Goal: Task Accomplishment & Management: Complete application form

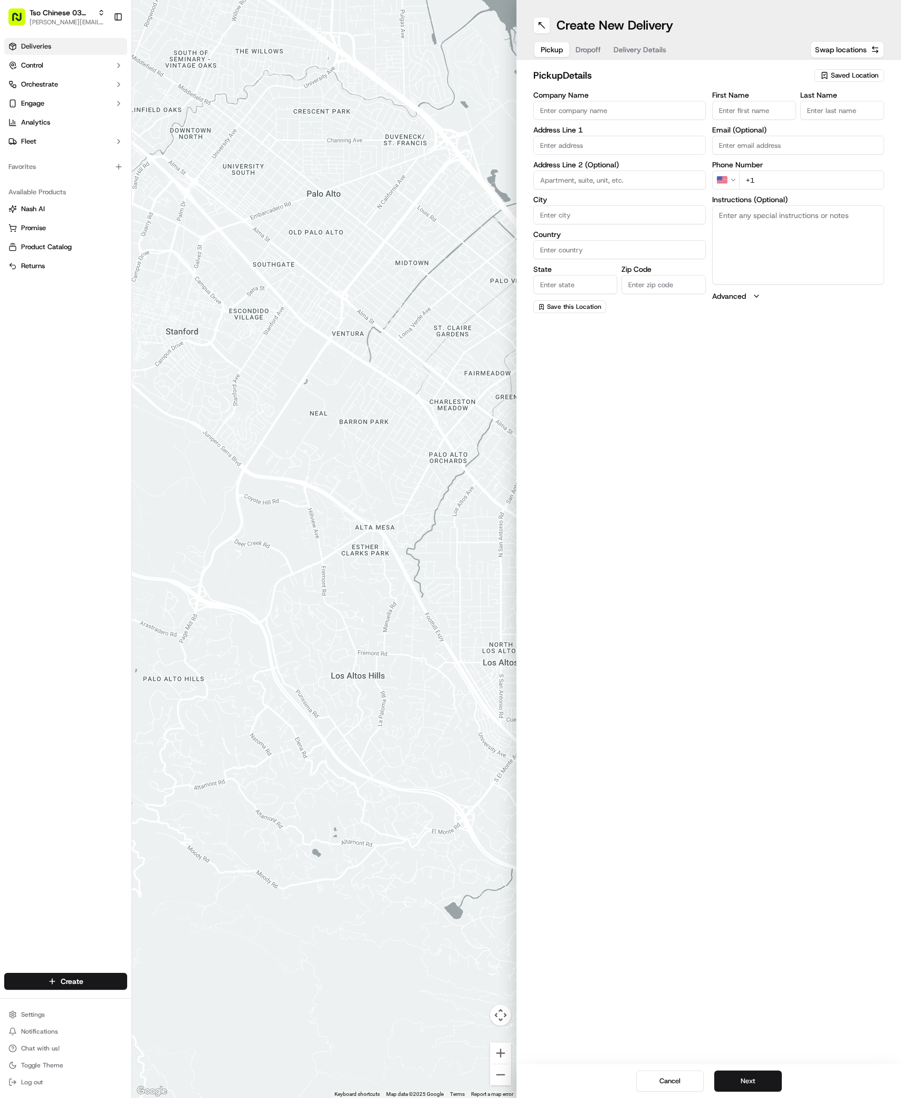
click at [16, 44] on icon at bounding box center [12, 46] width 8 height 8
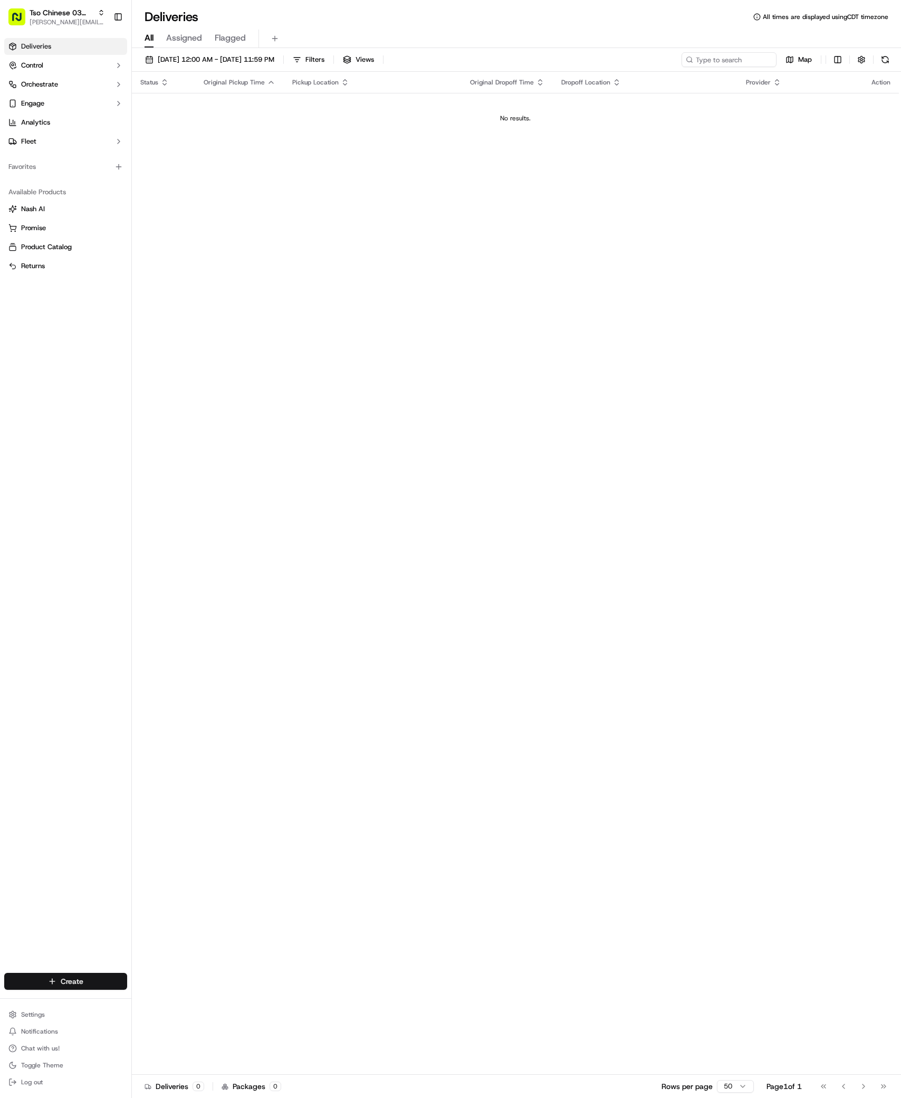
click at [86, 983] on html "Tso Chinese 03 TsoCo antonia@tsochinese.com Toggle Sidebar Deliveries Control O…" at bounding box center [450, 549] width 901 height 1098
click at [200, 998] on link "Delivery" at bounding box center [191, 1000] width 118 height 19
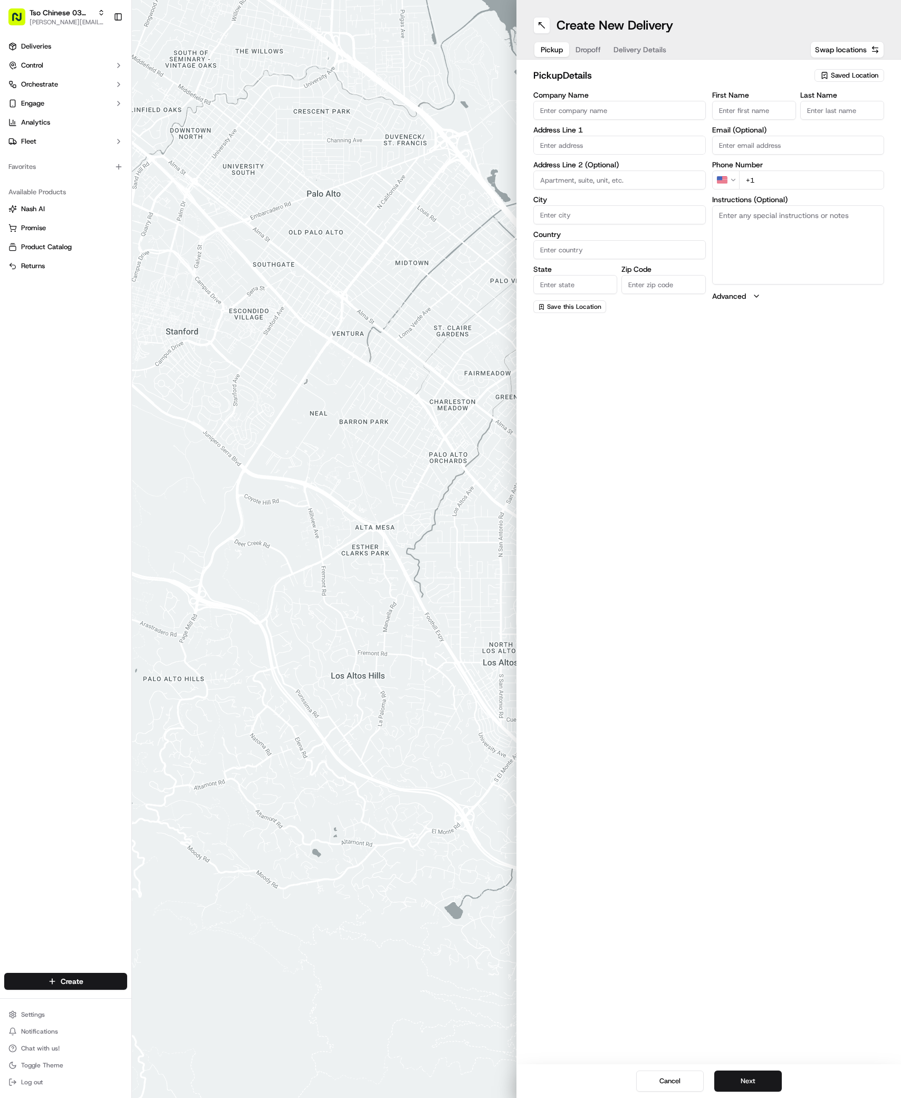
click at [848, 75] on span "Saved Location" at bounding box center [855, 76] width 48 height 10
click at [845, 113] on span "(03) Tso Chinese Takeout & Delivery TsoCo (03)" at bounding box center [832, 119] width 130 height 19
type input "(03) Tso Chinese Takeout & Delivery TsoCo"
type input "Ste F"
type input "Austin"
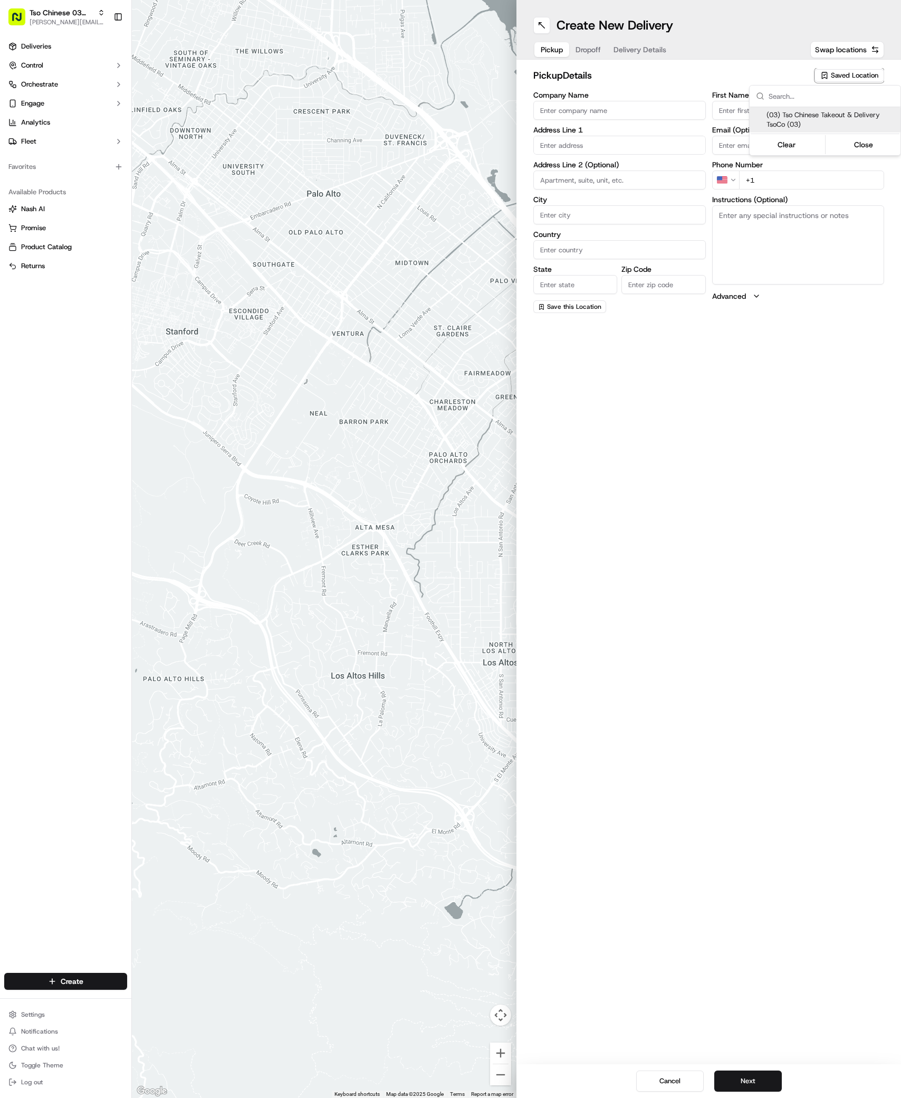
type input "US"
type input "[GEOGRAPHIC_DATA]"
type input "78704"
type input "Tso Chinese"
type input "TsoCo Manager"
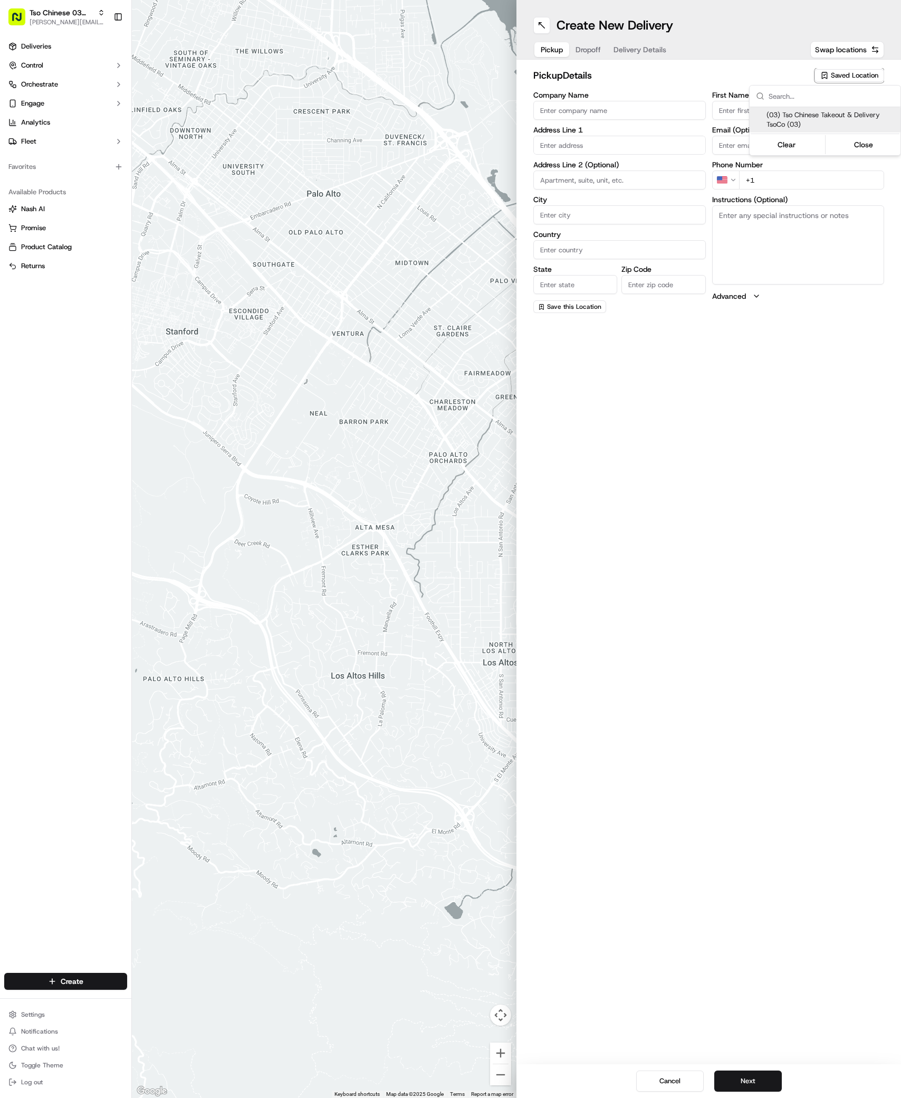
type input "[EMAIL_ADDRESS][DOMAIN_NAME]"
type input "[PHONE_NUMBER]"
type textarea "Submit a picture displaying address & food as Proof of Delivery. Envía una foto…"
type input "[STREET_ADDRESS]"
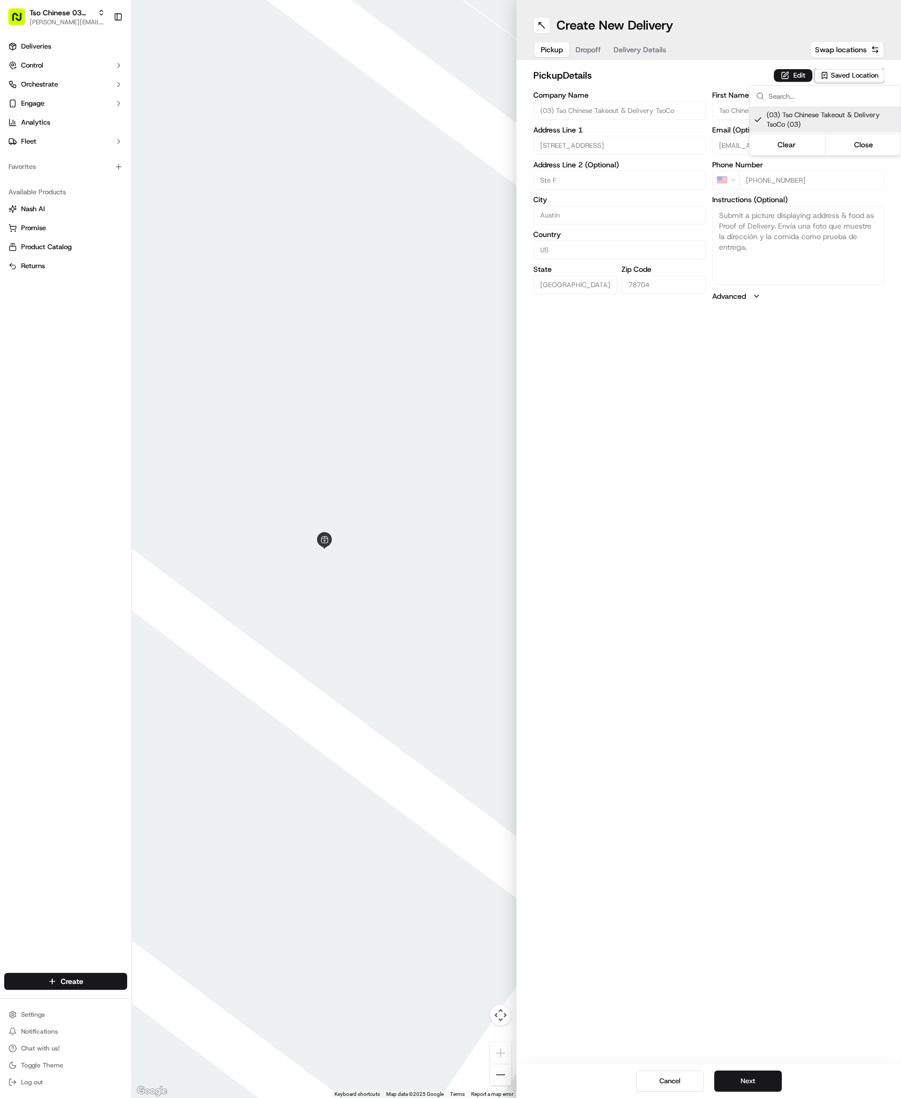
click at [750, 1072] on html "Tso Chinese 03 TsoCo [PERSON_NAME][EMAIL_ADDRESS][DOMAIN_NAME] Toggle Sidebar D…" at bounding box center [450, 549] width 901 height 1098
click at [750, 1078] on button "Next" at bounding box center [749, 1080] width 68 height 21
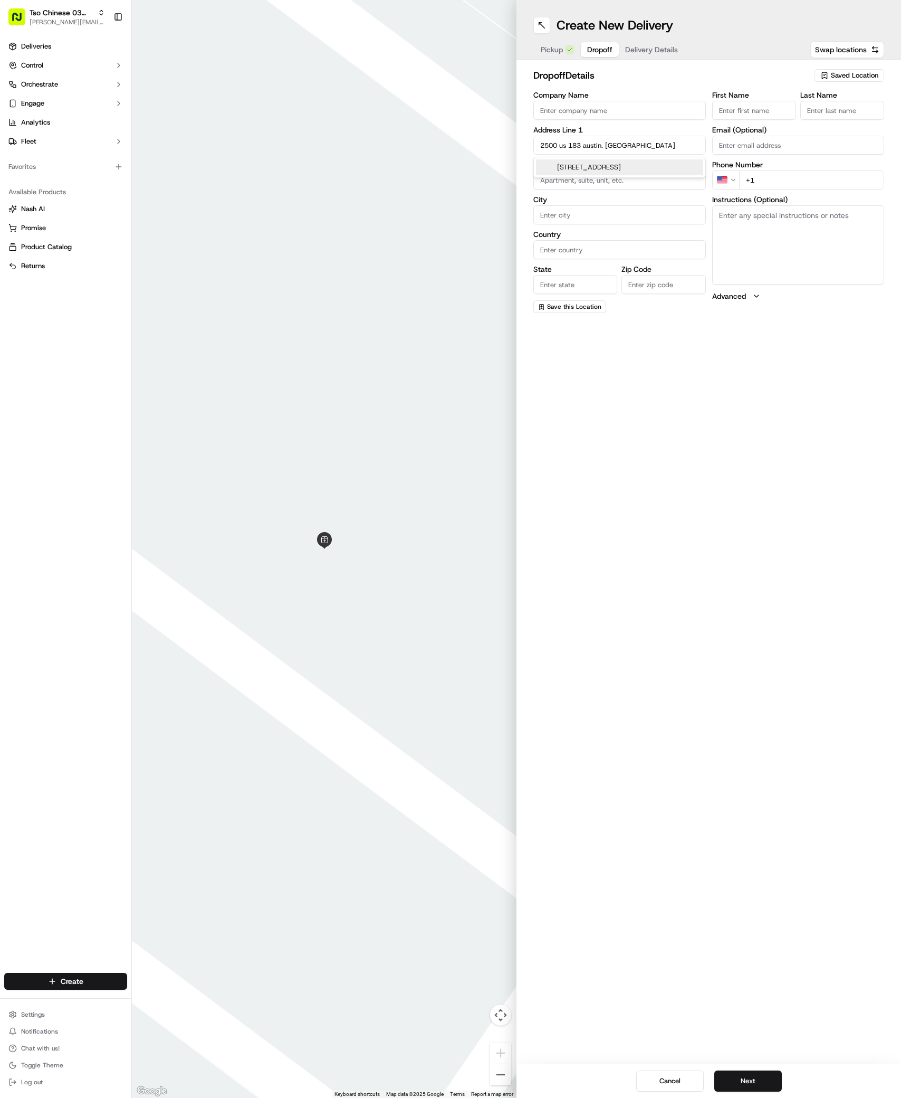
click at [614, 168] on div "2500 U.S. 183, Austin, TX" at bounding box center [619, 167] width 167 height 16
type input "2500 US-183, Early, TX 76802, USA"
type input "Early"
type input "[GEOGRAPHIC_DATA]"
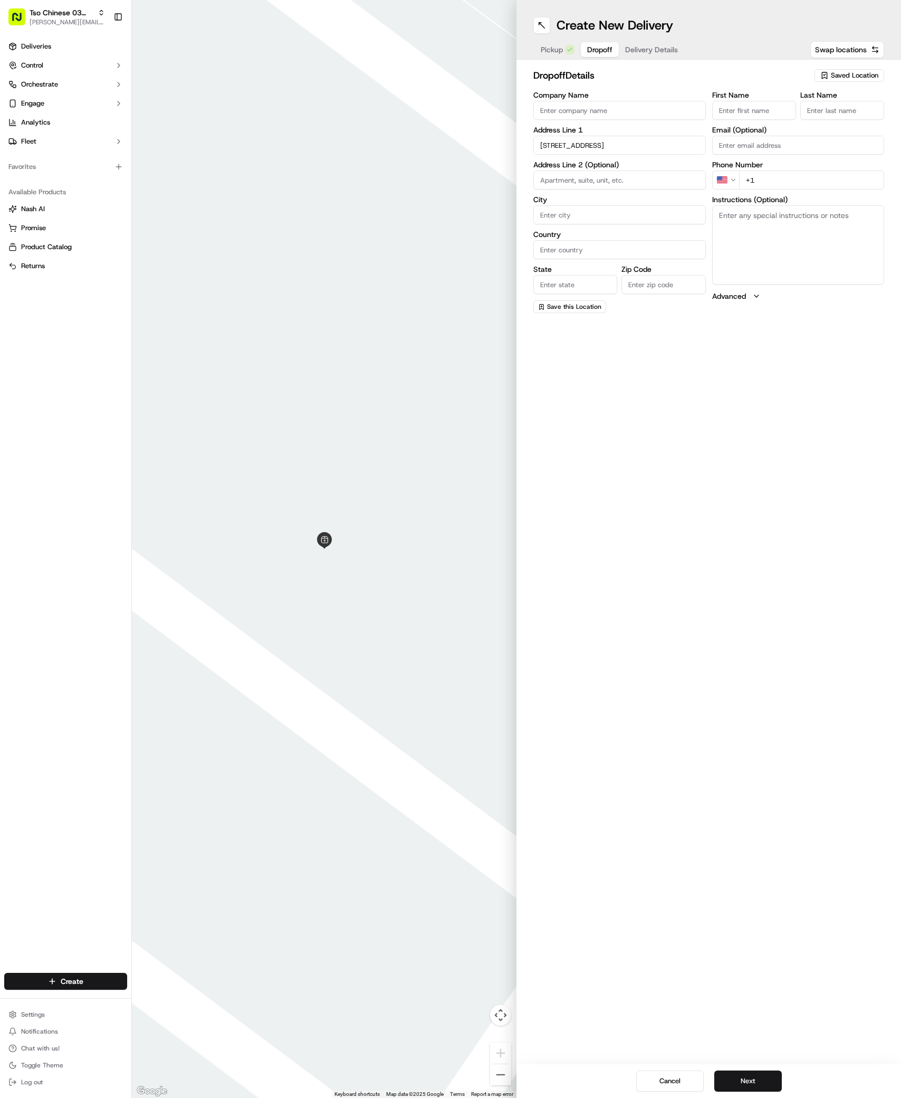
type input "76802"
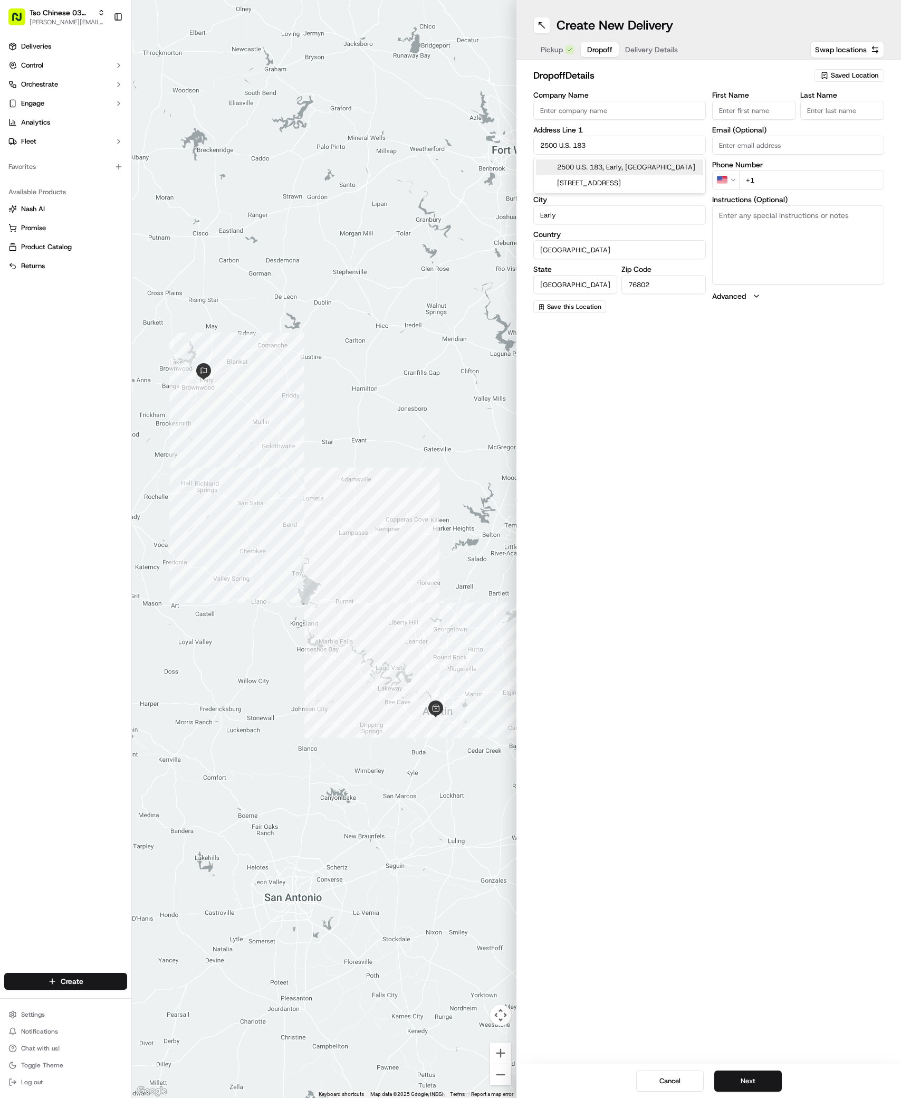
click at [619, 143] on input "2500 U.S. 183" at bounding box center [620, 145] width 173 height 19
type input "2500 US-183 AUSTIN TX 78744"
click at [637, 497] on div "Create New Delivery Pickup Dropoff Delivery Details Swap locations dropoff Deta…" at bounding box center [709, 549] width 385 height 1098
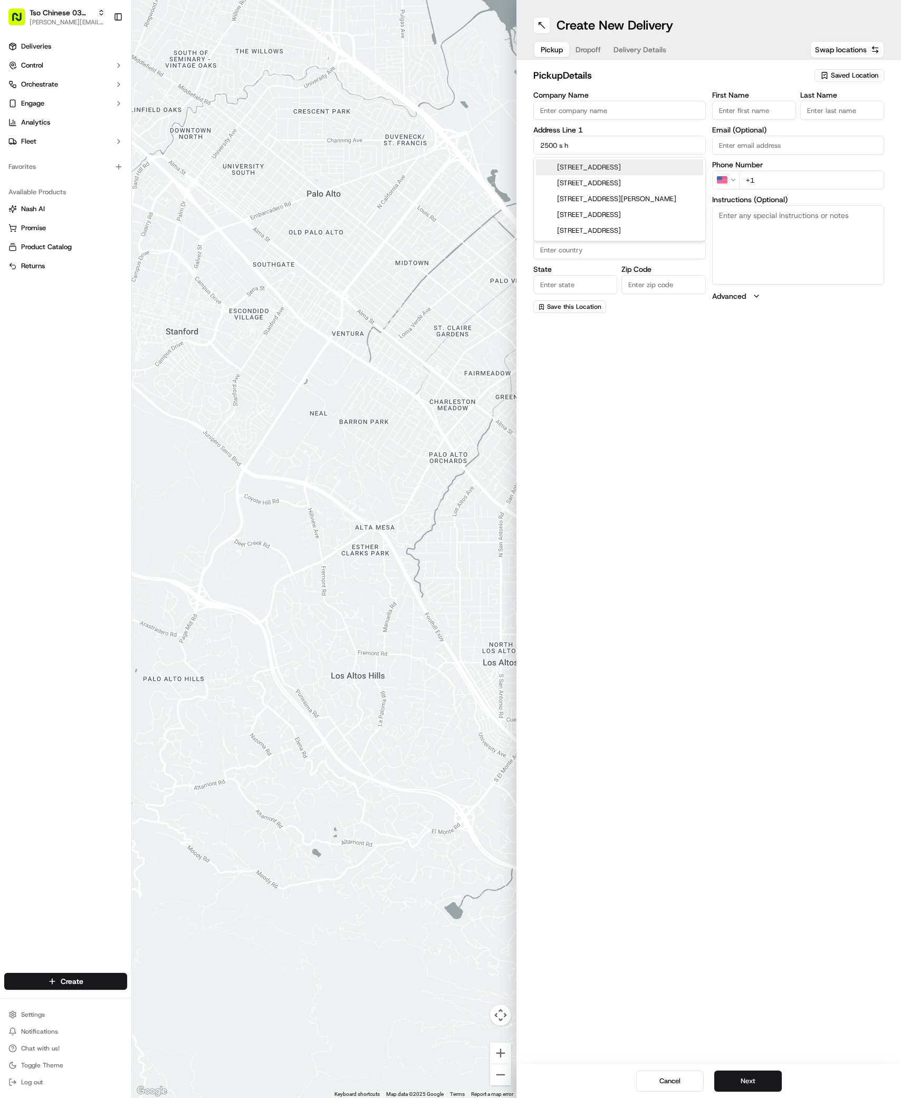
click at [585, 170] on div "2500 South Highway 183, Austin, TX" at bounding box center [619, 167] width 167 height 16
type input "[STREET_ADDRESS]"
type input "Austin"
type input "[GEOGRAPHIC_DATA]"
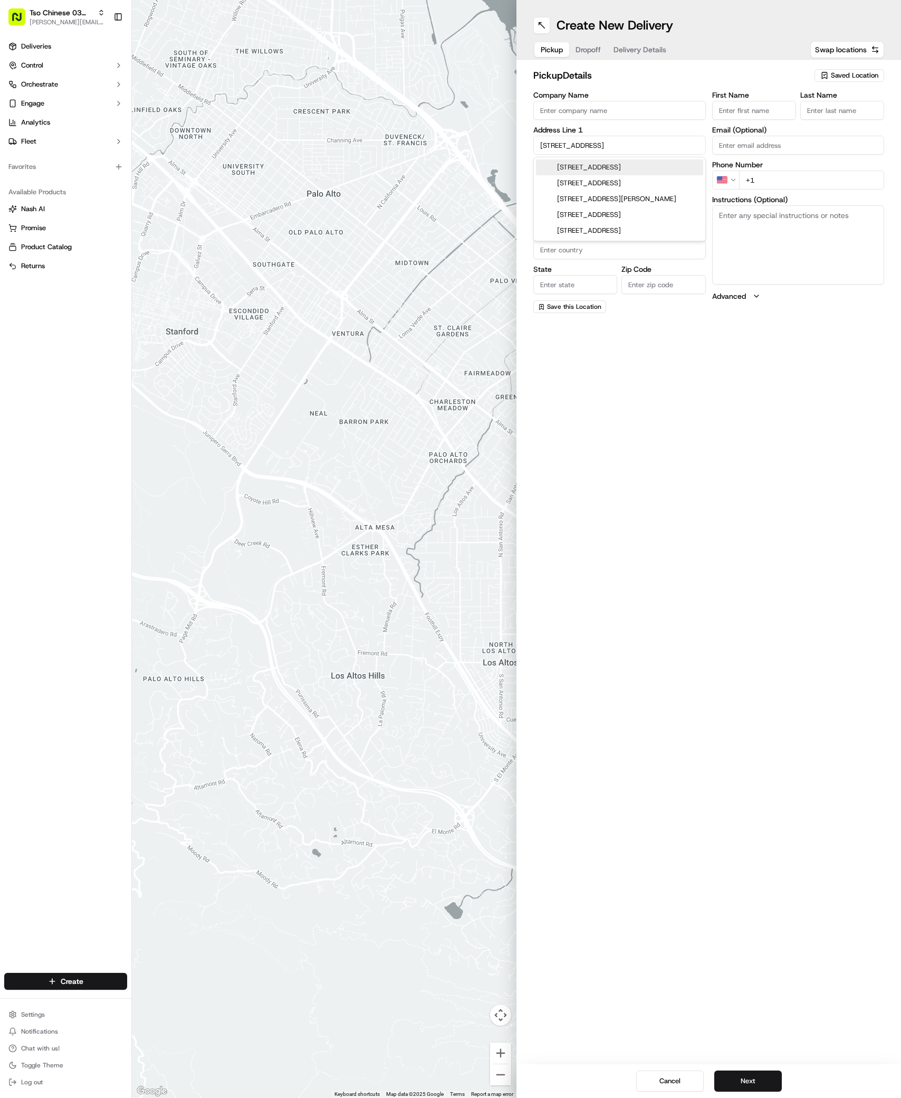
type input "78744"
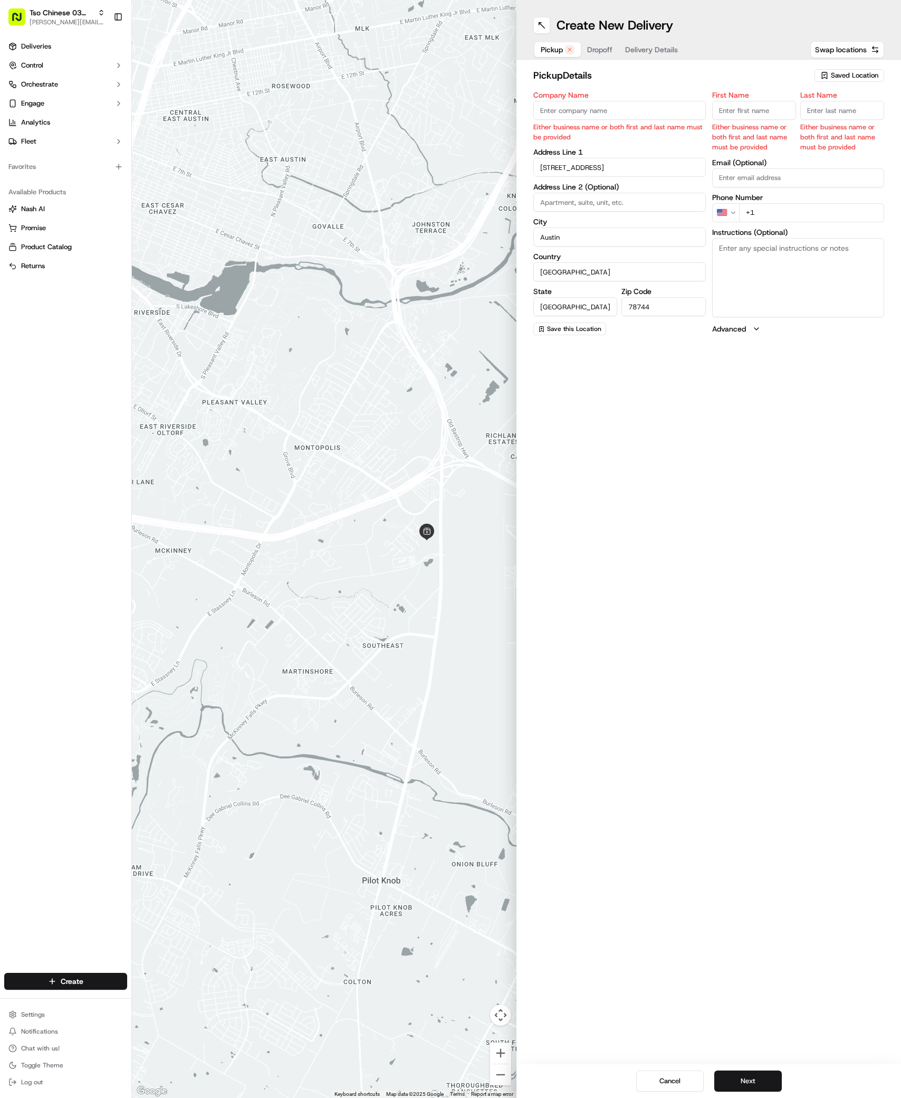
drag, startPoint x: 430, startPoint y: 557, endPoint x: 263, endPoint y: 557, distance: 166.8
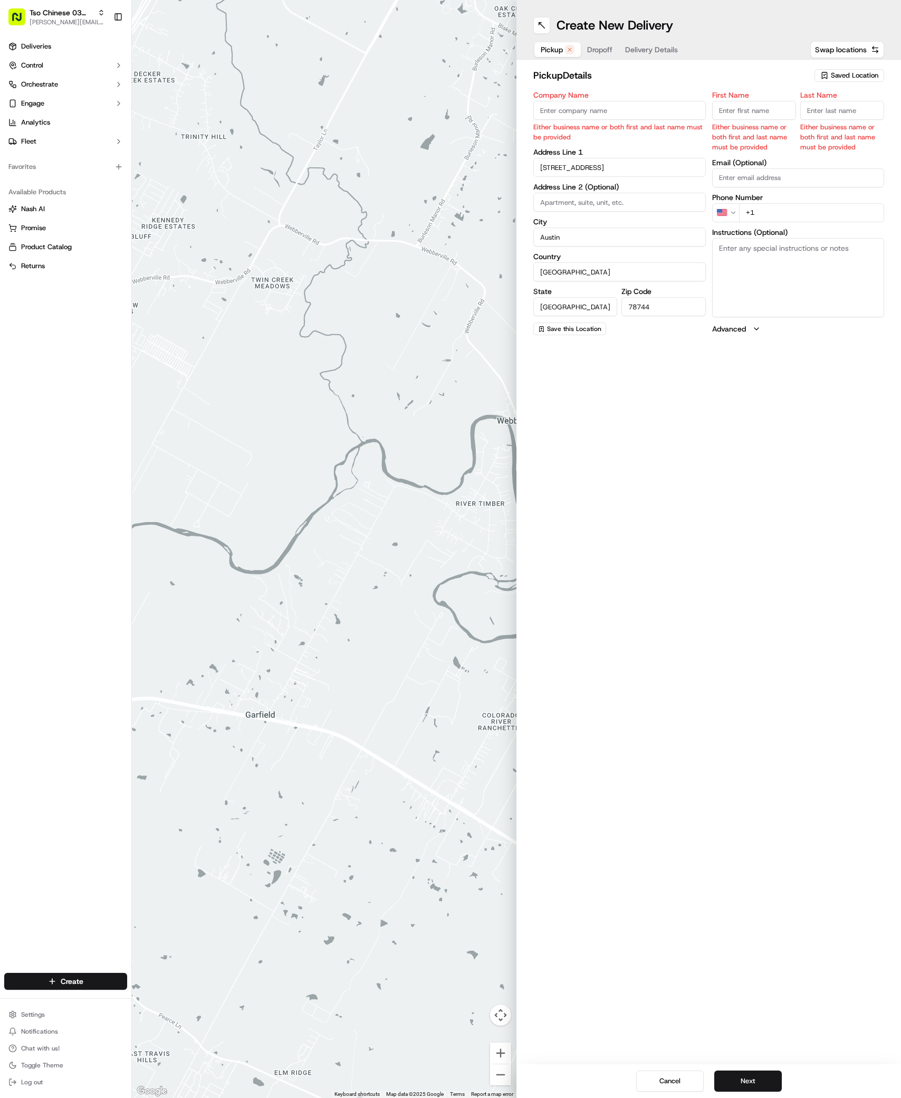
click at [663, 161] on input "2500 South Highway 183" at bounding box center [620, 167] width 173 height 19
click at [664, 187] on div "2500 South Highway 183, Austin, TX" at bounding box center [619, 190] width 167 height 16
type input "2500 South Highway 183"
click at [658, 542] on div "Create New Delivery Pickup Dropoff Delivery Details Swap locations pickup Detai…" at bounding box center [709, 549] width 385 height 1098
click at [811, 297] on textarea "Instructions (Optional)" at bounding box center [799, 277] width 173 height 79
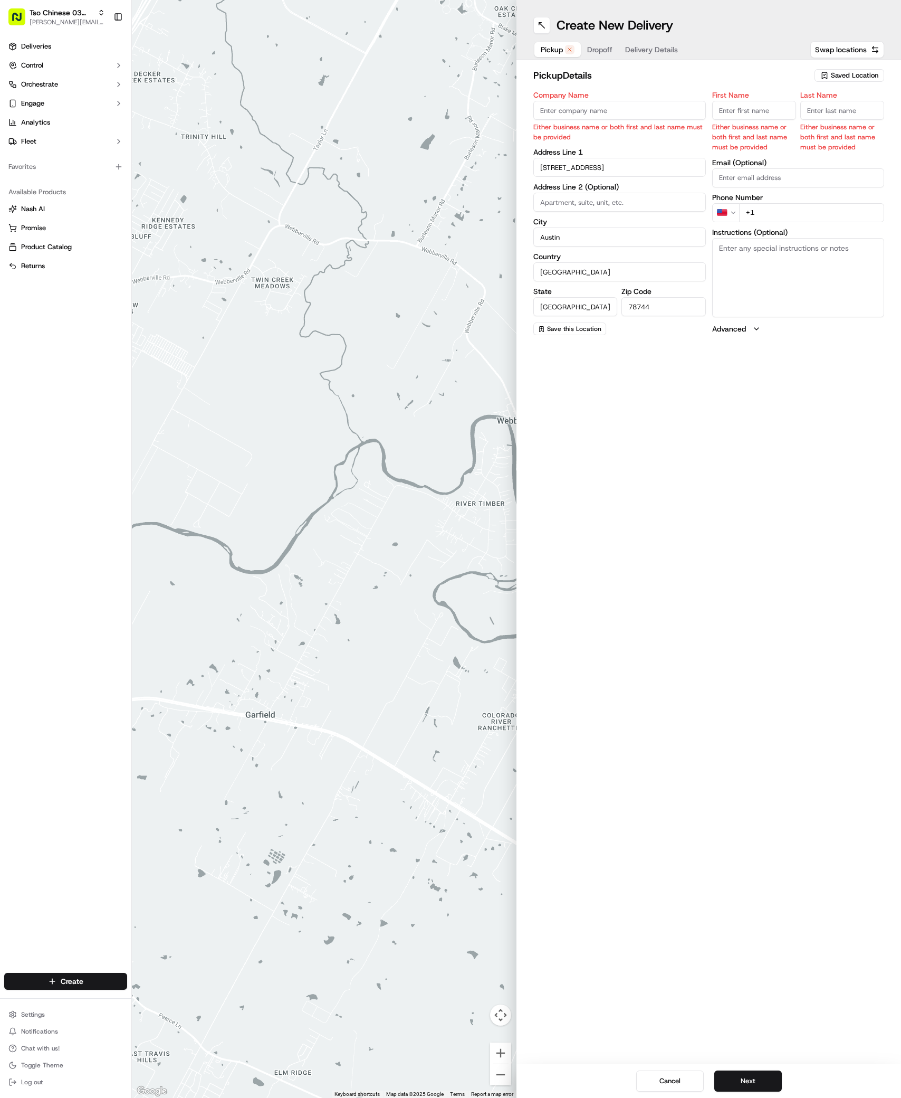
paste textarea "Admiral Distribution"
type textarea "Admiral Distribution Builiding 6, suite 620"
click at [745, 113] on input "First Name" at bounding box center [755, 110] width 84 height 19
paste input "[PERSON_NAME]"
type input "[PERSON_NAME]"
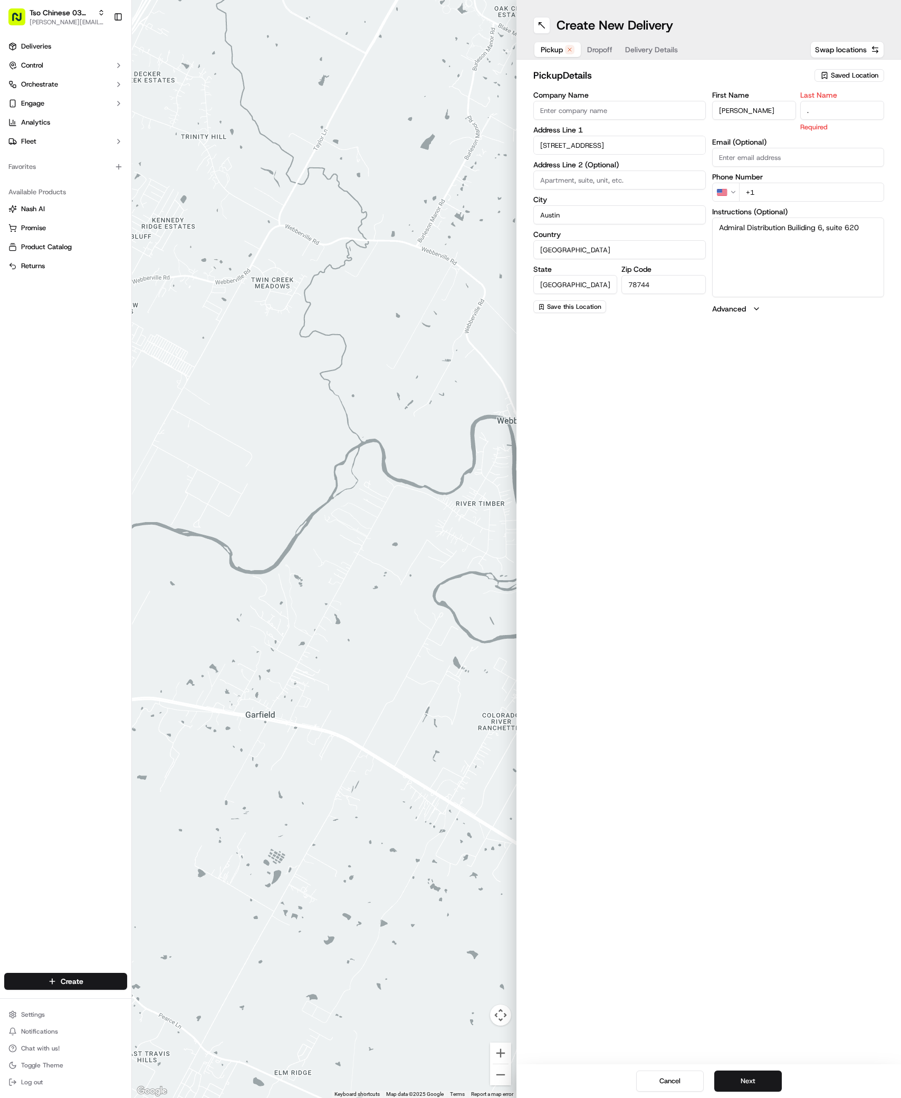
type input "."
type input "[PHONE_NUMBER]"
click at [755, 1075] on button "Next" at bounding box center [749, 1080] width 68 height 21
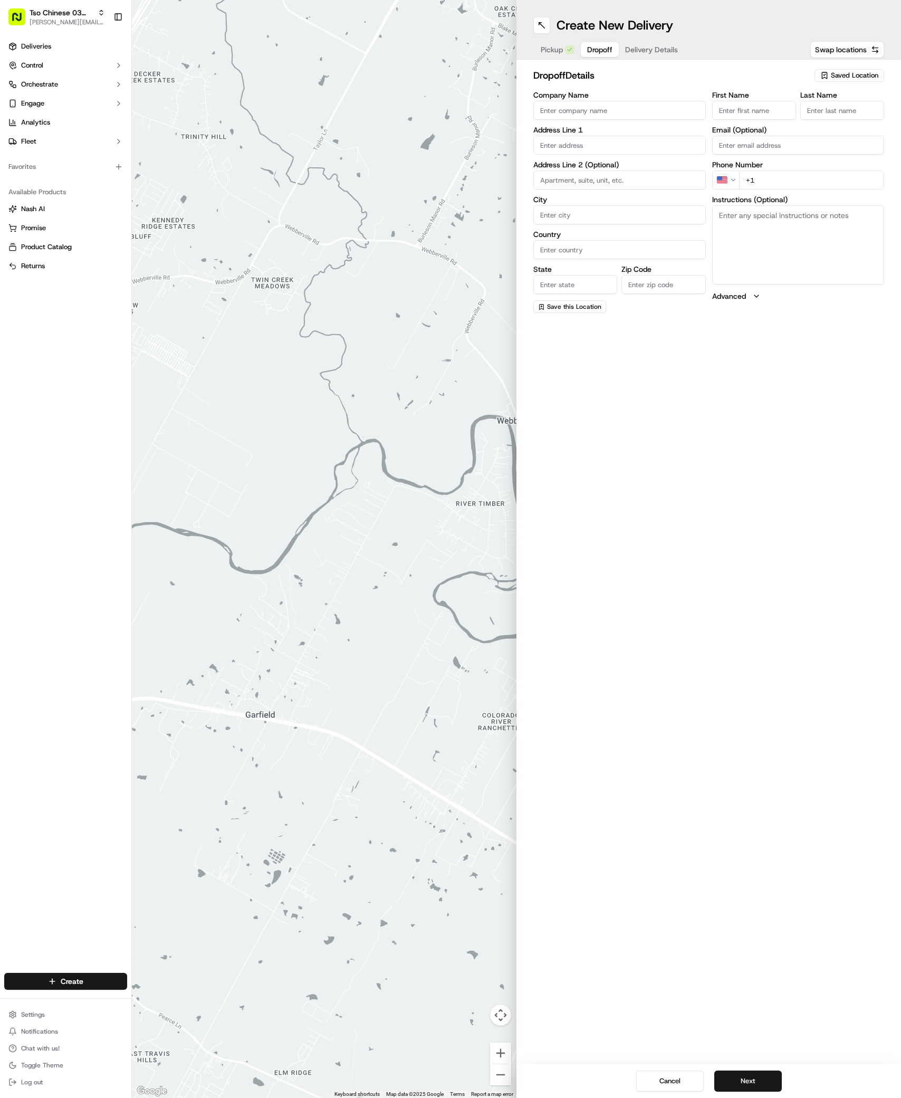
click at [558, 58] on div "Pickup Dropoff Delivery Details" at bounding box center [610, 49] width 152 height 19
click at [556, 51] on span "Pickup" at bounding box center [552, 49] width 22 height 11
click at [842, 51] on span "Swap locations" at bounding box center [841, 49] width 52 height 11
type input "+1"
click at [839, 72] on span "Saved Location" at bounding box center [855, 76] width 48 height 10
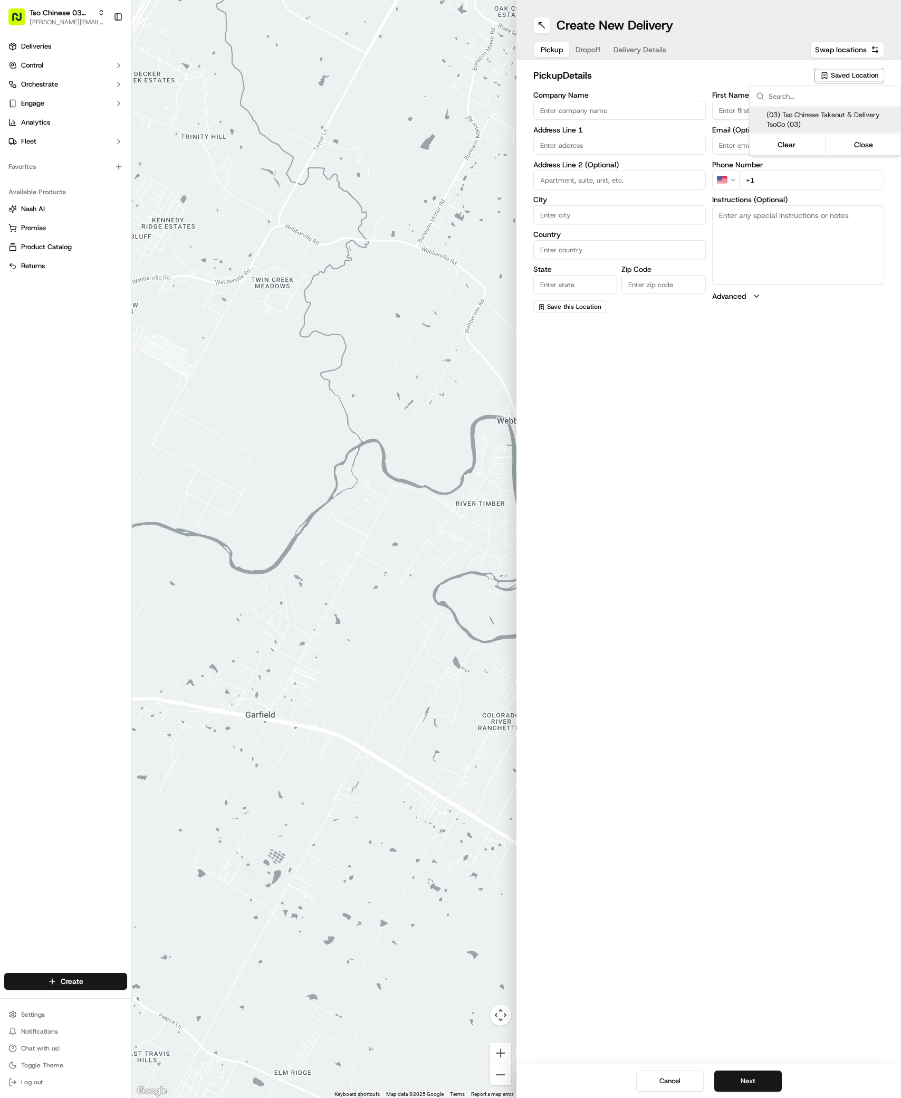
click at [838, 112] on span "(03) Tso Chinese Takeout & Delivery TsoCo (03)" at bounding box center [832, 119] width 130 height 19
type input "(03) Tso Chinese Takeout & Delivery TsoCo"
type input "Ste F"
type input "Austin"
type input "US"
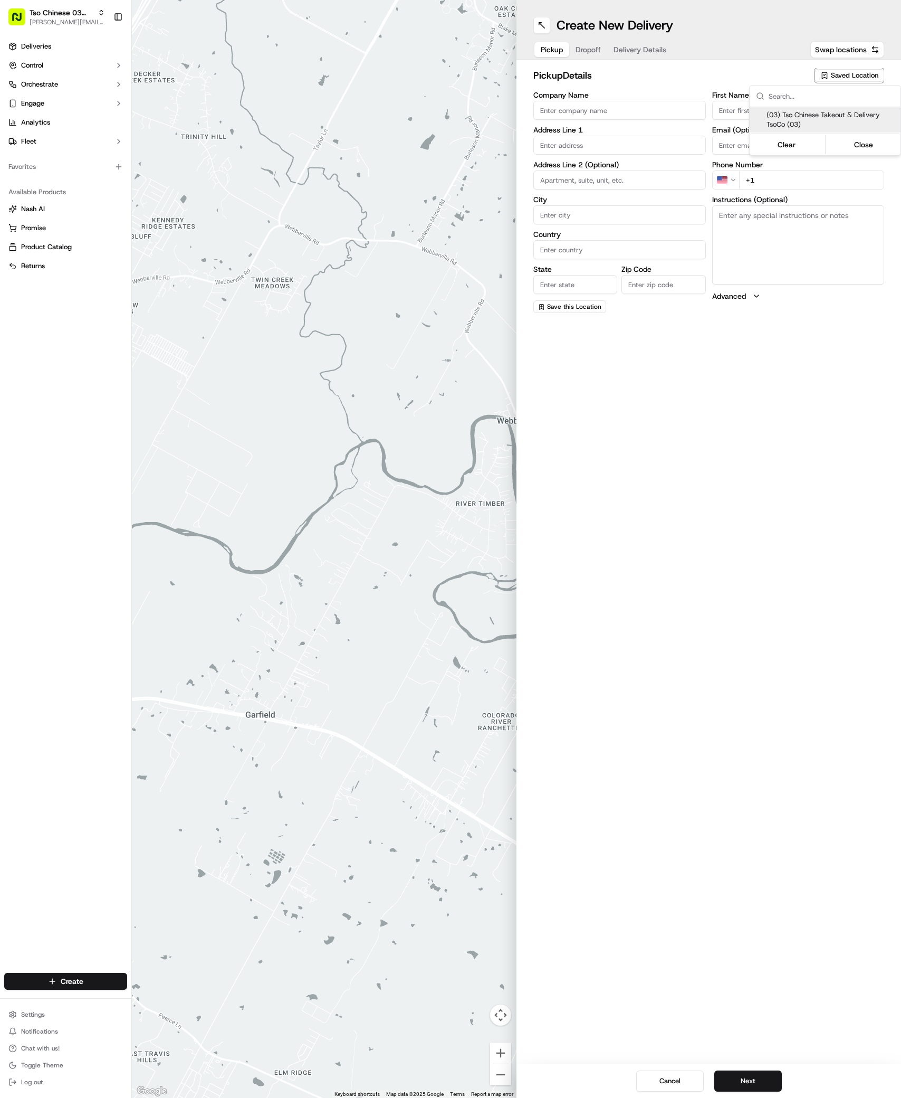
type input "[GEOGRAPHIC_DATA]"
type input "78704"
type input "Tso Chinese"
type input "TsoCo Manager"
type input "[EMAIL_ADDRESS][DOMAIN_NAME]"
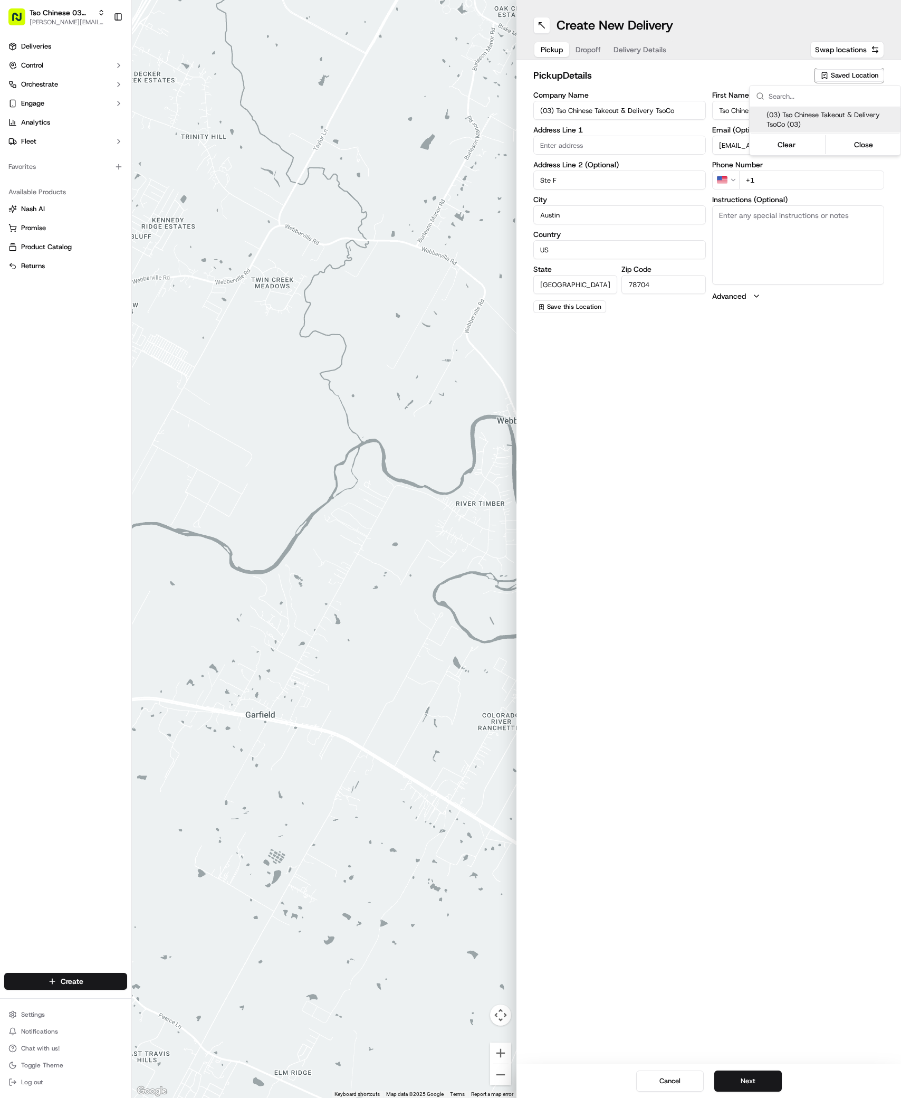
type input "[PHONE_NUMBER]"
type textarea "Submit a picture displaying address & food as Proof of Delivery. Envía una foto…"
type input "[STREET_ADDRESS]"
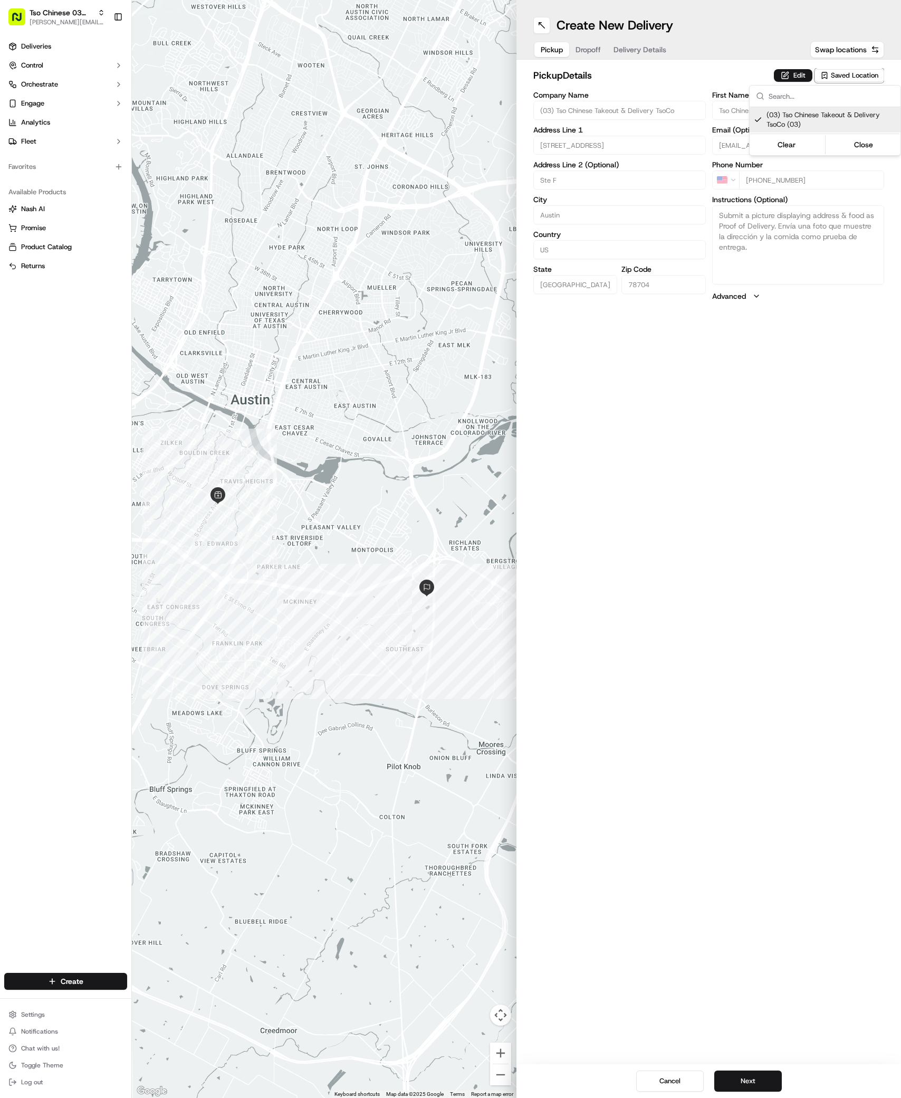
click at [587, 48] on html "Tso Chinese 03 TsoCo antonia@tsochinese.com Toggle Sidebar Deliveries Control O…" at bounding box center [450, 549] width 901 height 1098
click at [592, 50] on span "Dropoff" at bounding box center [588, 49] width 25 height 11
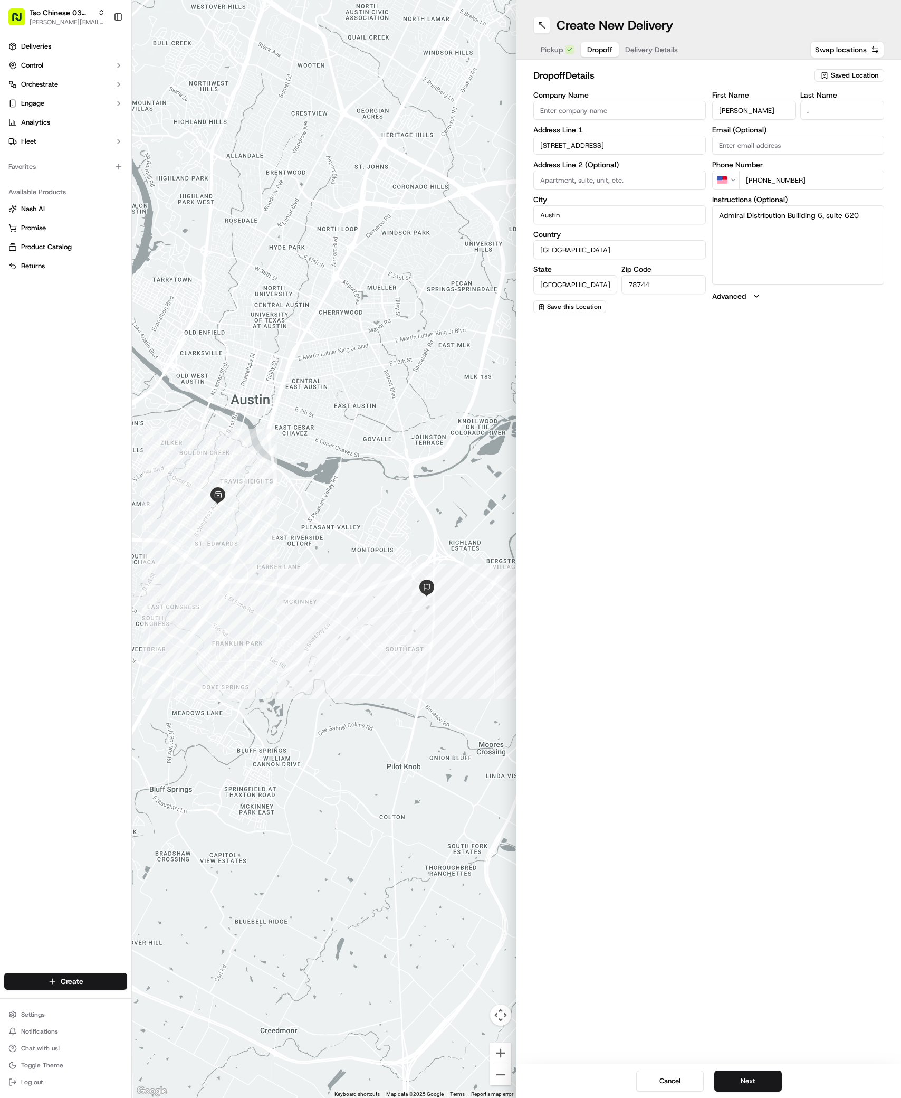
drag, startPoint x: 556, startPoint y: 53, endPoint x: 564, endPoint y: 53, distance: 7.4
click at [556, 53] on span "Pickup" at bounding box center [552, 49] width 22 height 11
click at [589, 53] on span "Dropoff" at bounding box center [599, 49] width 25 height 11
click at [735, 1077] on button "Next" at bounding box center [749, 1080] width 68 height 21
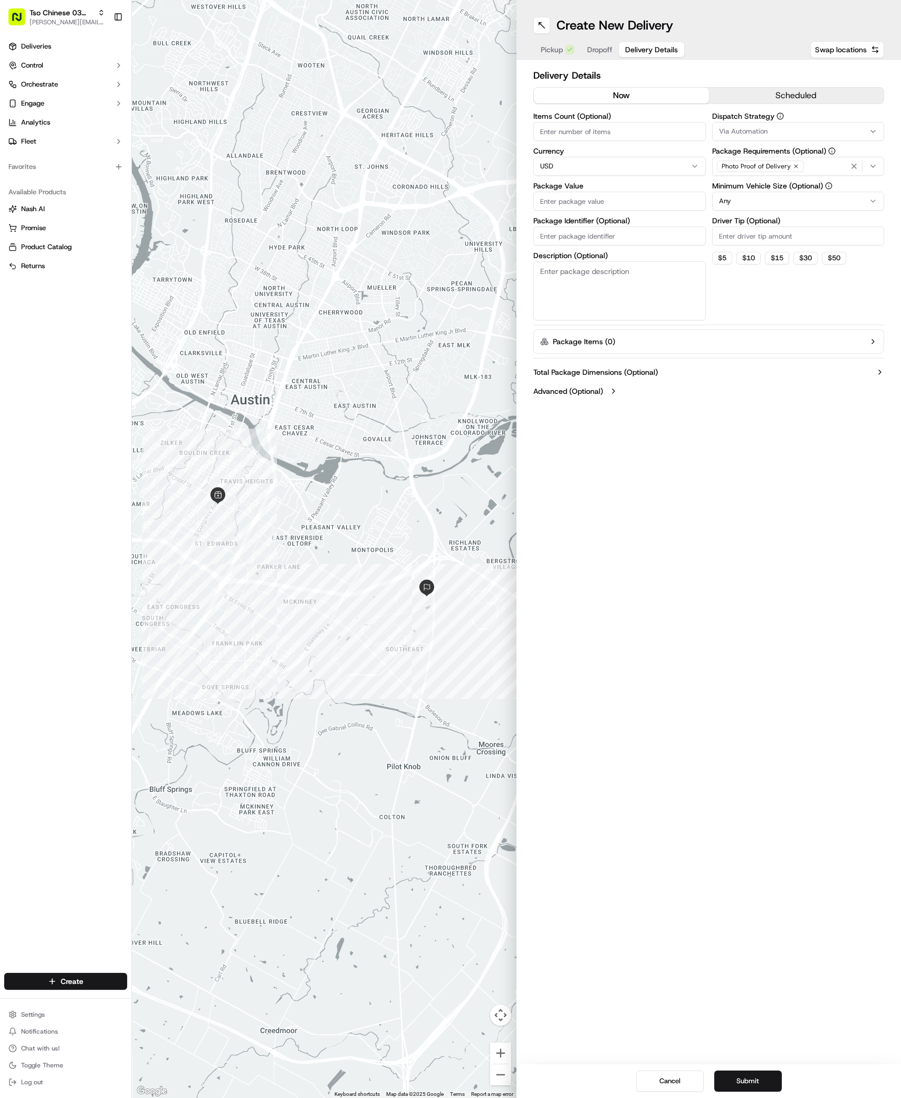
click at [722, 129] on span "Via Automation" at bounding box center [743, 132] width 49 height 10
click at [740, 184] on span "TsoCo Strategy" at bounding box center [795, 189] width 130 height 10
drag, startPoint x: 705, startPoint y: 574, endPoint x: 763, endPoint y: 256, distance: 323.1
click at [705, 573] on html "Tso Chinese 03 TsoCo antonia@tsochinese.com Toggle Sidebar Deliveries Control O…" at bounding box center [450, 549] width 901 height 1098
click at [763, 234] on input "Driver Tip (Optional)" at bounding box center [799, 235] width 173 height 19
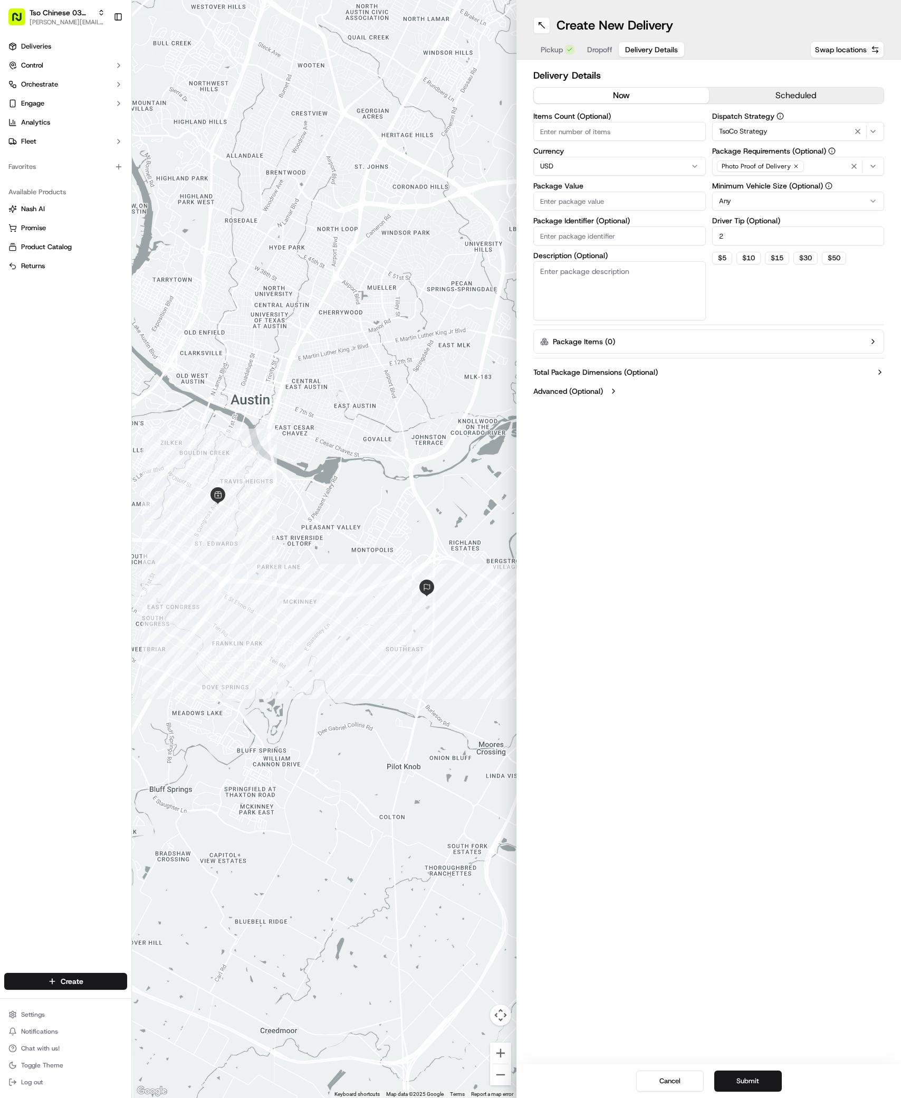
type input "2"
click at [601, 195] on input "Package Value" at bounding box center [620, 201] width 173 height 19
type input "96.61"
click at [564, 242] on input "Package Identifier (Optional)" at bounding box center [620, 235] width 173 height 19
paste input "MDASIKC"
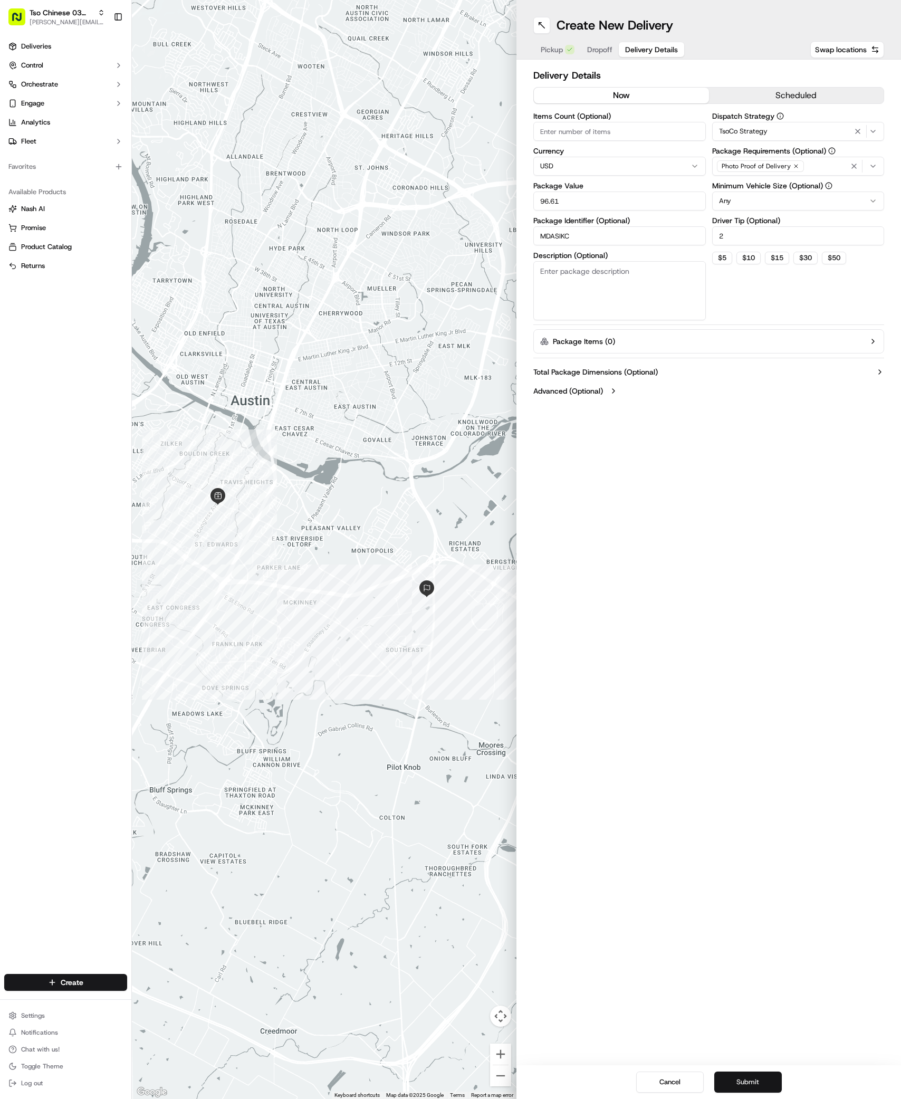
type input "MDASIKC"
click at [758, 1085] on button "Submit" at bounding box center [749, 1082] width 68 height 21
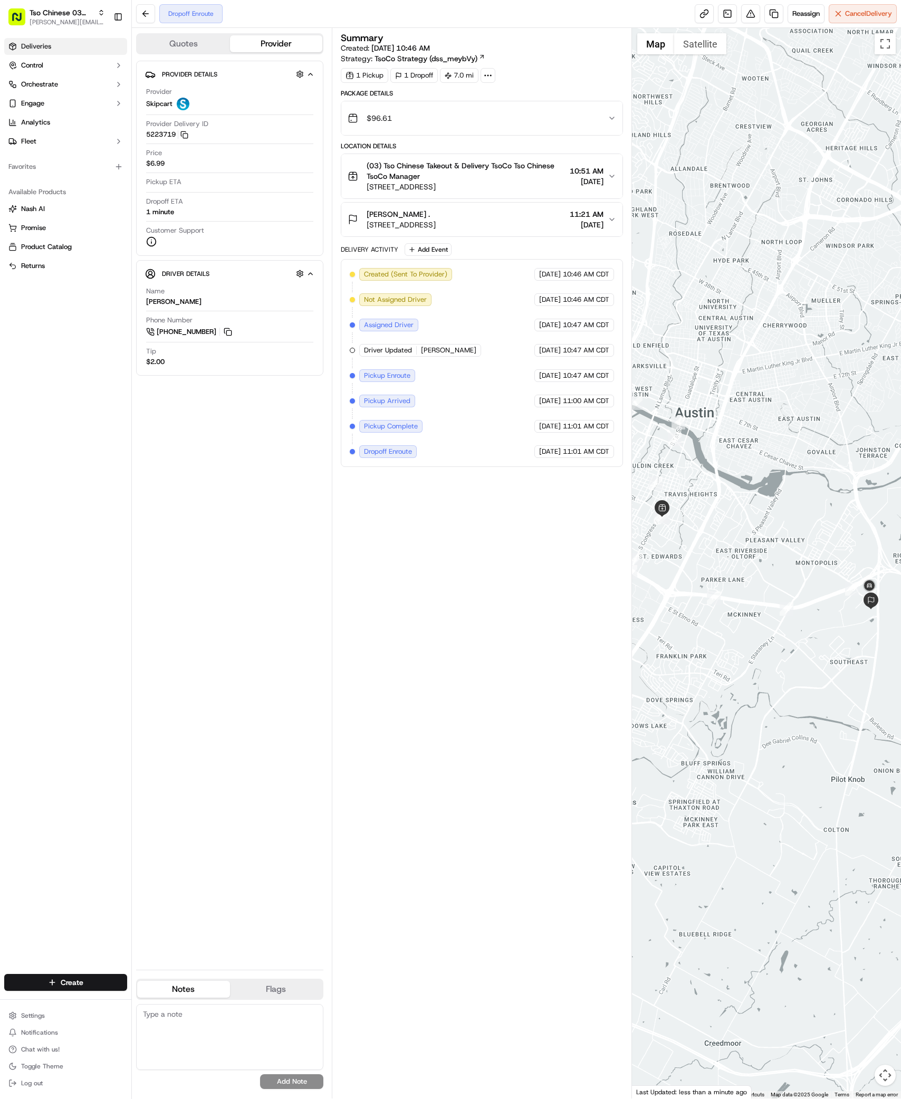
click at [30, 42] on span "Deliveries" at bounding box center [36, 47] width 30 height 10
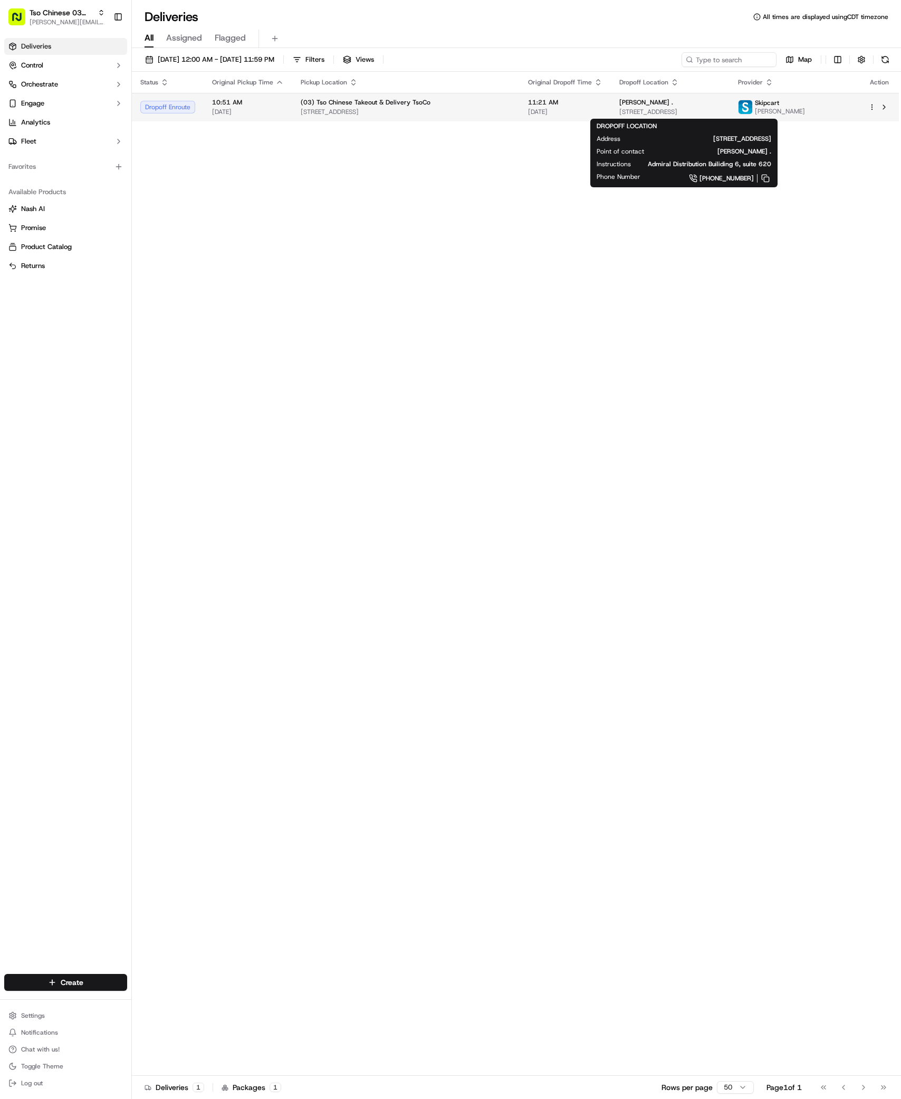
click at [620, 101] on span "[PERSON_NAME] ." at bounding box center [647, 102] width 54 height 8
click at [634, 100] on span "[PERSON_NAME] ." at bounding box center [647, 102] width 54 height 8
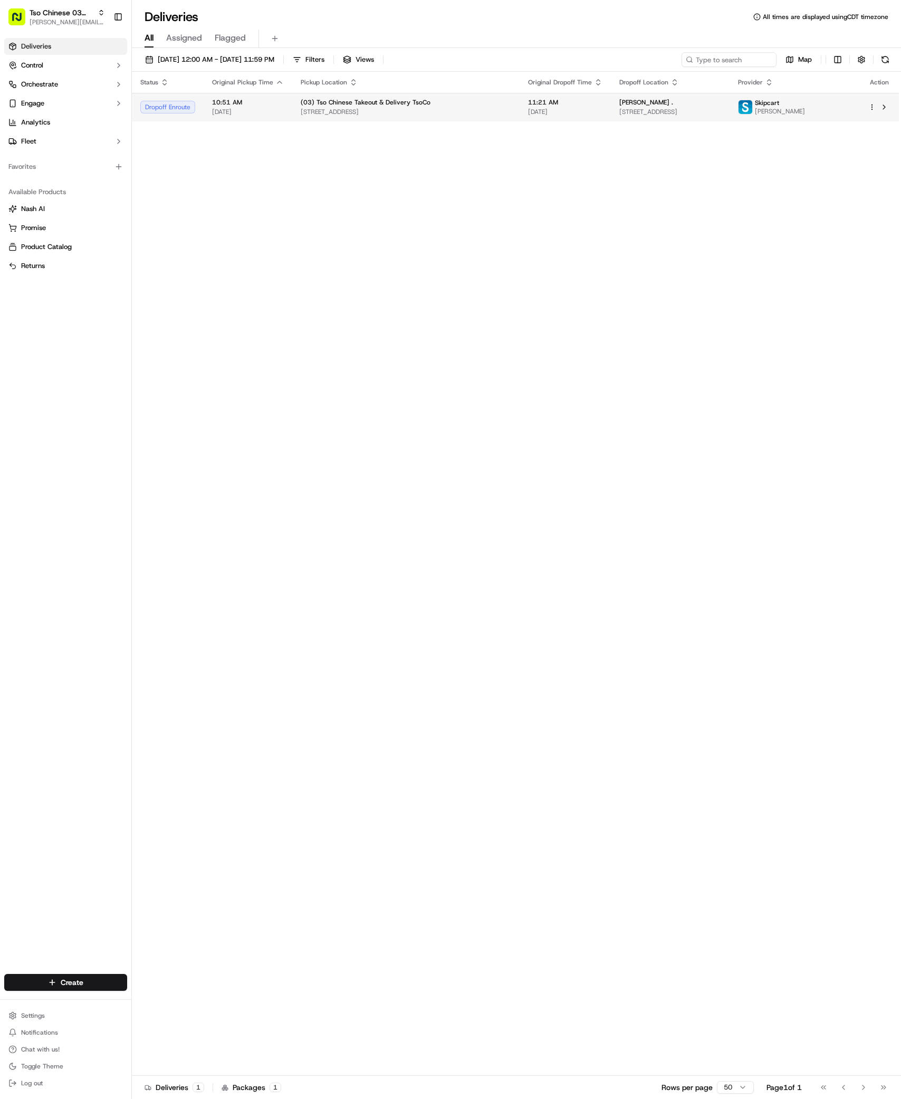
click at [722, 101] on div "[PERSON_NAME] ." at bounding box center [671, 102] width 102 height 8
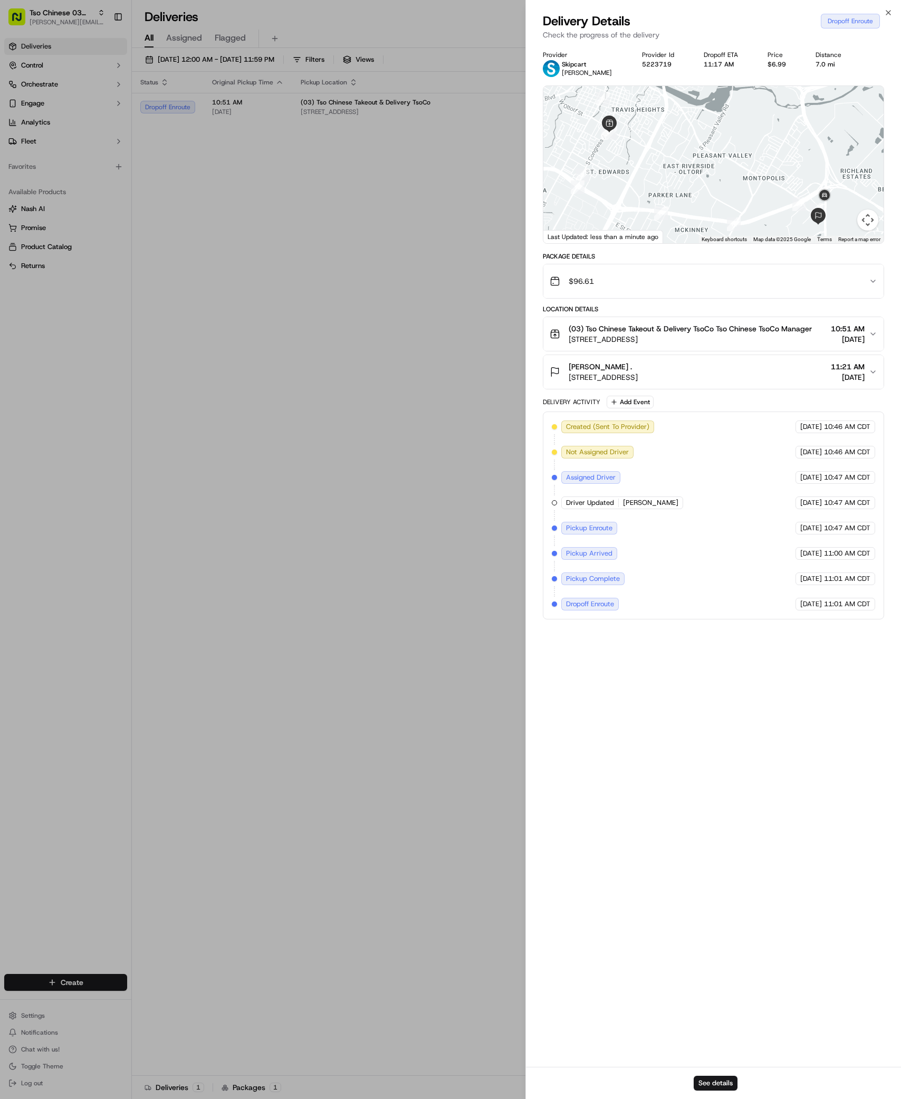
drag, startPoint x: 666, startPoint y: 162, endPoint x: 661, endPoint y: 171, distance: 10.2
click at [661, 171] on div at bounding box center [714, 164] width 340 height 157
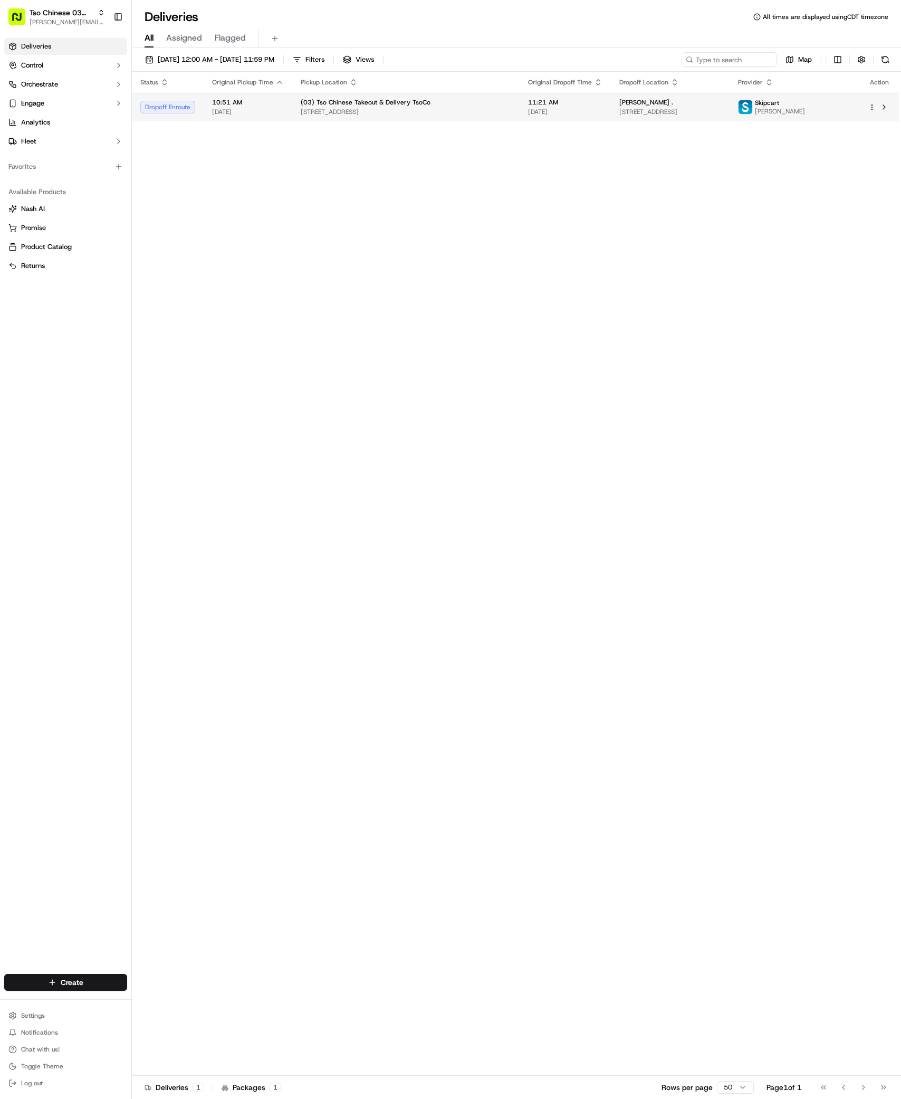
click at [385, 107] on span "(03) Tso Chinese Takeout & Delivery TsoCo" at bounding box center [366, 102] width 130 height 8
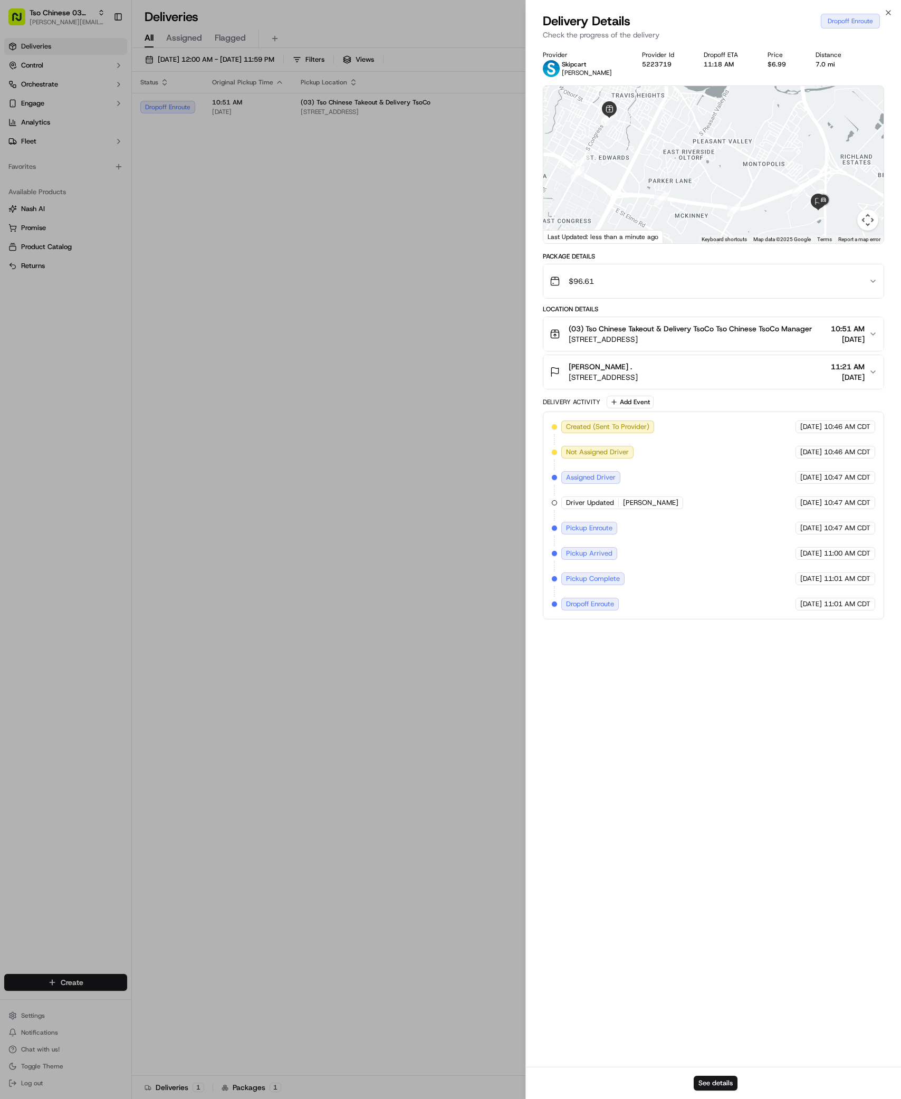
click at [385, 822] on div "Status Original Pickup Time Pickup Location Original Dropoff Time Dropoff Locat…" at bounding box center [515, 574] width 767 height 1004
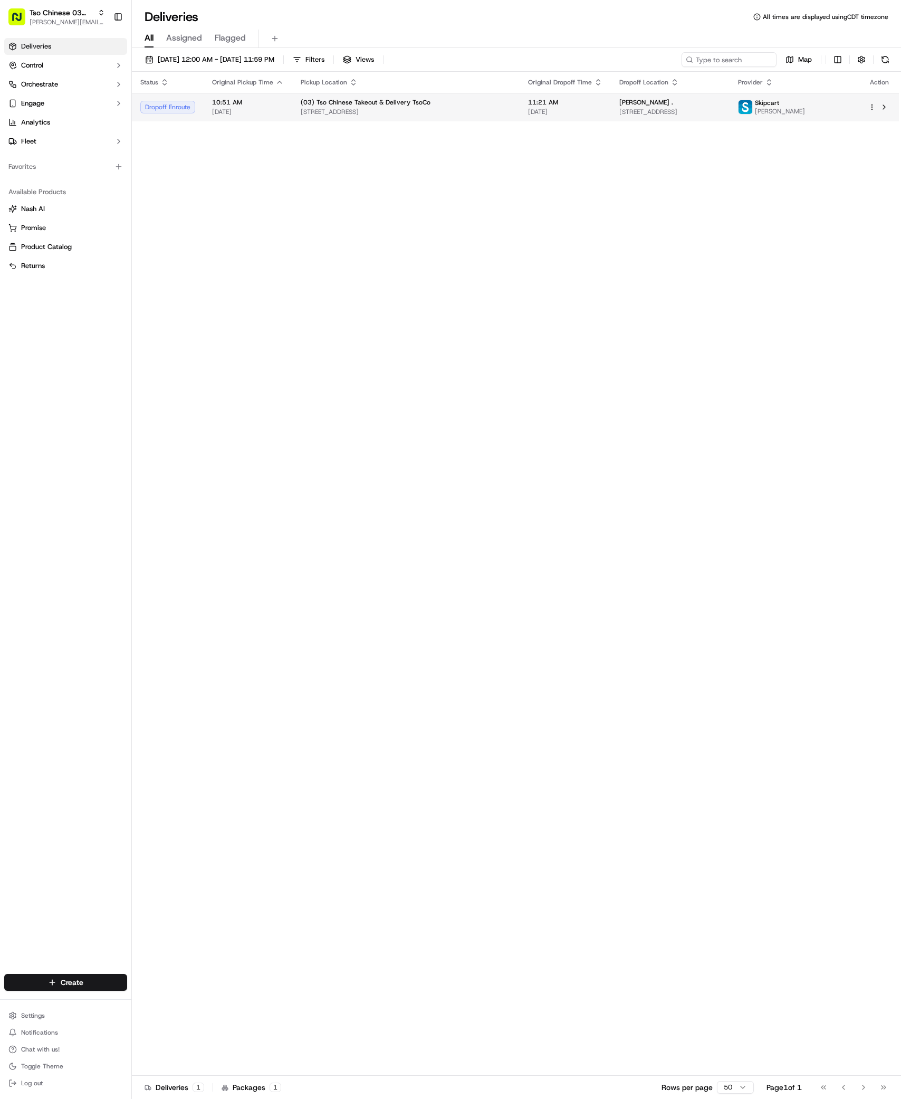
click at [397, 99] on span "(03) Tso Chinese Takeout & Delivery TsoCo" at bounding box center [366, 102] width 130 height 8
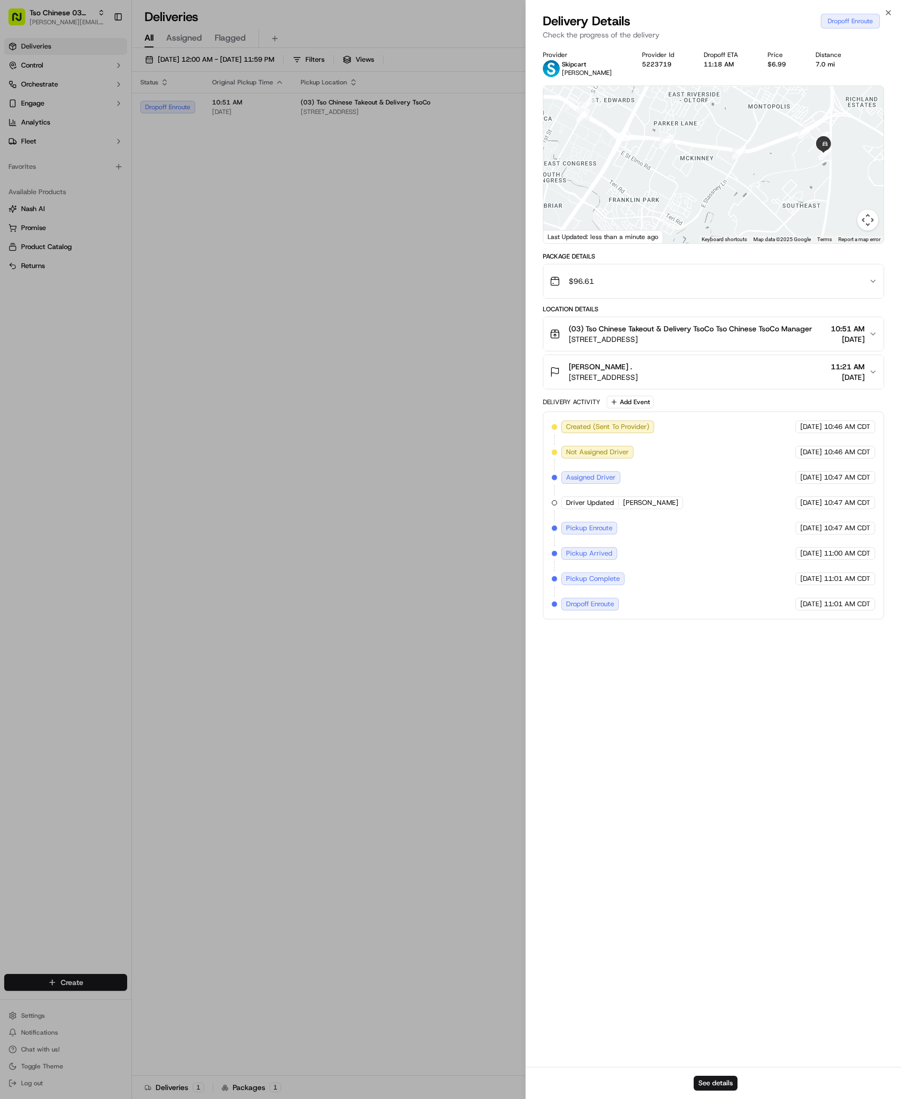
drag, startPoint x: 673, startPoint y: 141, endPoint x: 678, endPoint y: 84, distance: 56.7
click at [678, 84] on div "Provider Skipcart Jamal Carter Provider Id 5223719 Dropoff ETA 11:18 AM Price $…" at bounding box center [713, 335] width 341 height 569
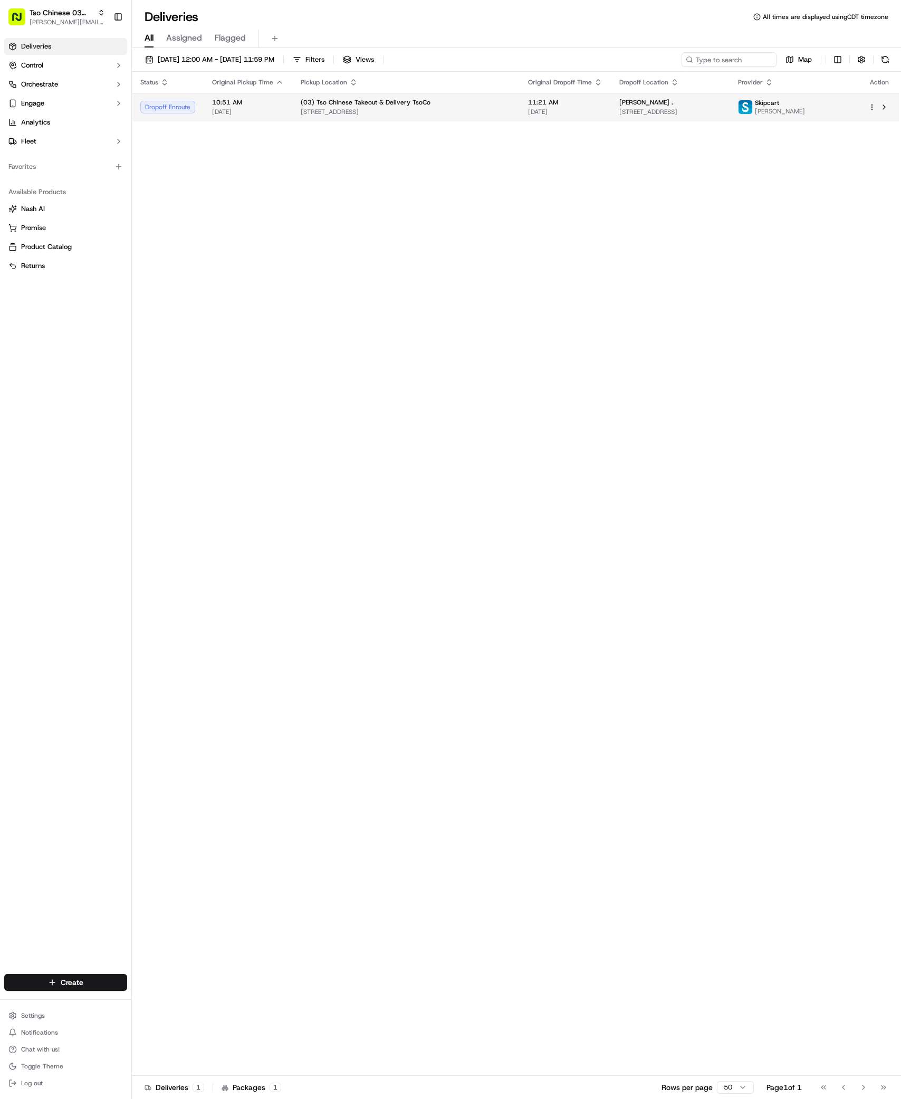
click at [677, 102] on div "[PERSON_NAME] ." at bounding box center [671, 102] width 102 height 8
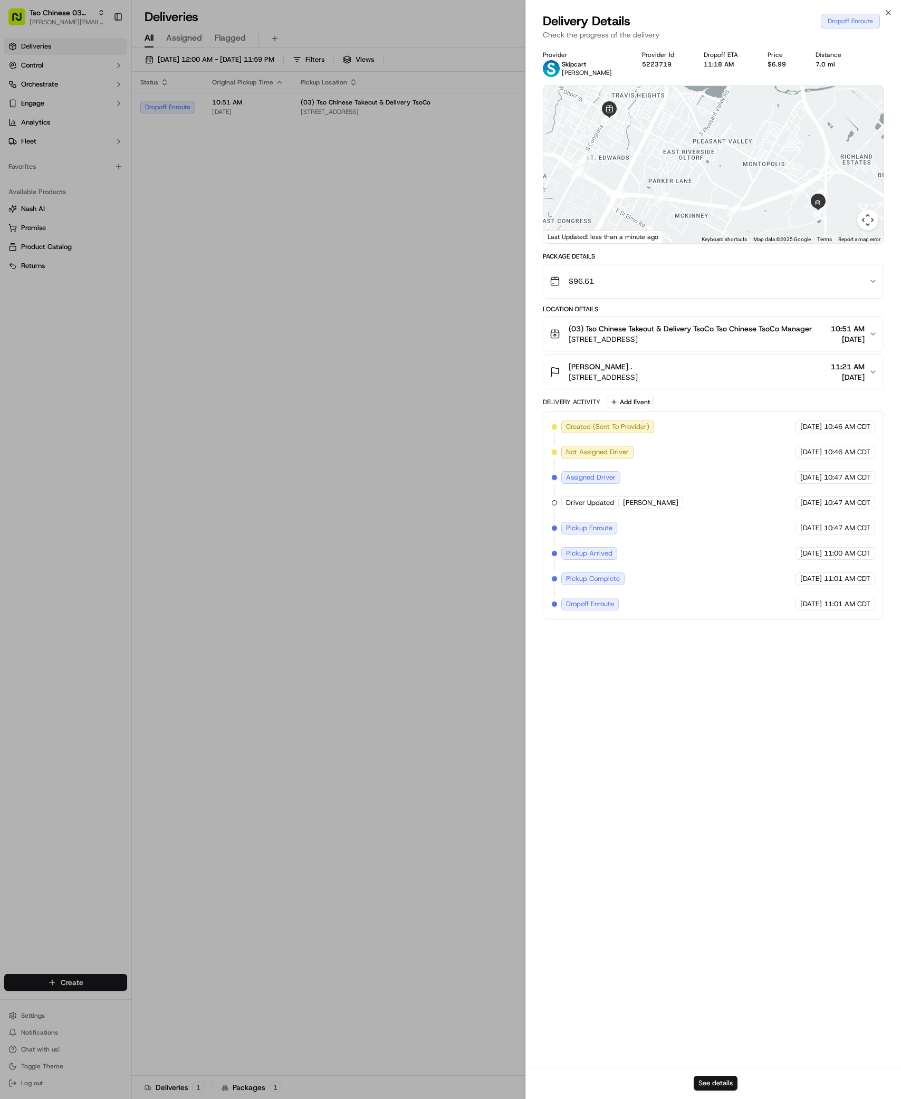
click at [718, 1082] on button "See details" at bounding box center [716, 1083] width 44 height 15
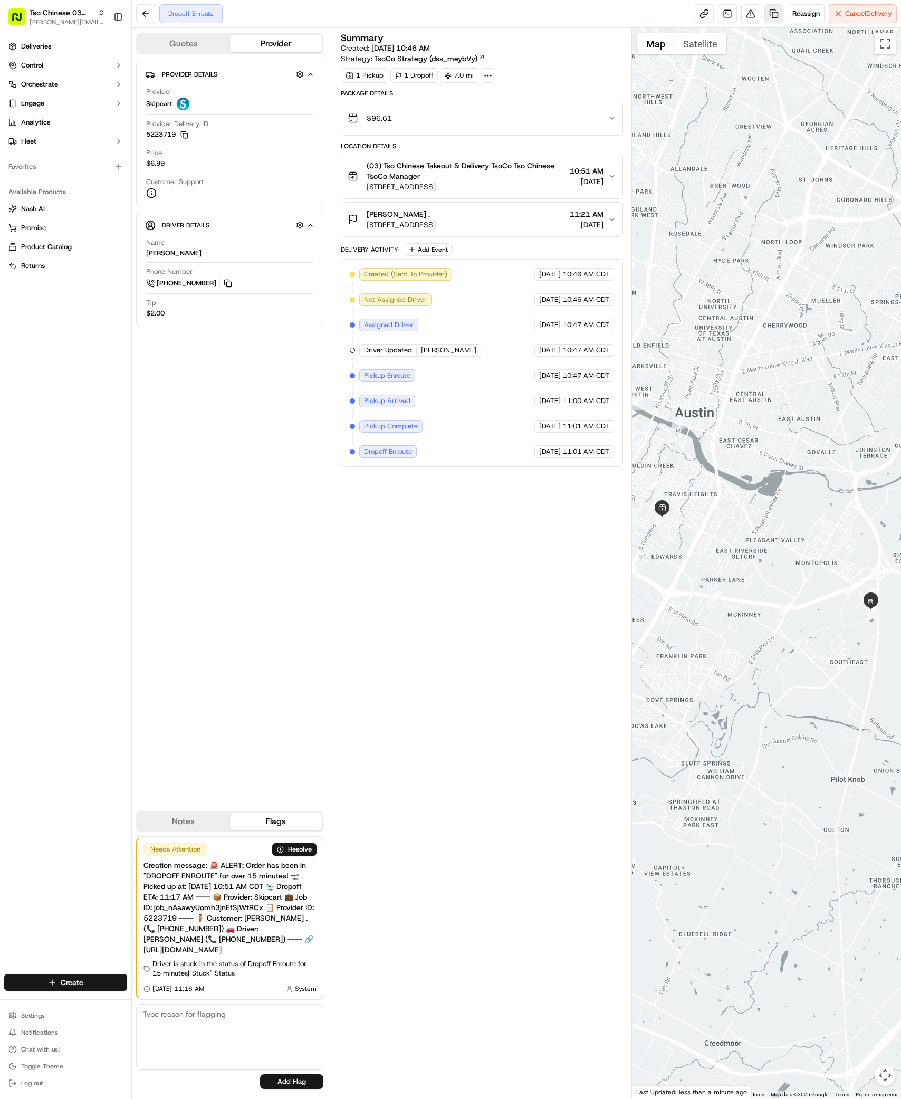
click at [772, 14] on link at bounding box center [774, 13] width 19 height 19
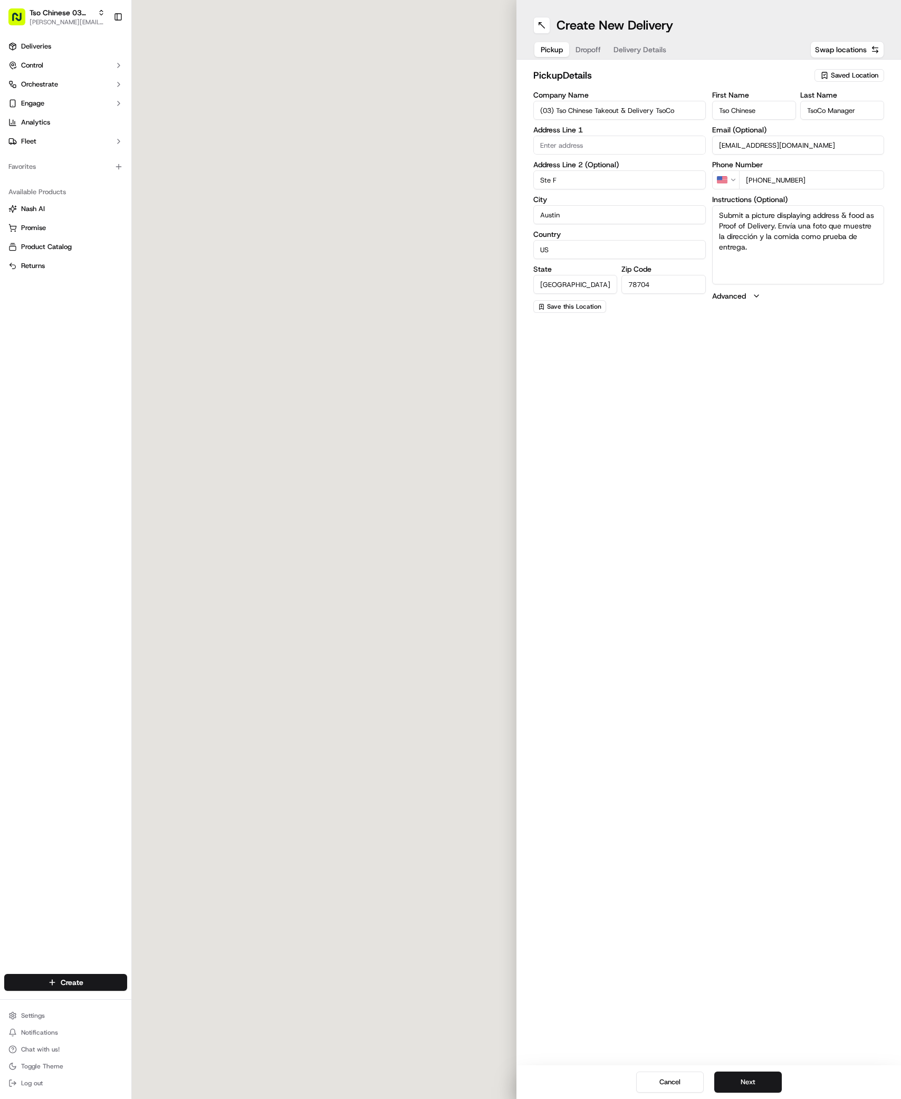
type input "[STREET_ADDRESS]"
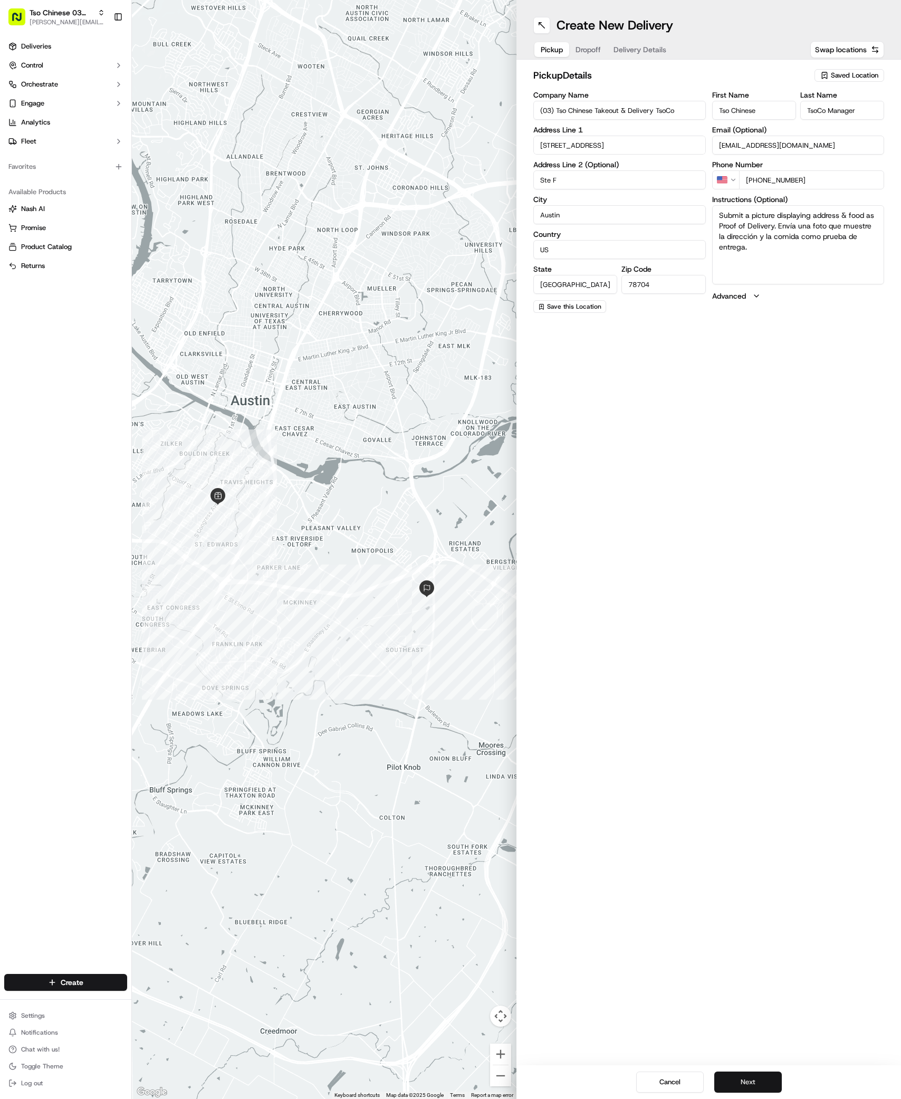
click at [724, 1080] on button "Next" at bounding box center [749, 1082] width 68 height 21
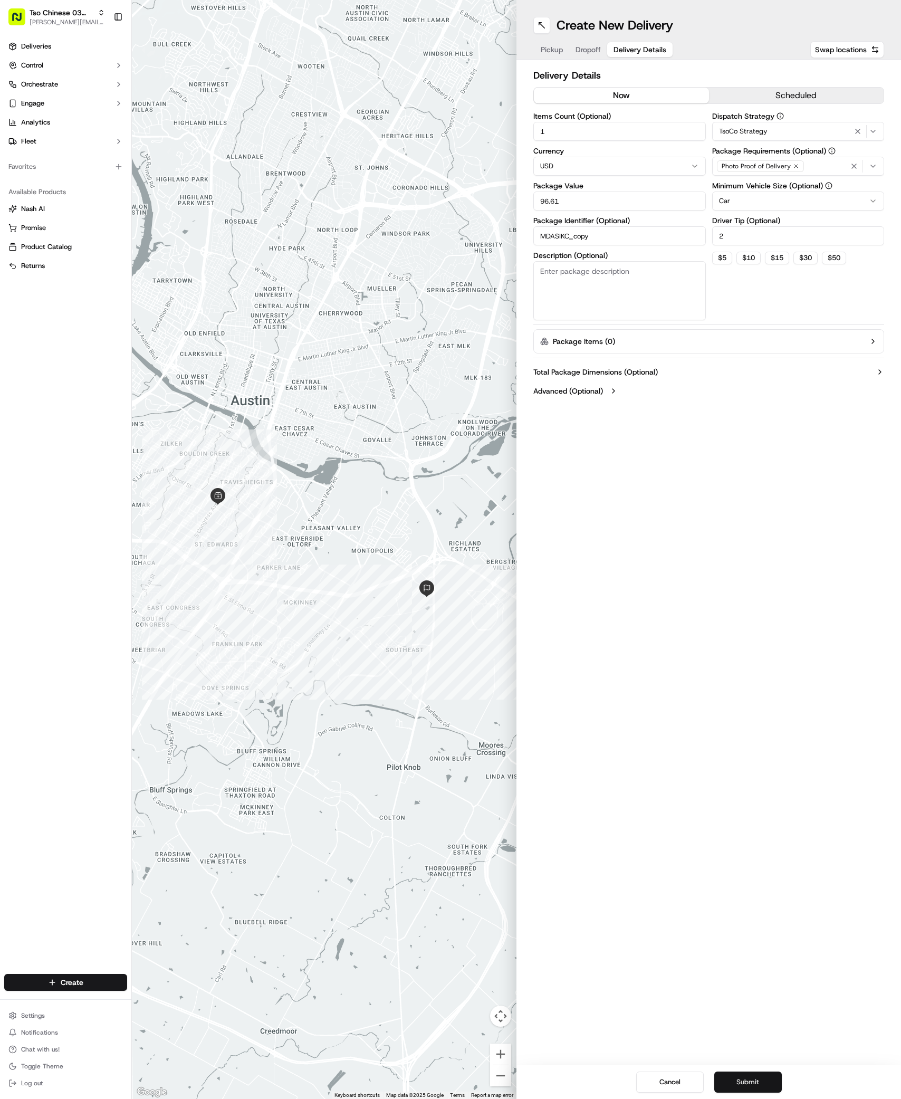
click at [724, 1080] on button "Submit" at bounding box center [749, 1082] width 68 height 21
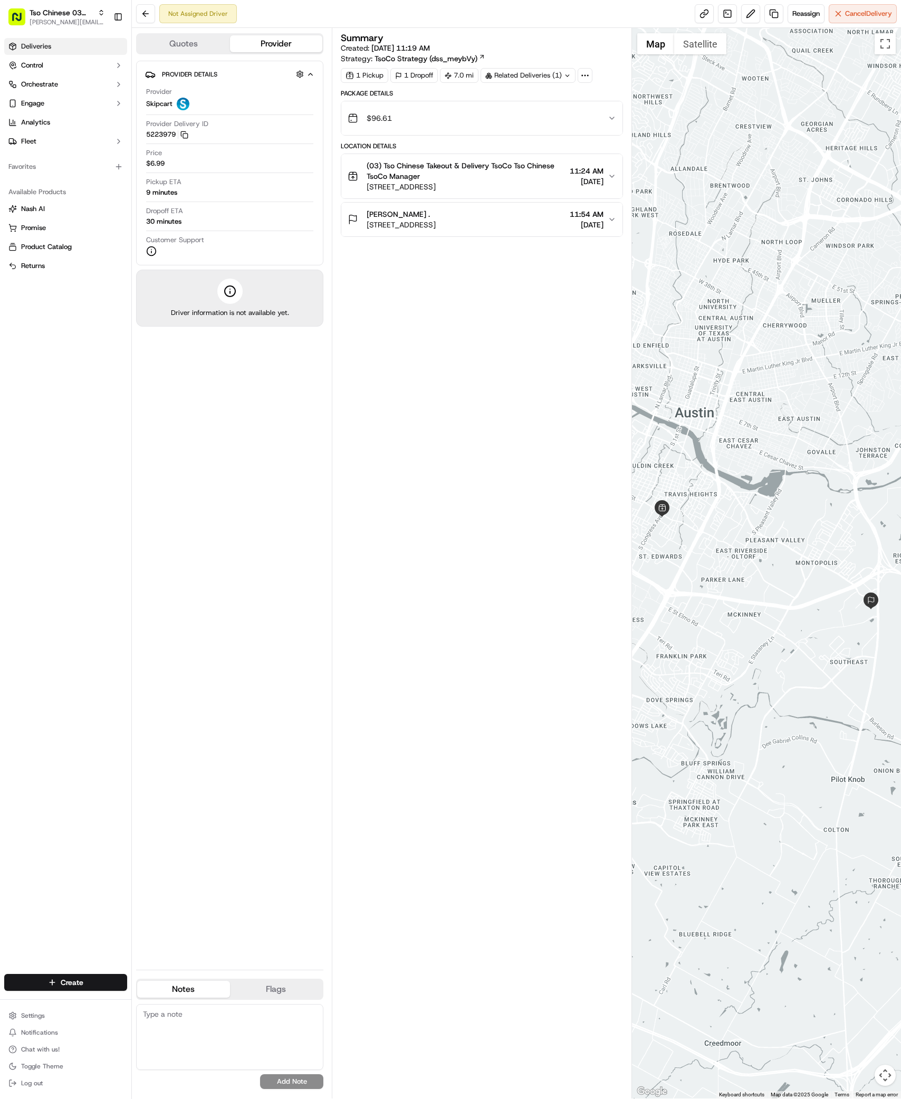
click at [67, 47] on link "Deliveries" at bounding box center [65, 46] width 123 height 17
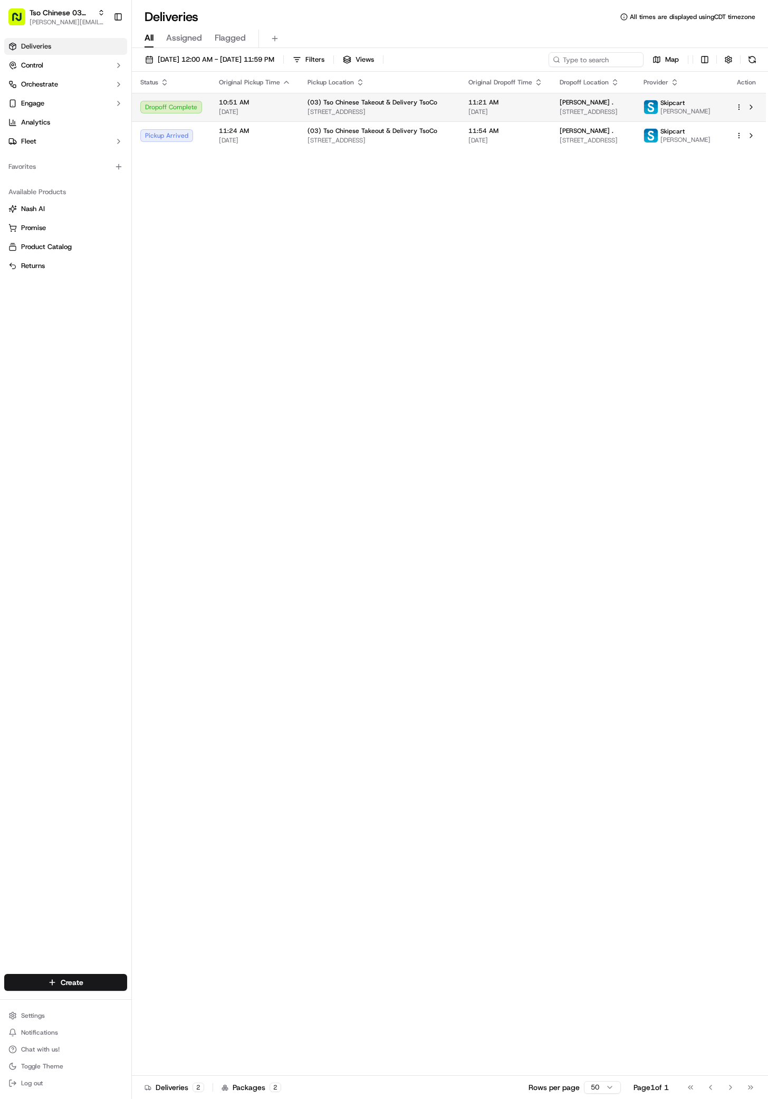
click at [552, 101] on td "[PERSON_NAME] . [STREET_ADDRESS]" at bounding box center [594, 107] width 84 height 29
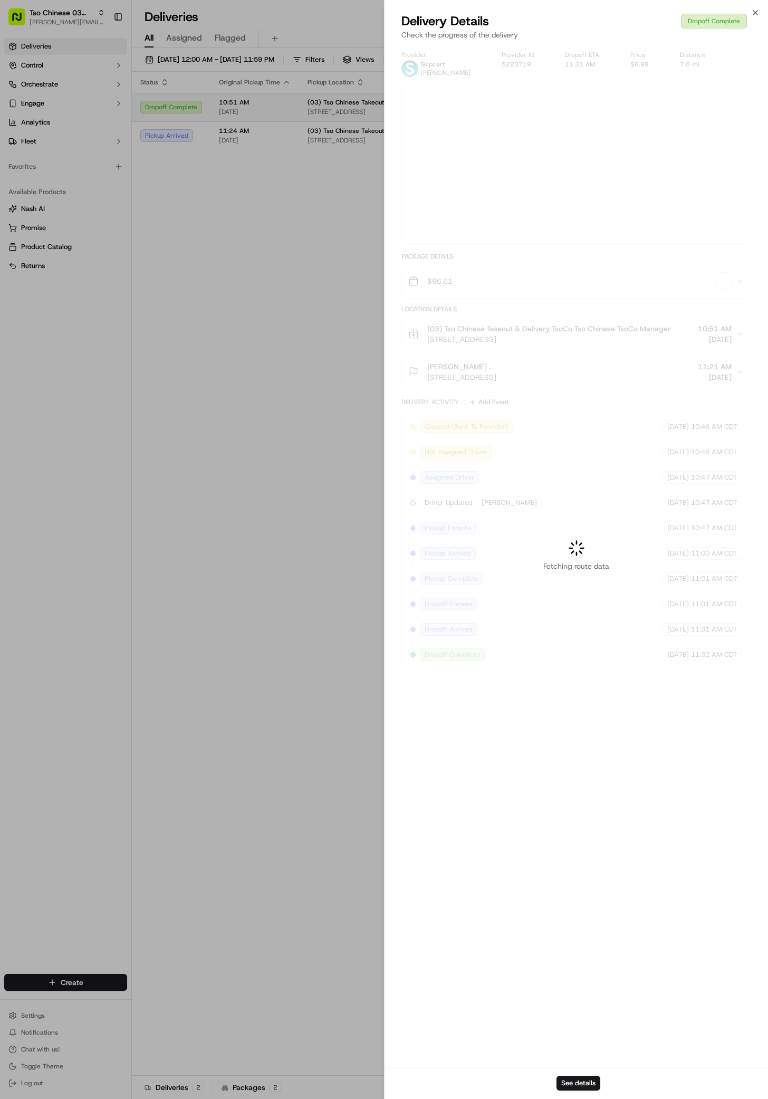
click at [538, 101] on div at bounding box center [384, 549] width 768 height 1099
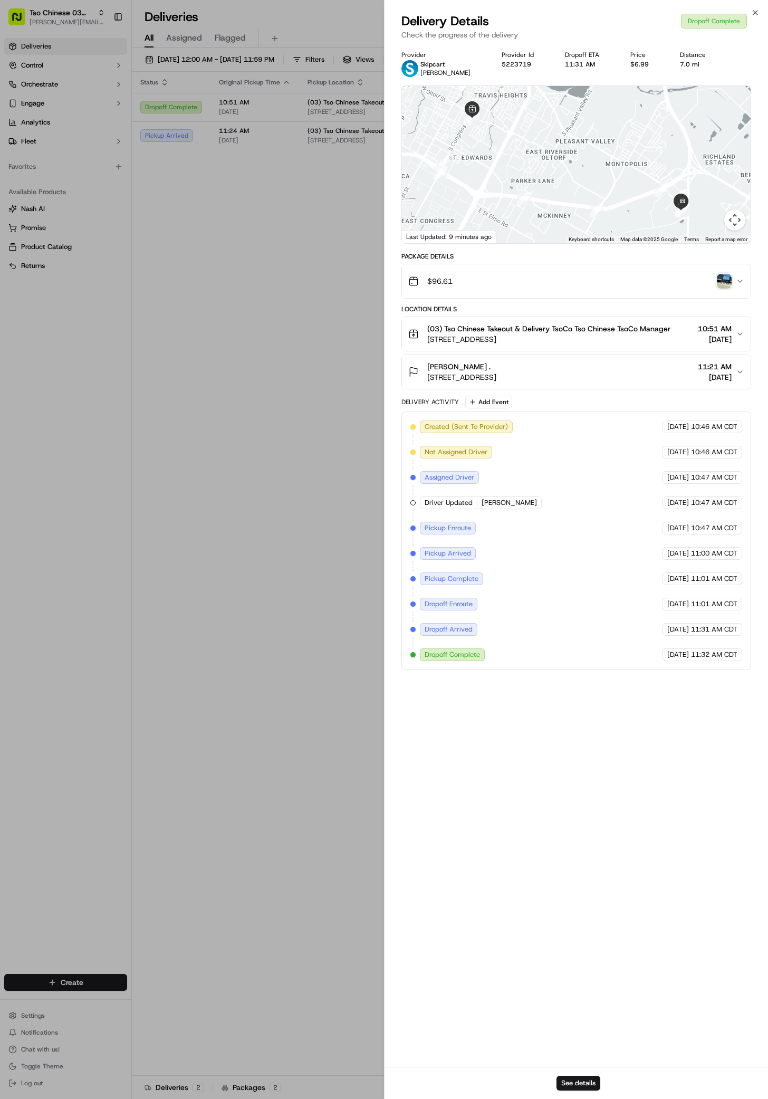
click at [718, 282] on img "button" at bounding box center [724, 281] width 15 height 15
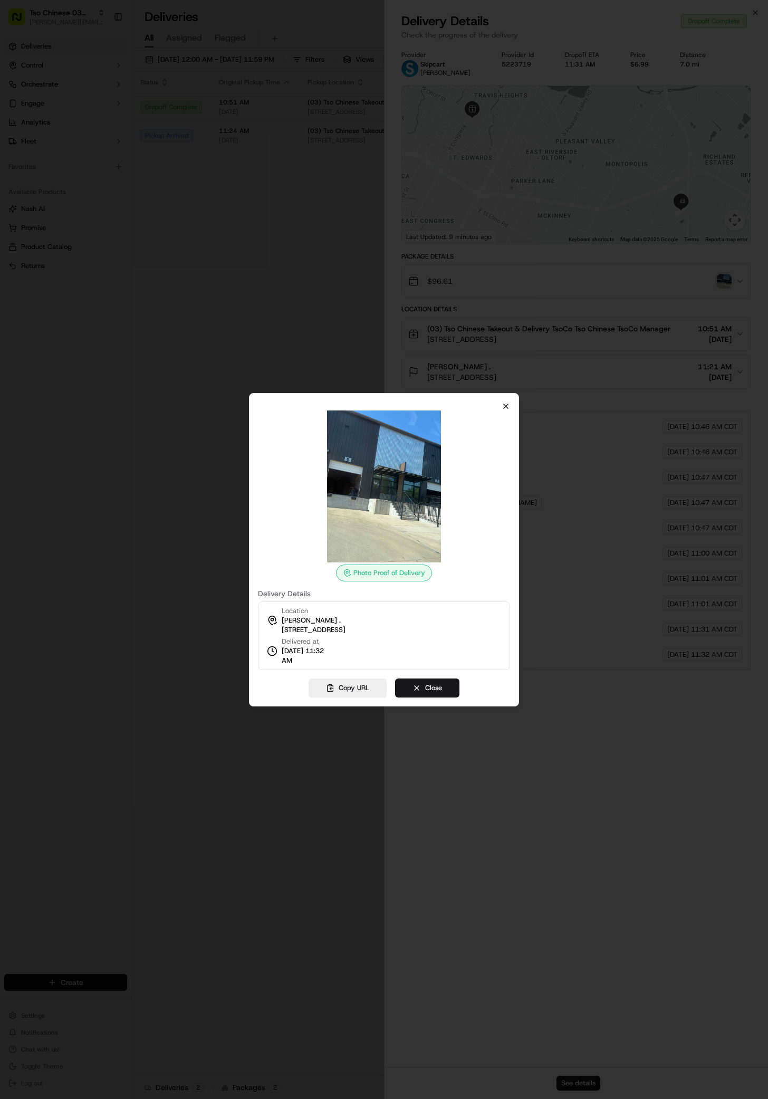
click at [505, 407] on icon "button" at bounding box center [506, 406] width 8 height 8
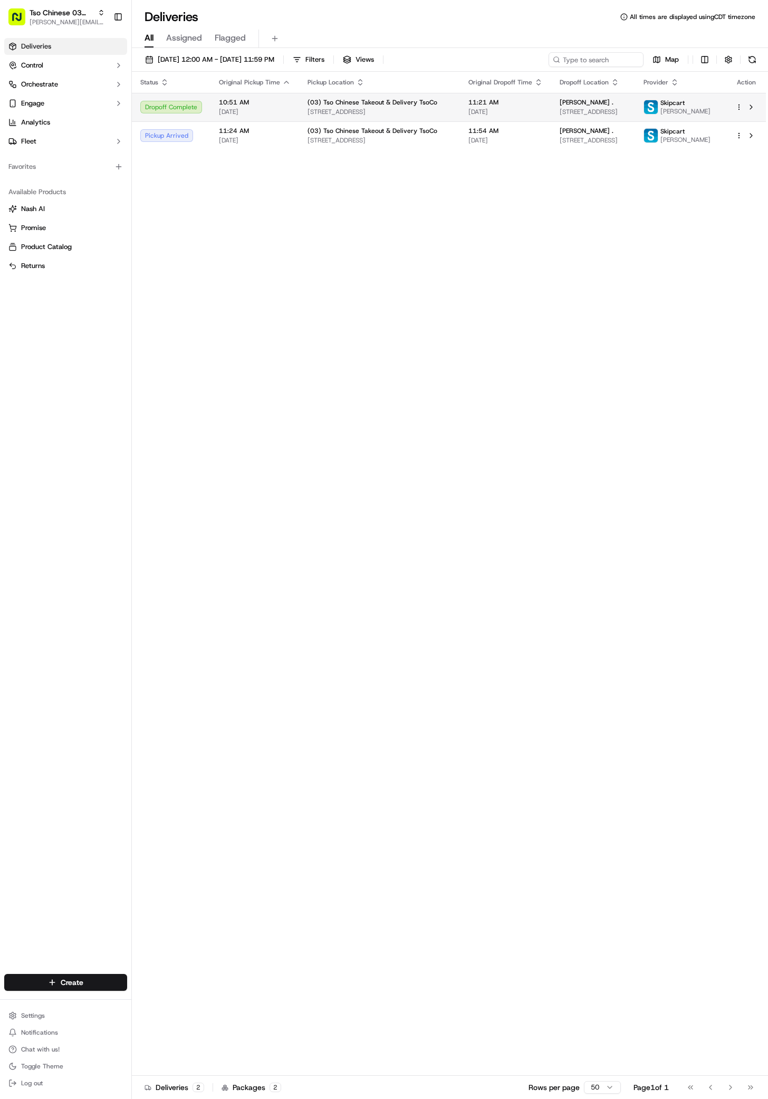
click at [570, 119] on td "[PERSON_NAME] . [STREET_ADDRESS]" at bounding box center [594, 107] width 84 height 29
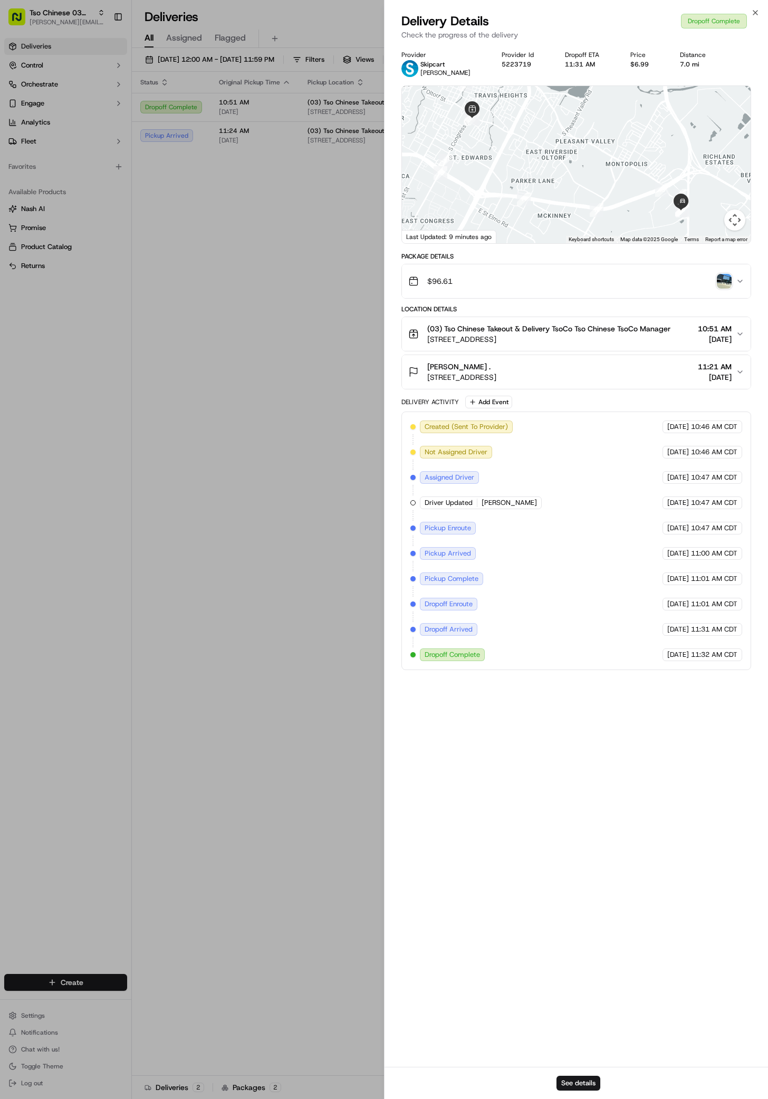
click at [145, 450] on div "Status Original Pickup Time Pickup Location Original Dropoff Time Dropoff Locat…" at bounding box center [449, 574] width 634 height 1004
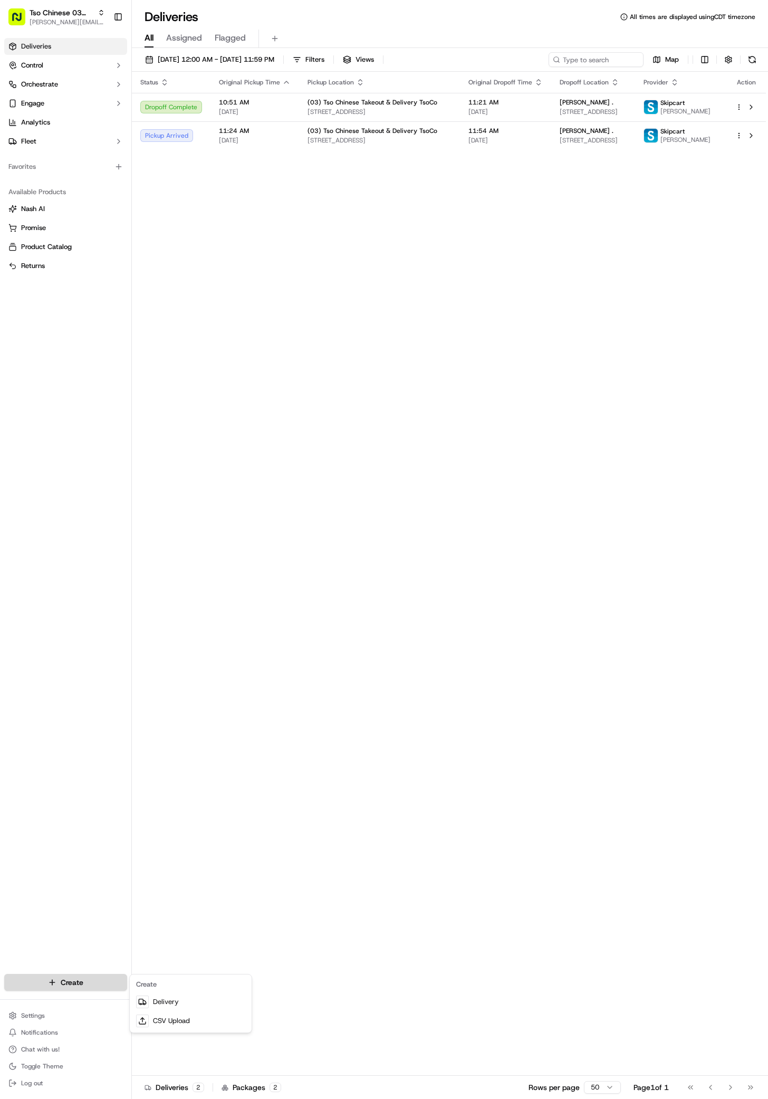
click at [60, 990] on html "Tso Chinese 03 TsoCo [PERSON_NAME][EMAIL_ADDRESS][DOMAIN_NAME] Toggle Sidebar D…" at bounding box center [384, 549] width 768 height 1099
click at [163, 1004] on link "Delivery" at bounding box center [191, 1002] width 118 height 19
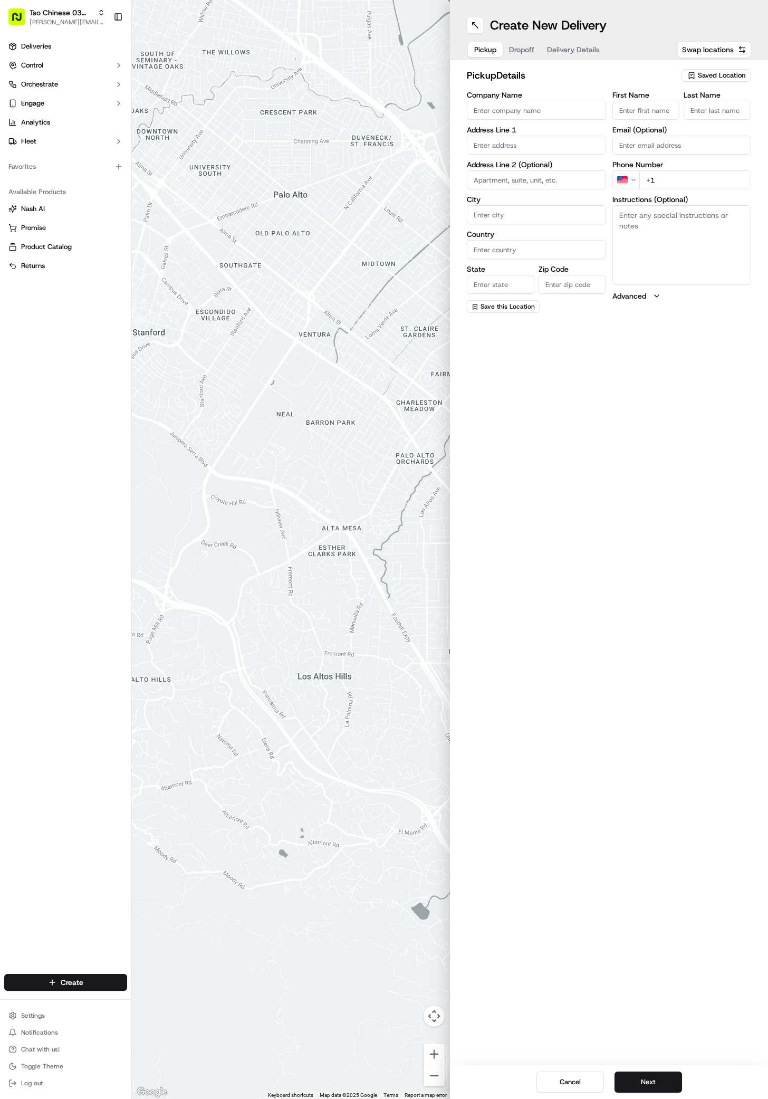
click at [713, 63] on div "pickup Details Saved Location Company Name Address Line 1 Address Line 2 (Optio…" at bounding box center [609, 191] width 318 height 262
click at [713, 75] on span "Saved Location" at bounding box center [722, 76] width 48 height 10
click at [714, 106] on input "text" at bounding box center [699, 96] width 126 height 21
click at [714, 111] on span "(03) Tso Chinese Takeout & Delivery TsoCo (03)" at bounding box center [699, 119] width 130 height 19
type input "(03) Tso Chinese Takeout & Delivery TsoCo"
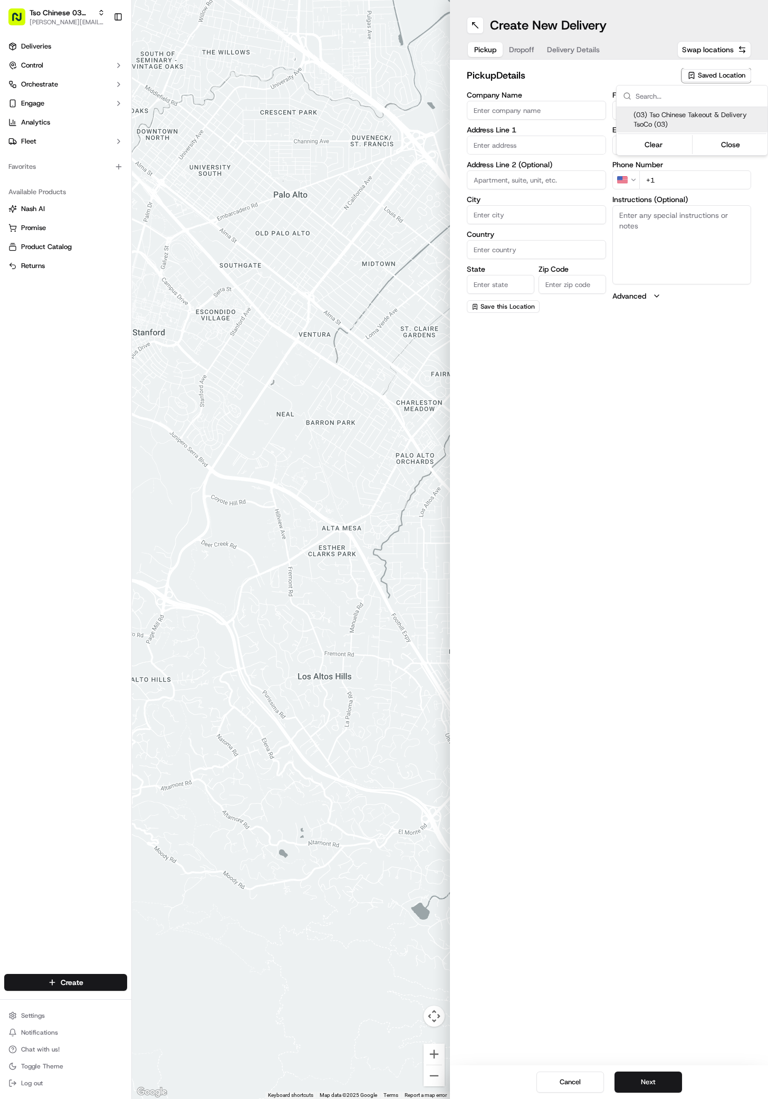
type input "Ste F"
type input "Austin"
type input "US"
type input "[GEOGRAPHIC_DATA]"
type input "78704"
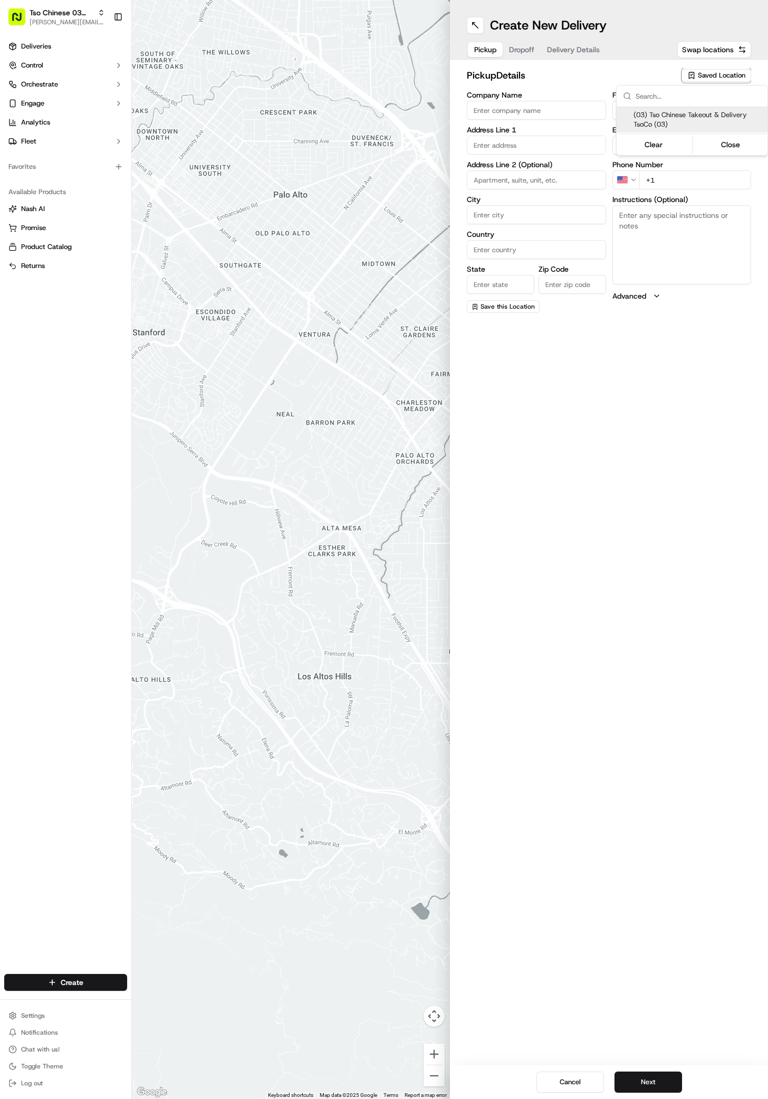
type input "Tso Chinese"
type input "TsoCo Manager"
type input "[EMAIL_ADDRESS][DOMAIN_NAME]"
type input "[PHONE_NUMBER]"
type textarea "Submit a picture displaying address & food as Proof of Delivery. Envía una foto…"
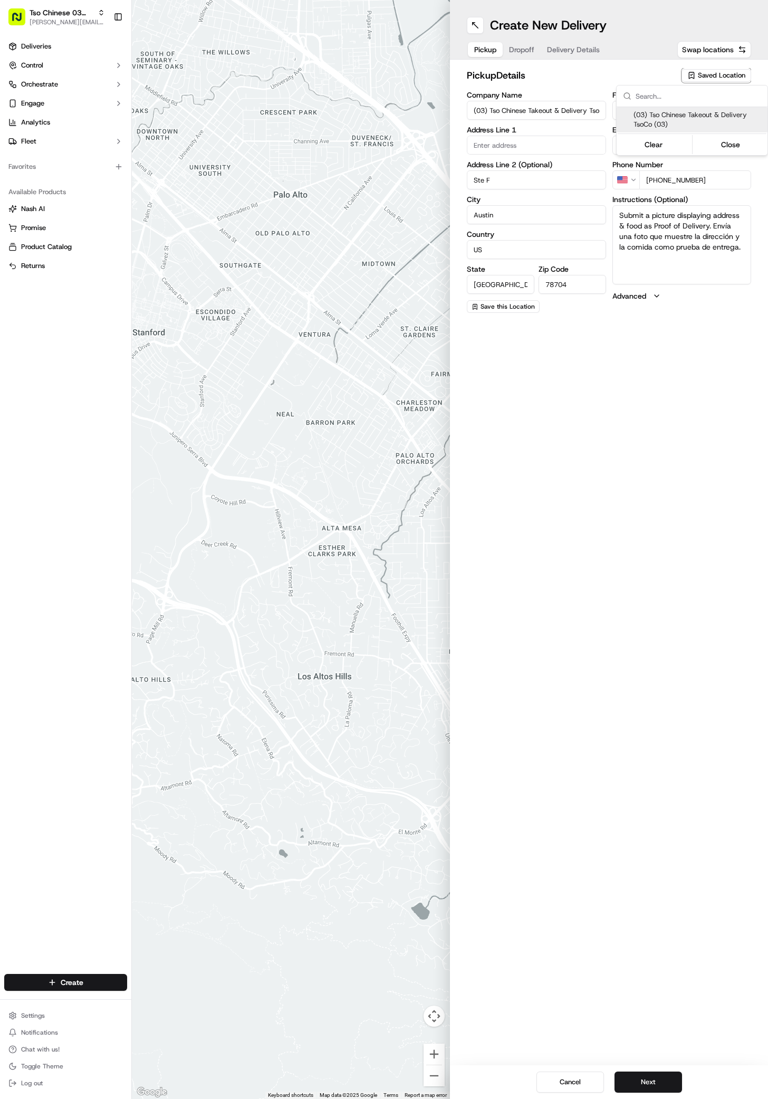
type input "[STREET_ADDRESS]"
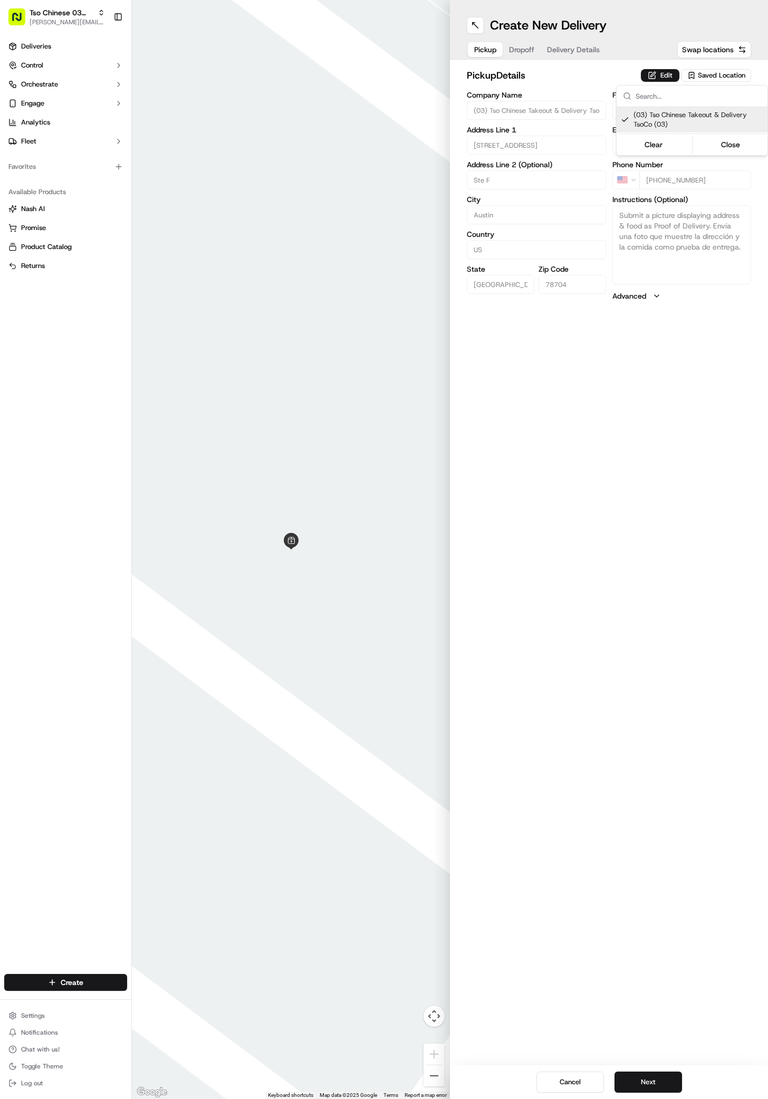
click at [671, 1080] on html "Tso Chinese 03 TsoCo [PERSON_NAME][EMAIL_ADDRESS][DOMAIN_NAME] Toggle Sidebar D…" at bounding box center [384, 549] width 768 height 1099
click at [671, 1080] on button "Next" at bounding box center [649, 1082] width 68 height 21
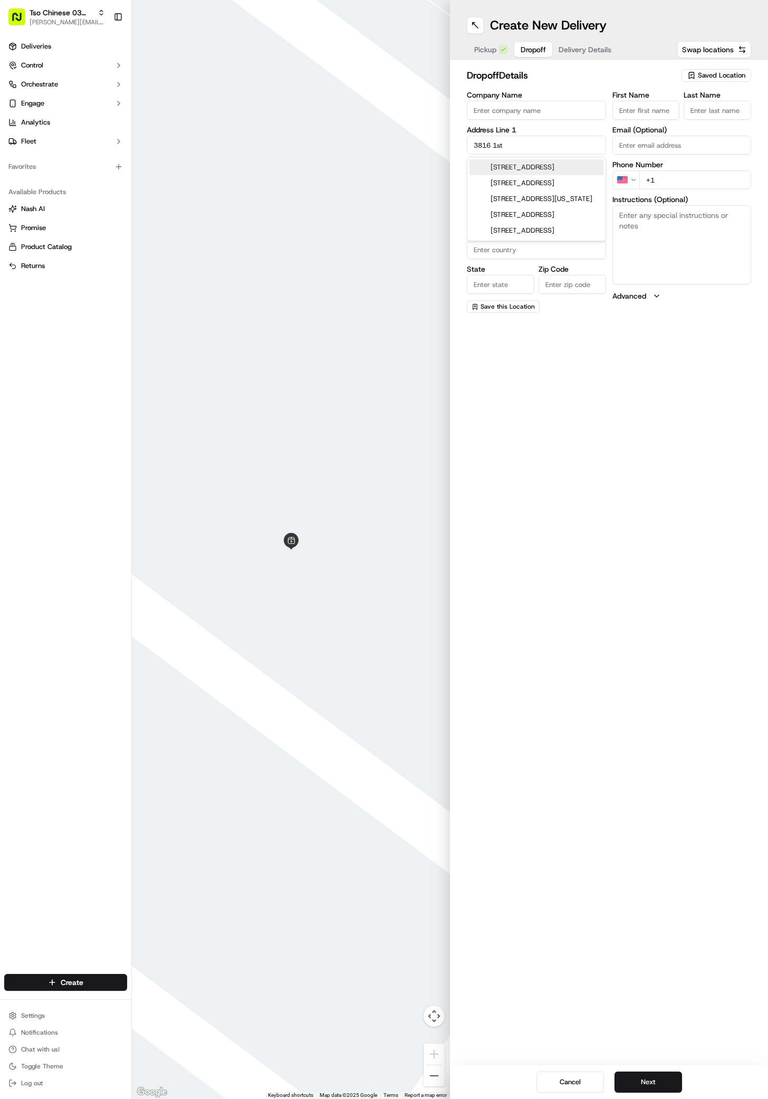
click at [562, 167] on div "[STREET_ADDRESS]" at bounding box center [537, 167] width 134 height 16
type input "[STREET_ADDRESS]"
type input "Austin"
type input "[GEOGRAPHIC_DATA]"
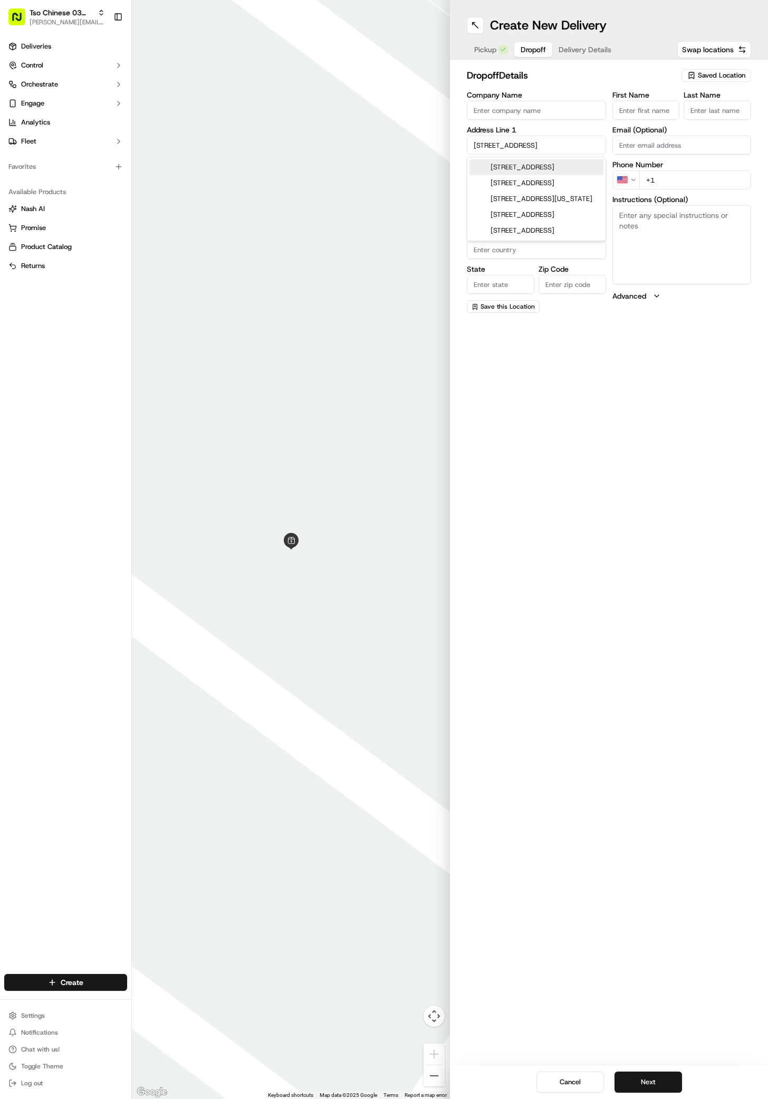
type input "78704"
type input "[STREET_ADDRESS]"
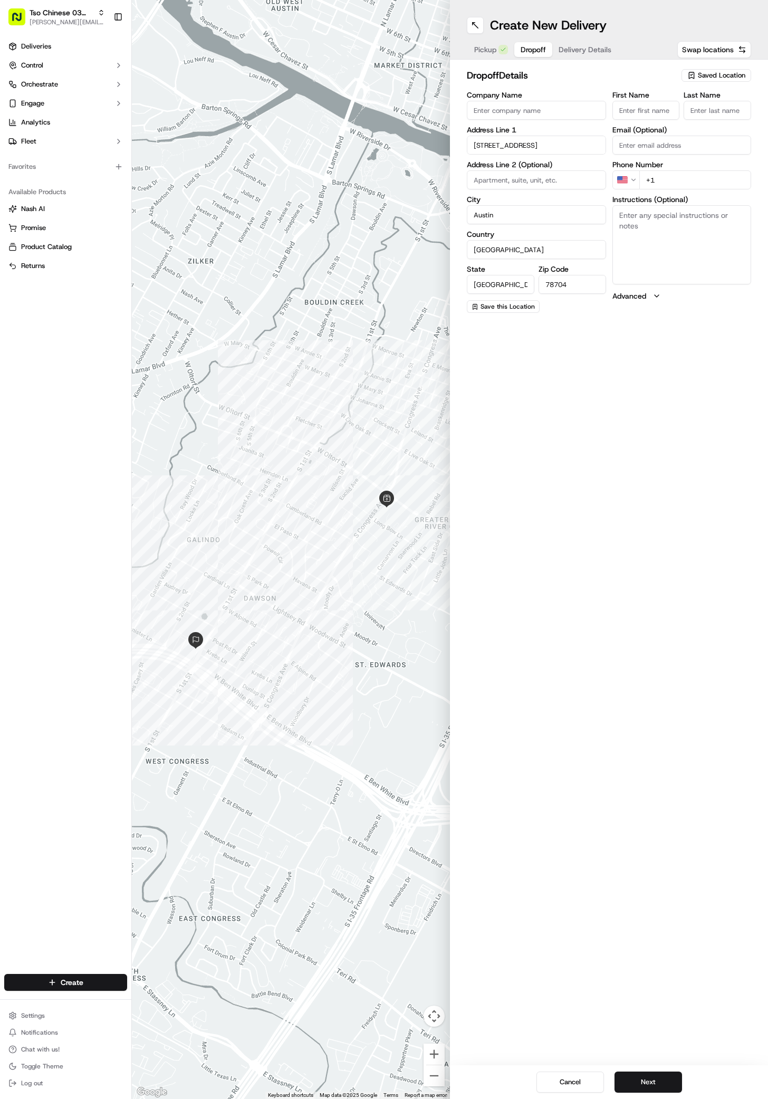
paste input "[PERSON_NAME]"
type input "[PERSON_NAME]"
type input "."
type input "[PHONE_NUMBER]"
click at [639, 256] on textarea "Instructions (Optional)" at bounding box center [682, 244] width 139 height 79
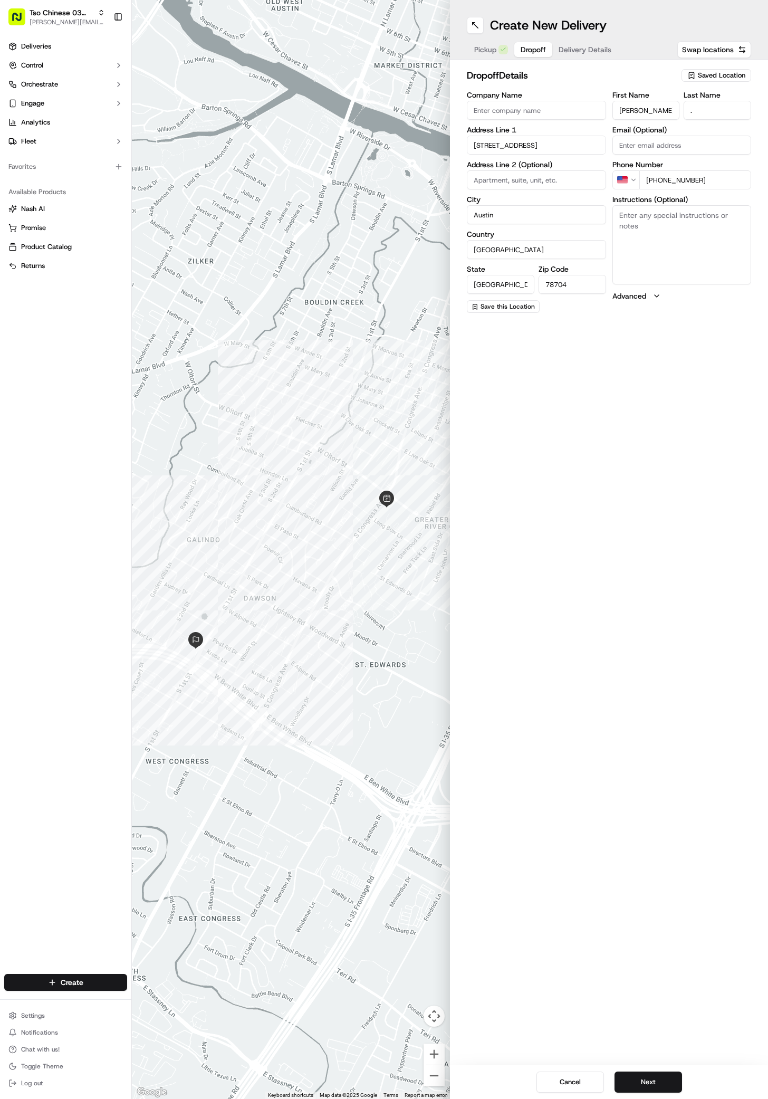
click at [639, 256] on textarea "Instructions (Optional)" at bounding box center [682, 244] width 139 height 79
paste textarea "Austin Regional Clinic"
paste textarea "3816 building on right Leave with front desk on first floor"
click at [691, 214] on textarea "[GEOGRAPHIC_DATA] building on right Leave with front desk on first floor" at bounding box center [682, 244] width 139 height 79
type textarea "[GEOGRAPHIC_DATA] 3816 building on right Leave with front desk on first floor"
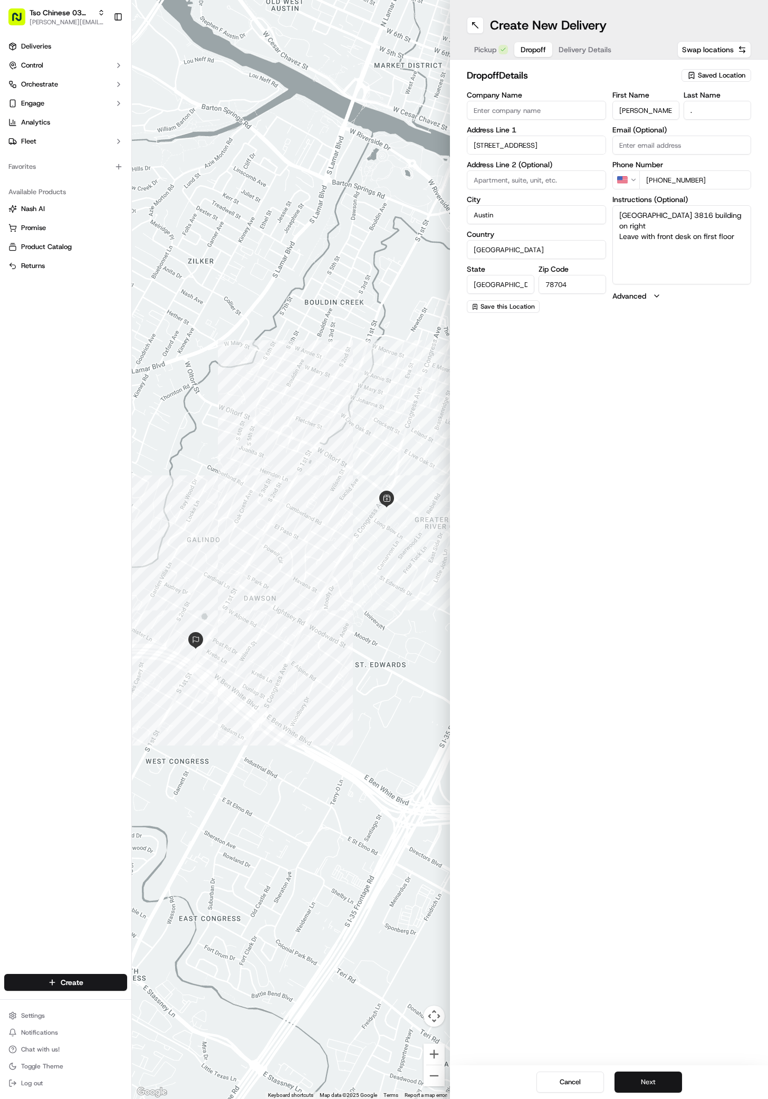
click at [647, 1082] on button "Next" at bounding box center [649, 1082] width 68 height 21
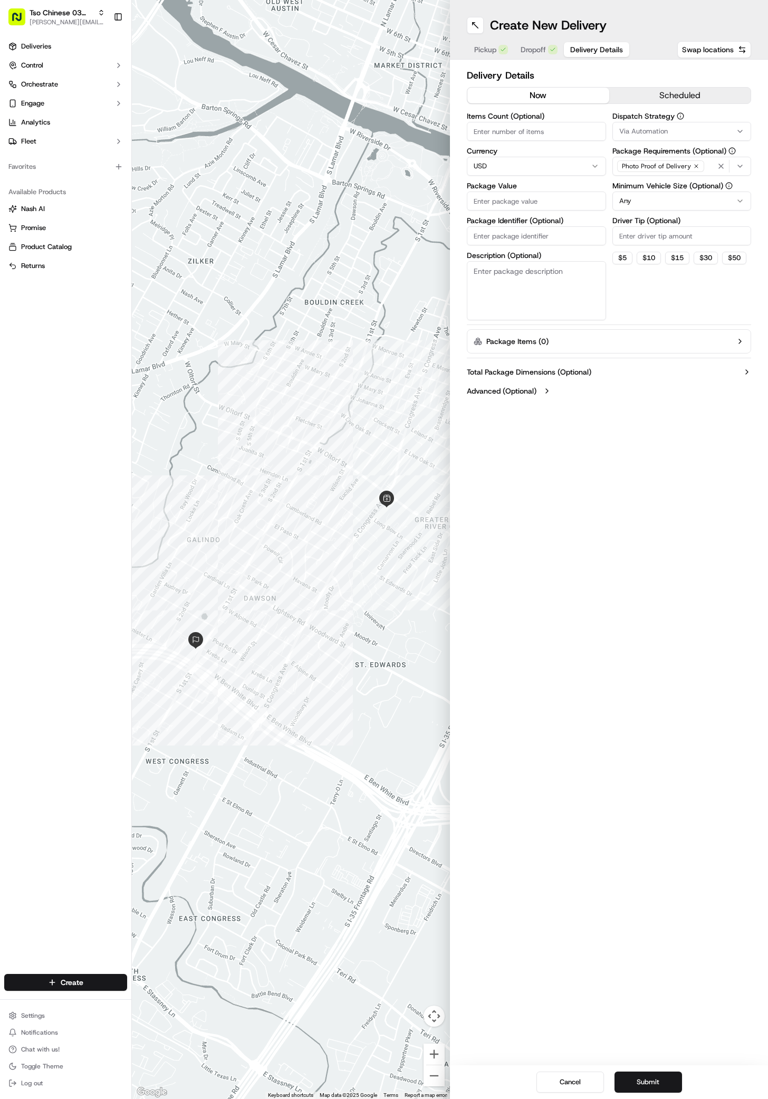
click at [643, 130] on span "Via Automation" at bounding box center [644, 132] width 49 height 10
click at [648, 182] on div "TsoCo Strategy" at bounding box center [688, 189] width 151 height 16
click at [645, 393] on html "Tso Chinese 03 TsoCo [PERSON_NAME][EMAIL_ADDRESS][DOMAIN_NAME] Toggle Sidebar D…" at bounding box center [384, 549] width 768 height 1099
click at [645, 232] on input "Driver Tip (Optional)" at bounding box center [682, 235] width 139 height 19
type input "2"
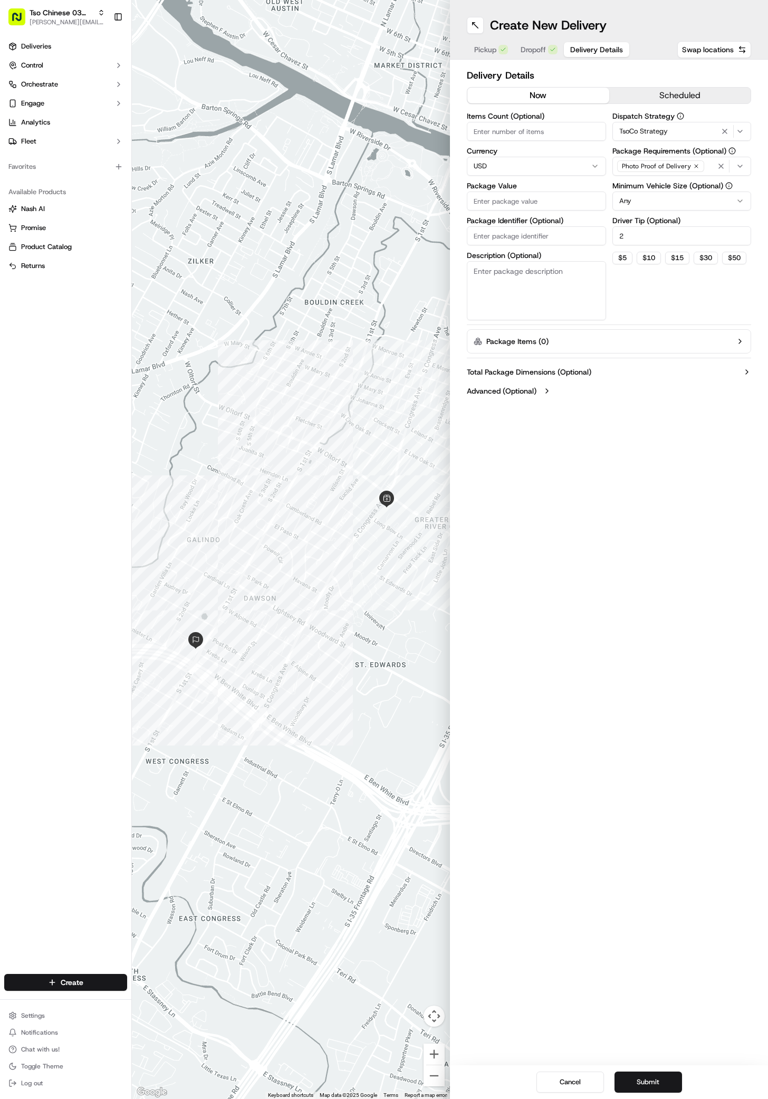
click at [556, 198] on input "Package Value" at bounding box center [536, 201] width 139 height 19
type input "89.2"
click at [487, 239] on input "Package Identifier (Optional)" at bounding box center [536, 235] width 139 height 19
paste input "EYXWHYD"
type input "EYXWHYD"
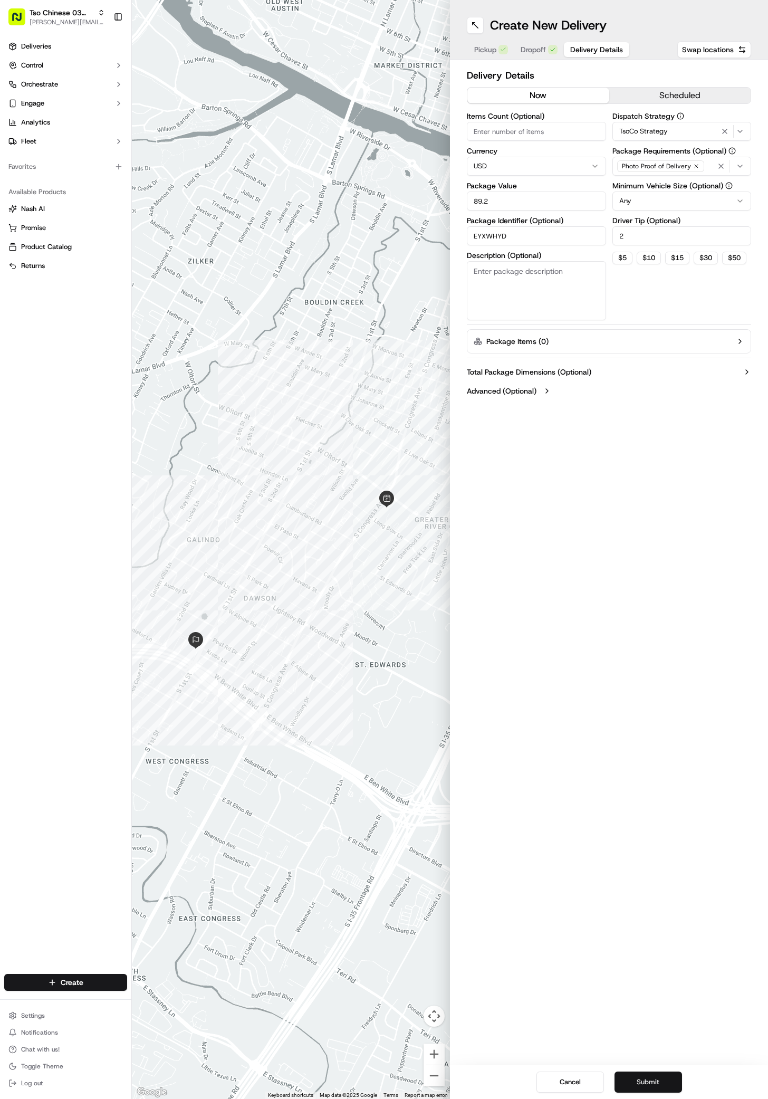
click at [666, 1080] on button "Submit" at bounding box center [649, 1082] width 68 height 21
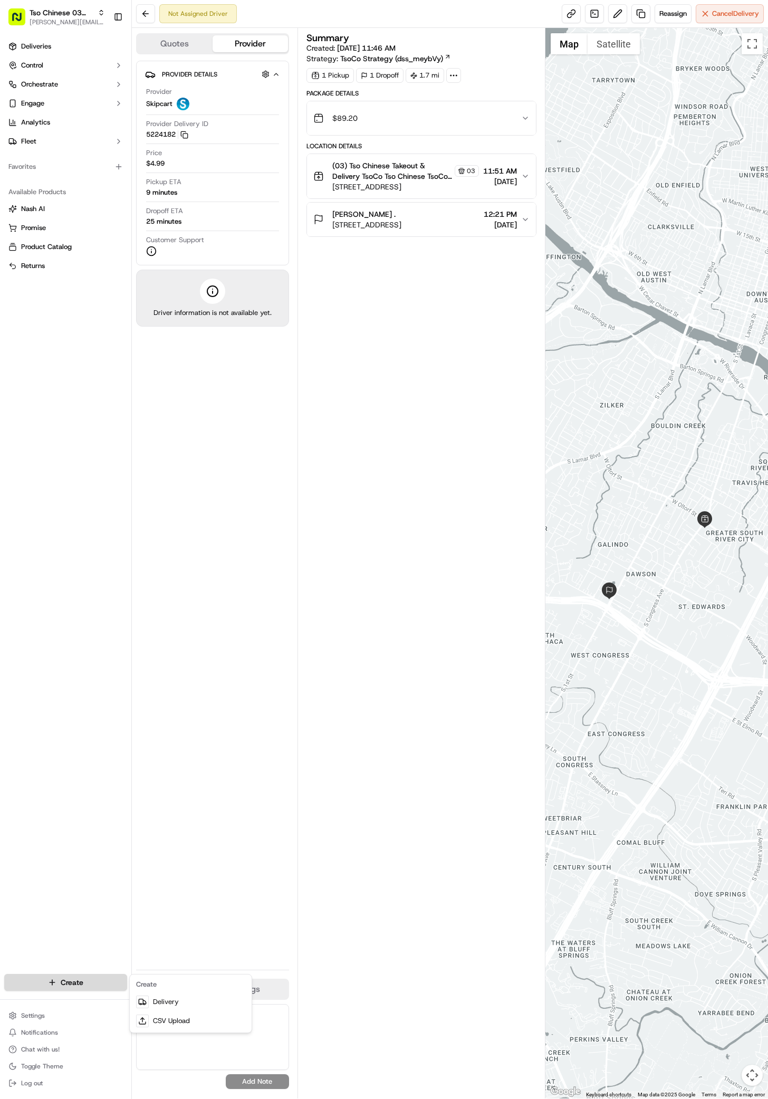
click at [86, 975] on html "Tso Chinese 03 TsoCo [PERSON_NAME][EMAIL_ADDRESS][DOMAIN_NAME] Toggle Sidebar D…" at bounding box center [384, 549] width 768 height 1099
click at [168, 996] on link "Delivery" at bounding box center [191, 1002] width 118 height 19
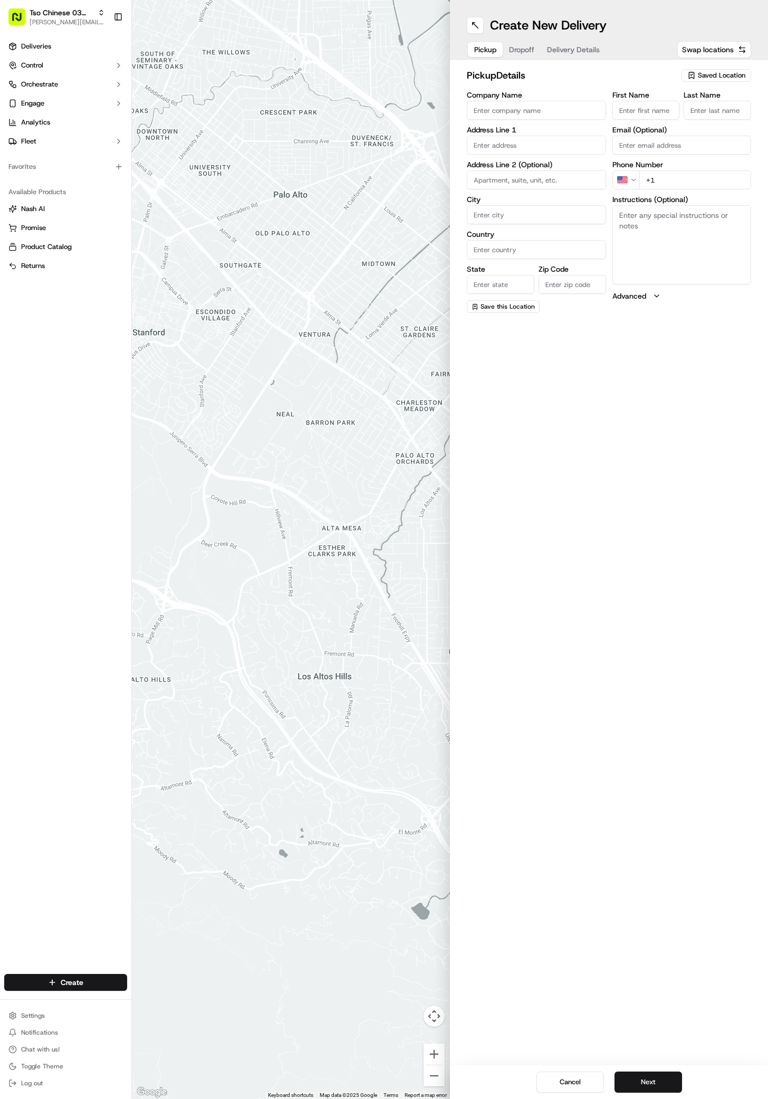
click at [702, 73] on span "Saved Location" at bounding box center [722, 76] width 48 height 10
click at [718, 135] on div "Clear Close" at bounding box center [692, 144] width 149 height 19
click at [718, 120] on span "(03) Tso Chinese Takeout & Delivery TsoCo (03)" at bounding box center [699, 119] width 130 height 19
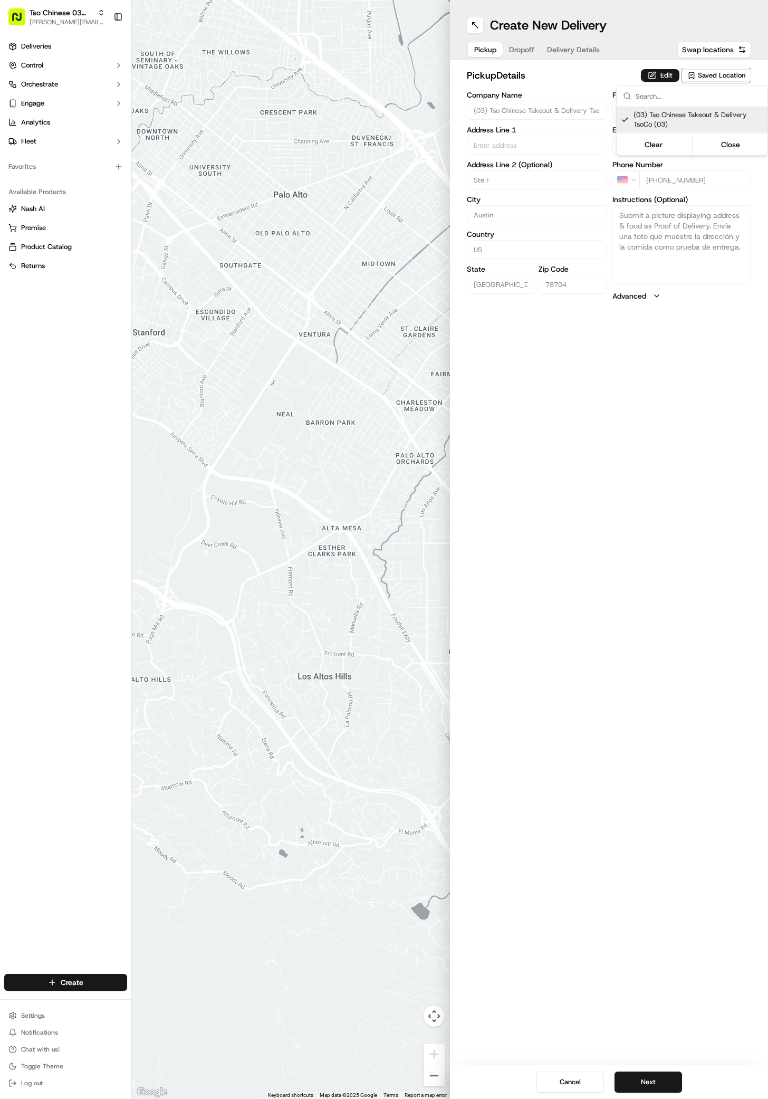
type input "(03) Tso Chinese Takeout & Delivery TsoCo"
type input "Ste F"
type input "Austin"
type input "US"
type input "[GEOGRAPHIC_DATA]"
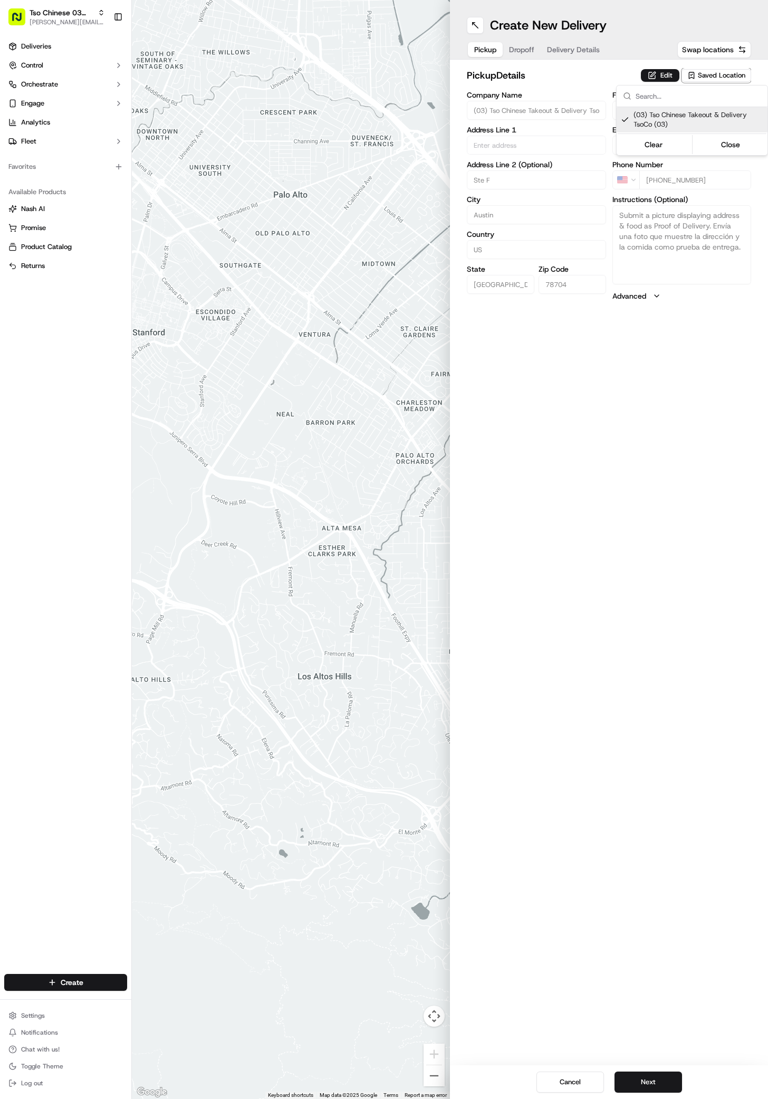
type input "78704"
type input "Tso Chinese"
type input "TsoCo Manager"
type input "[EMAIL_ADDRESS][DOMAIN_NAME]"
type input "[PHONE_NUMBER]"
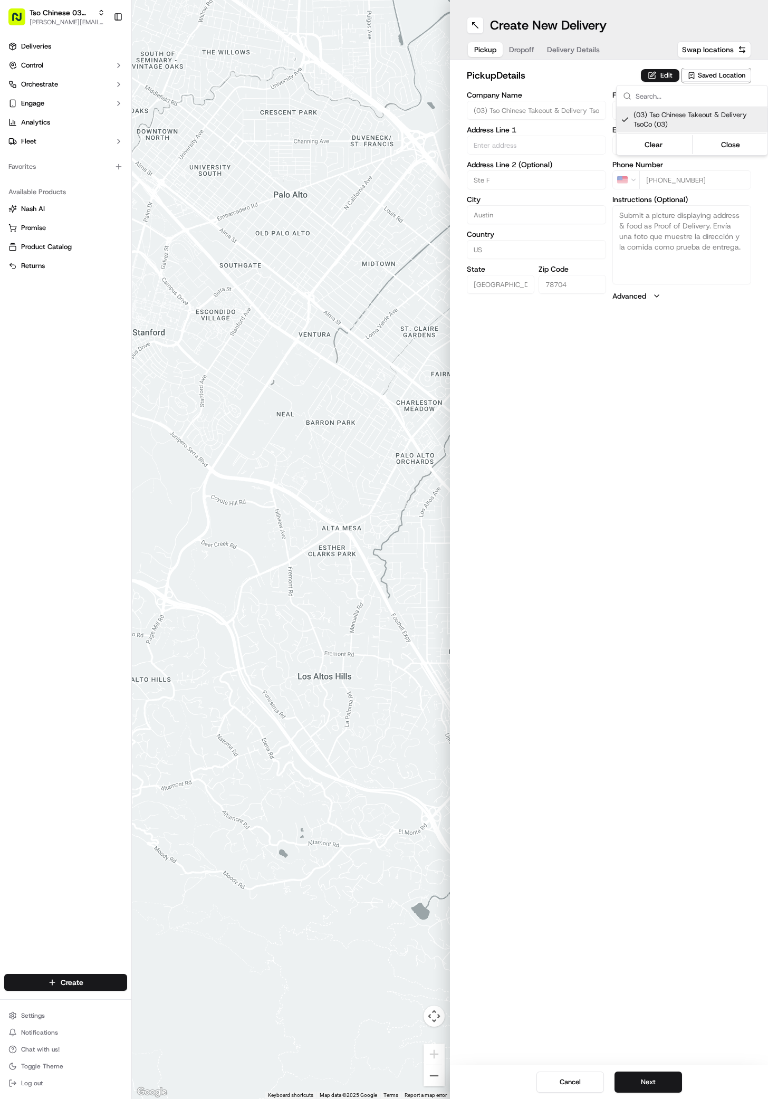
type textarea "Submit a picture displaying address & food as Proof of Delivery. Envía una foto…"
type input "[STREET_ADDRESS]"
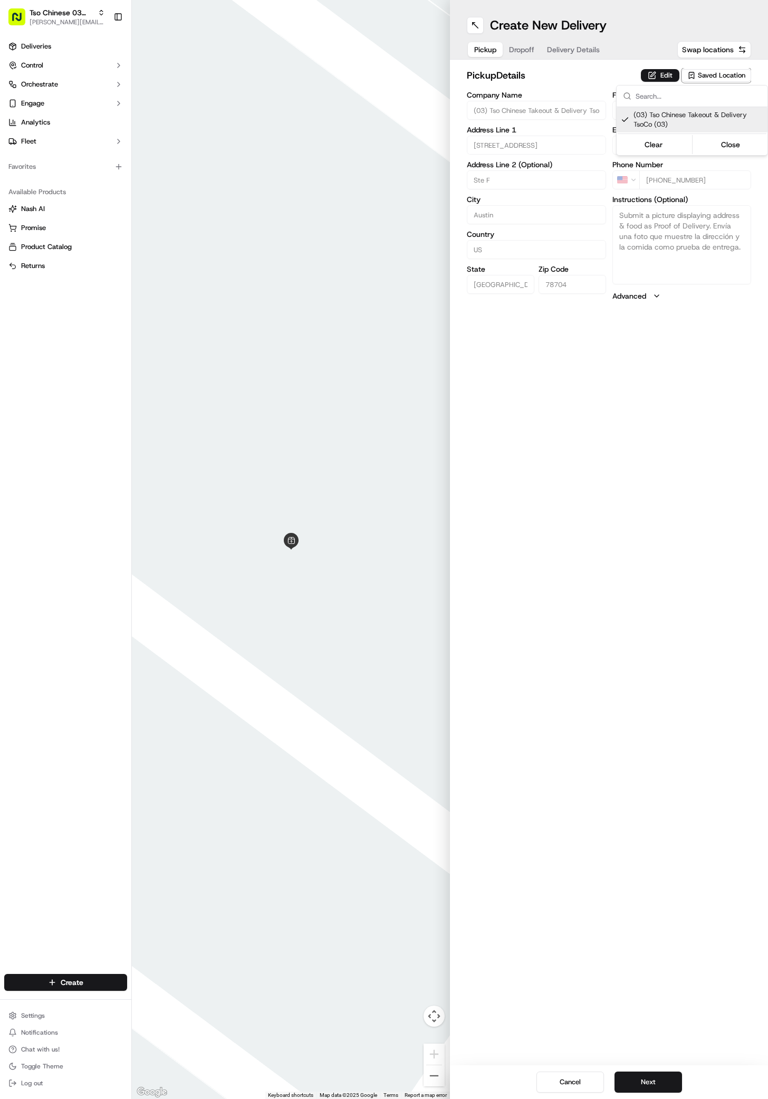
click at [639, 1081] on html "Tso Chinese 03 TsoCo [PERSON_NAME][EMAIL_ADDRESS][DOMAIN_NAME] Toggle Sidebar D…" at bounding box center [384, 549] width 768 height 1099
click at [642, 1084] on button "Next" at bounding box center [649, 1082] width 68 height 21
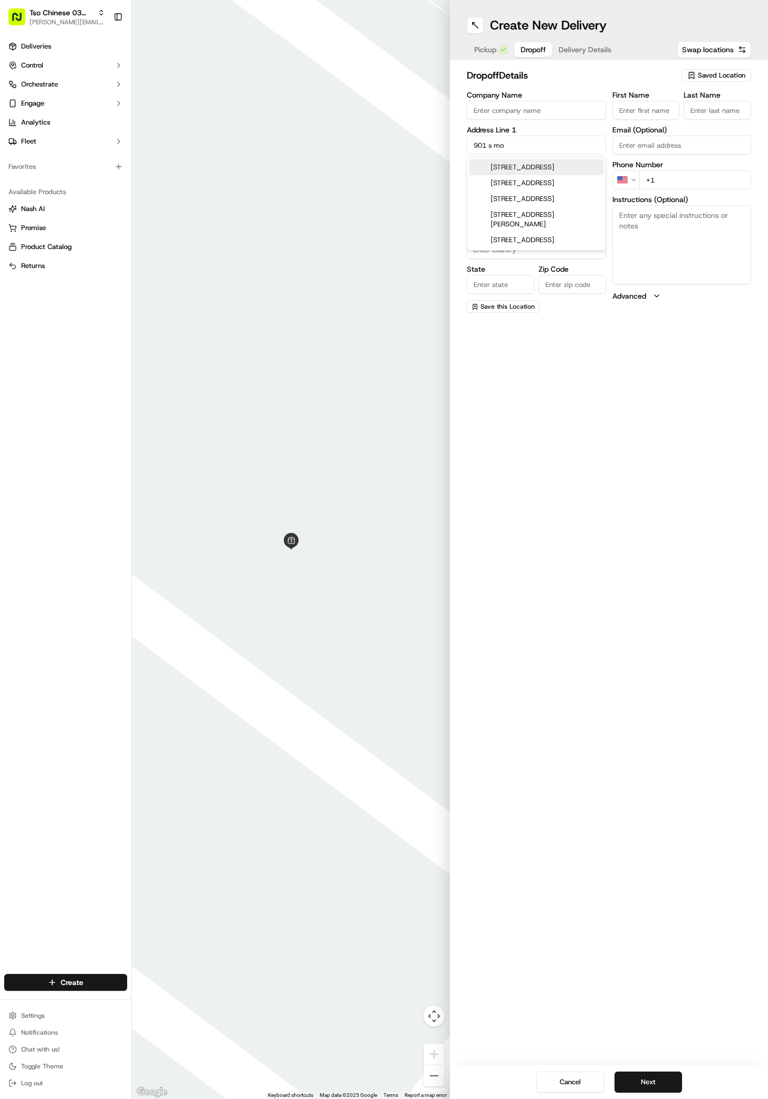
click at [542, 168] on div "[STREET_ADDRESS]" at bounding box center [537, 167] width 134 height 16
type input "[STREET_ADDRESS]"
type input "Austin"
type input "[GEOGRAPHIC_DATA]"
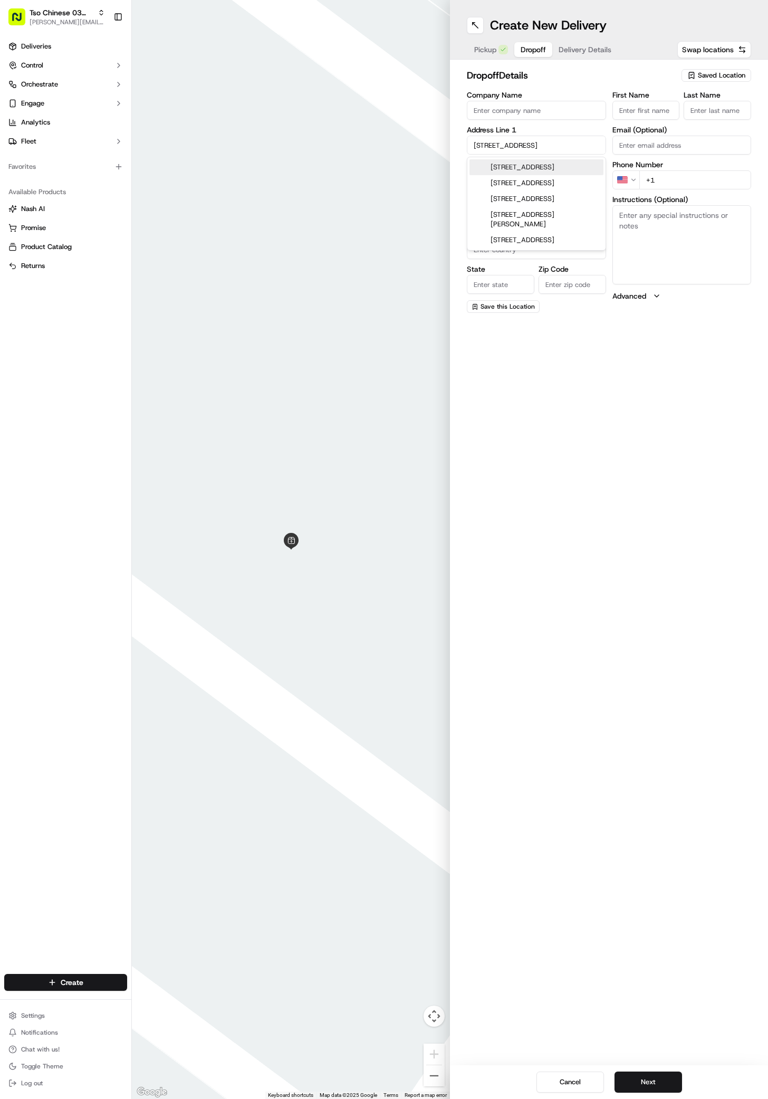
type input "78746"
type input "901s South MoPac Expressway"
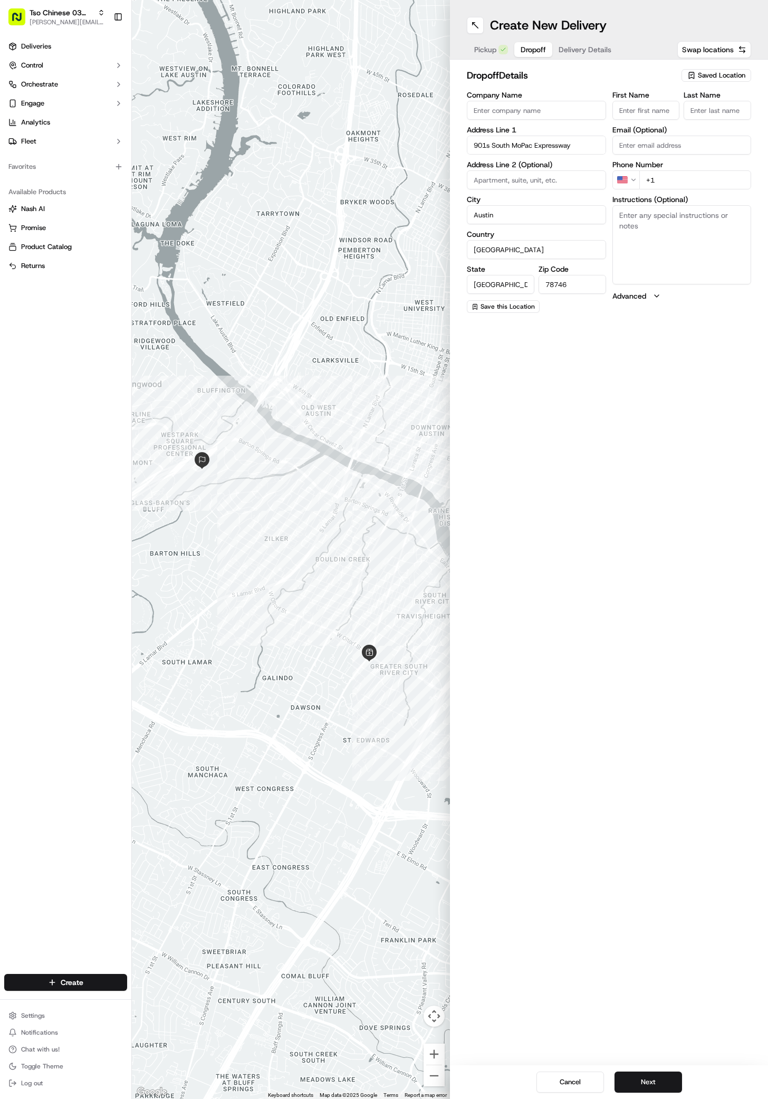
paste input "[PERSON_NAME]"
type input "[PERSON_NAME]"
type input ","
type input "[PHONE_NUMBER]"
click at [641, 248] on textarea "Instructions (Optional)" at bounding box center [682, 244] width 139 height 79
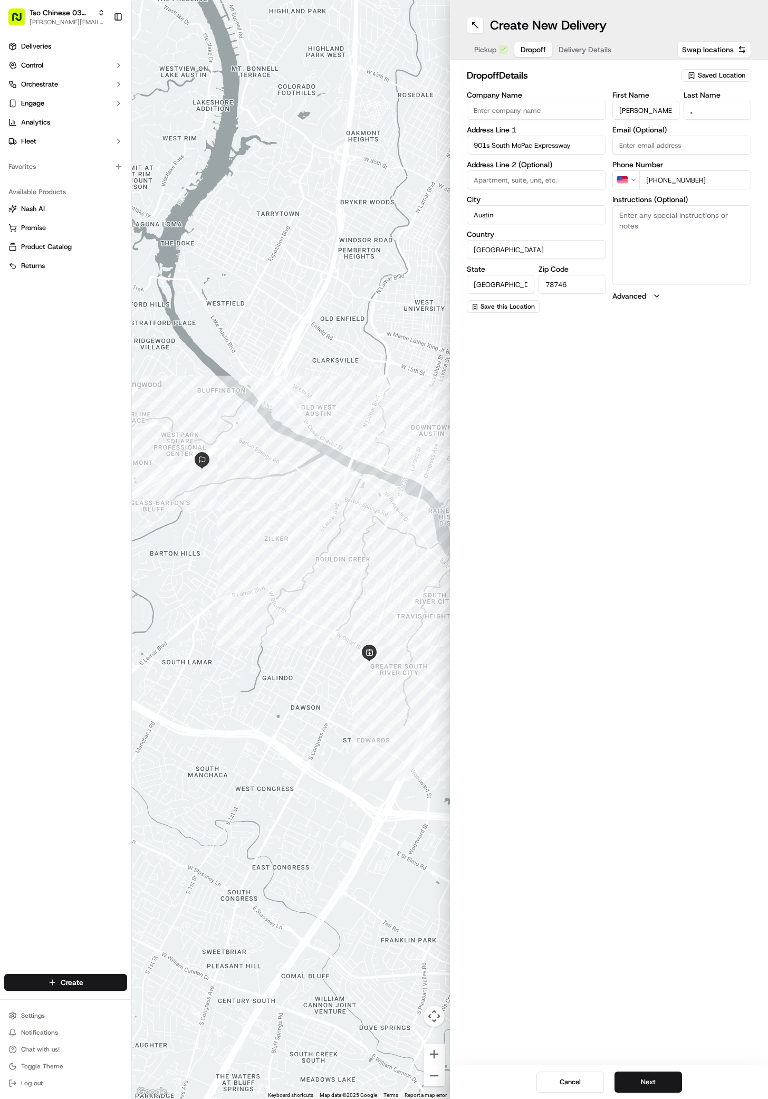
click at [641, 248] on textarea "Instructions (Optional)" at bounding box center [682, 244] width 139 height 79
paste textarea "Plus services"
click at [682, 254] on textarea "Plus services 285" at bounding box center [682, 244] width 139 height 79
paste textarea "Call me when you're outside or leave it with the security guard."
type textarea "Plus services 285 Call me when you're outside or leave it with the security gua…"
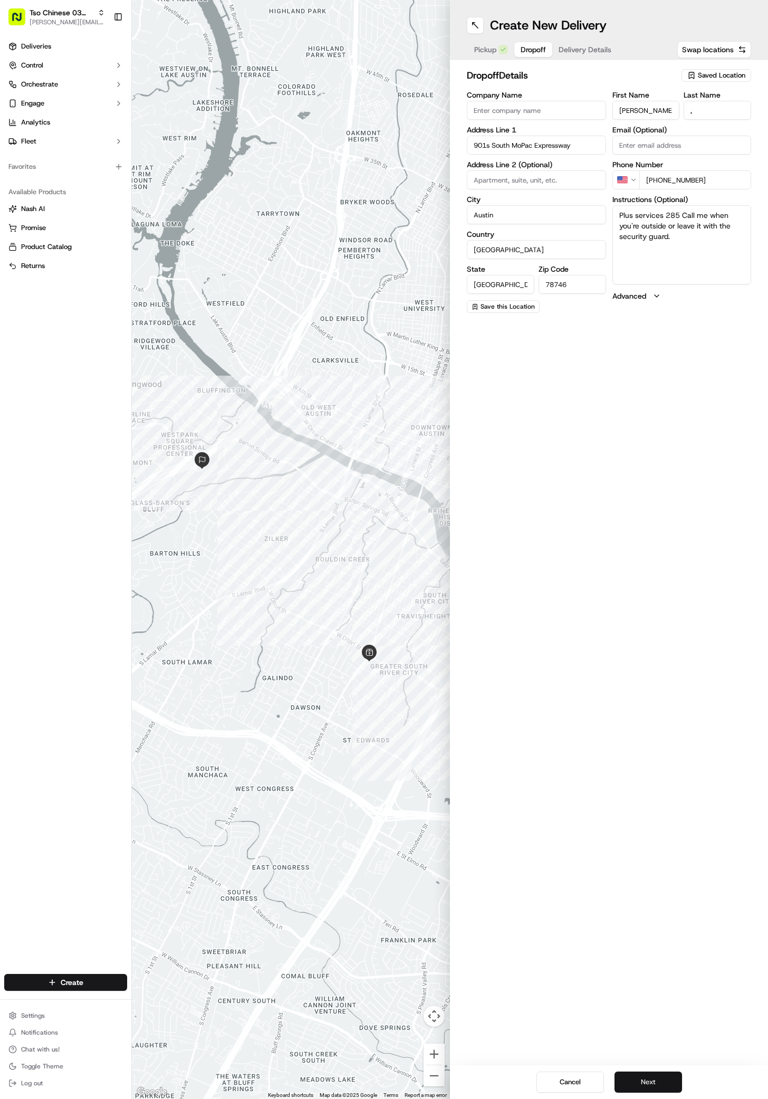
click at [652, 1079] on button "Next" at bounding box center [649, 1082] width 68 height 21
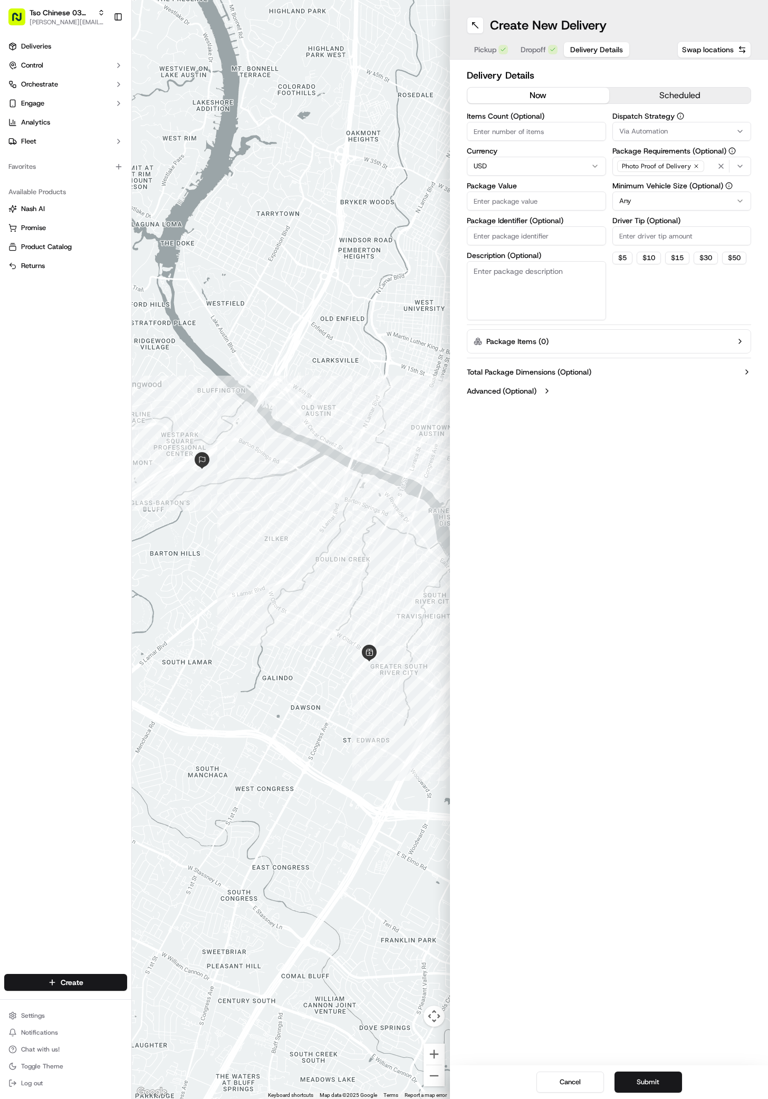
click at [650, 134] on span "Via Automation" at bounding box center [644, 132] width 49 height 10
click at [650, 134] on html "Tso Chinese 03 TsoCo [PERSON_NAME][EMAIL_ADDRESS][DOMAIN_NAME] Toggle Sidebar D…" at bounding box center [384, 549] width 768 height 1099
click at [653, 185] on span "TsoCo Strategy" at bounding box center [695, 189] width 130 height 10
click at [666, 489] on html "Tso Chinese 03 TsoCo [PERSON_NAME][EMAIL_ADDRESS][DOMAIN_NAME] Toggle Sidebar D…" at bounding box center [384, 549] width 768 height 1099
click at [663, 241] on input "Driver Tip (Optional)" at bounding box center [682, 235] width 139 height 19
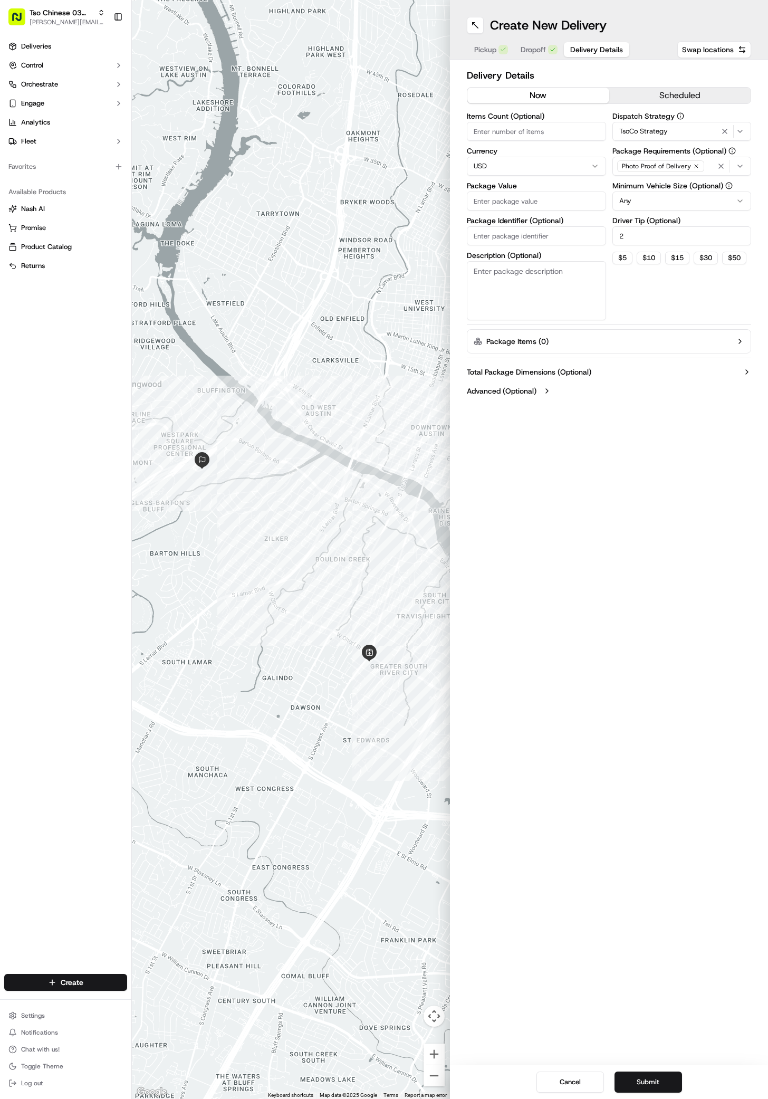
type input "2"
click at [558, 179] on div "Items Count (Optional) Currency USD Package Value Package Identifier (Optional)…" at bounding box center [536, 216] width 139 height 208
click at [558, 194] on input "Package Value" at bounding box center [536, 201] width 139 height 19
type input "29.66"
click at [545, 48] on span "Dropoff" at bounding box center [533, 49] width 25 height 11
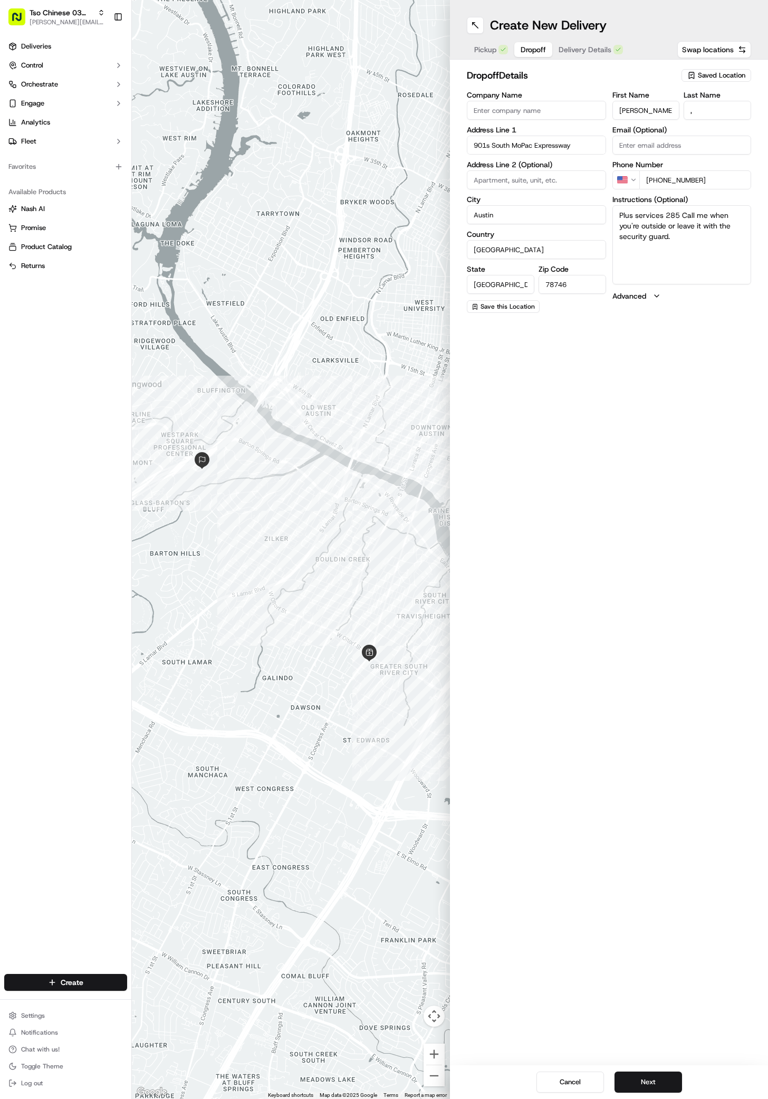
click at [591, 48] on span "Delivery Details" at bounding box center [585, 49] width 53 height 11
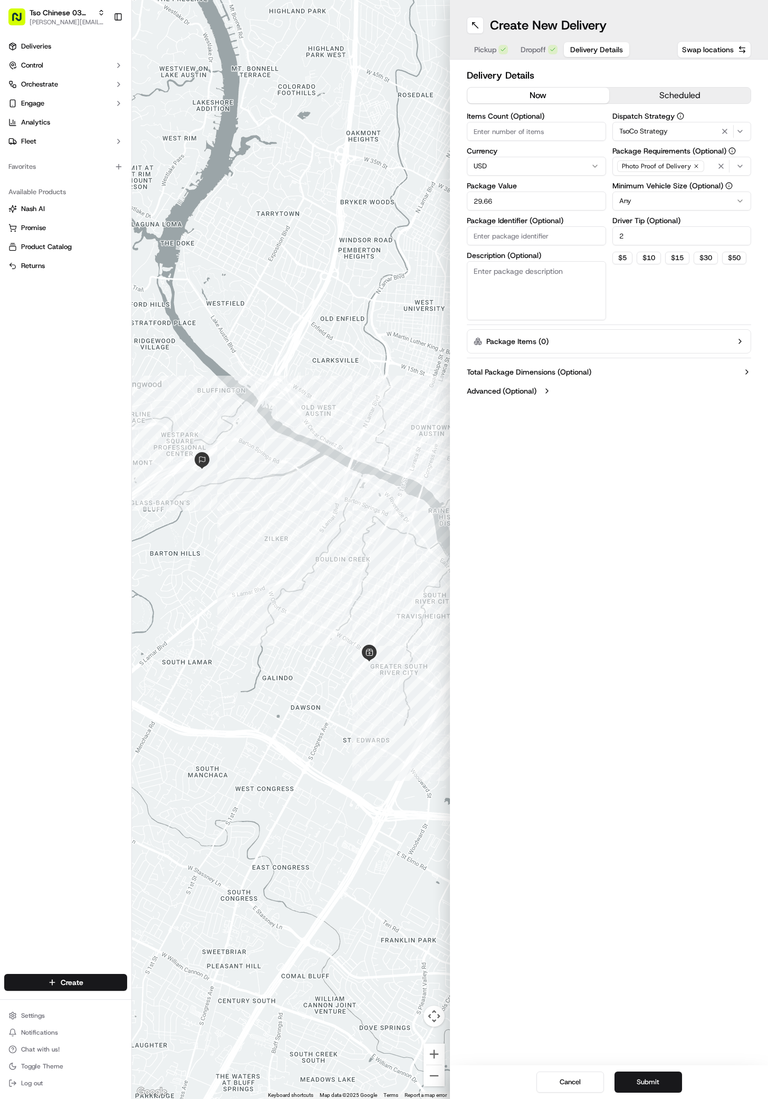
click at [521, 236] on input "Package Identifier (Optional)" at bounding box center [536, 235] width 139 height 19
paste input "NCJDGO3"
type input "NCJDGO3"
click at [654, 1088] on button "Submit" at bounding box center [649, 1082] width 68 height 21
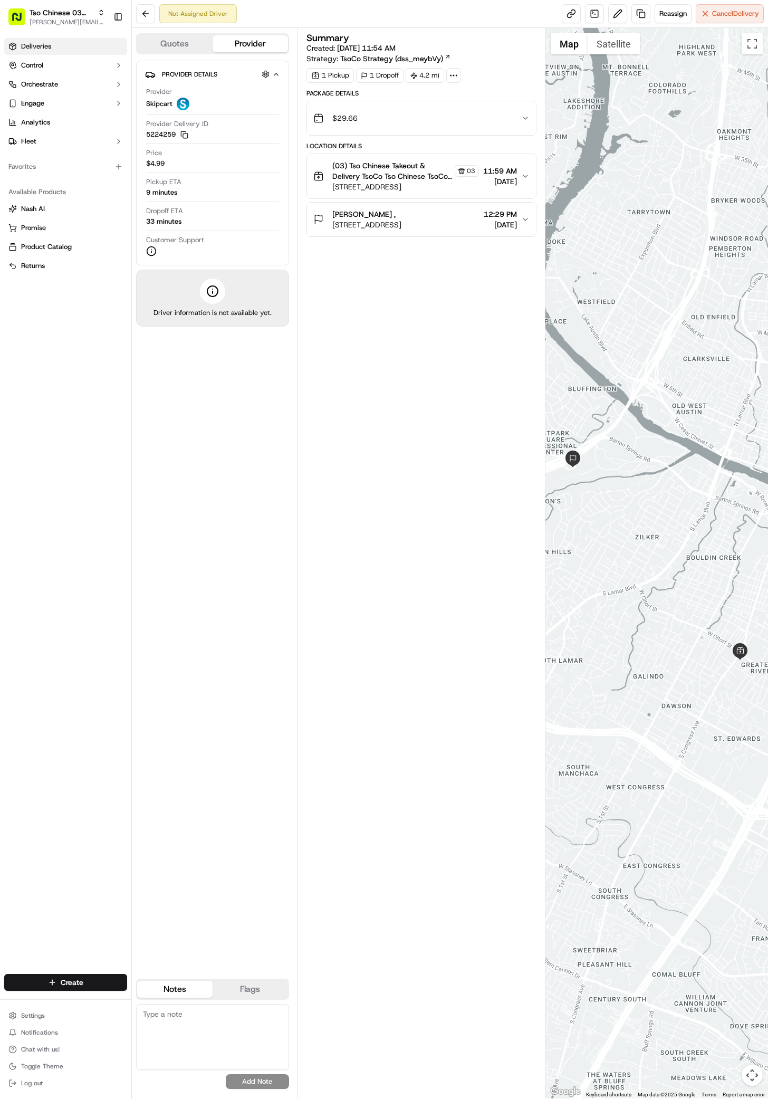
click at [38, 39] on link "Deliveries" at bounding box center [65, 46] width 123 height 17
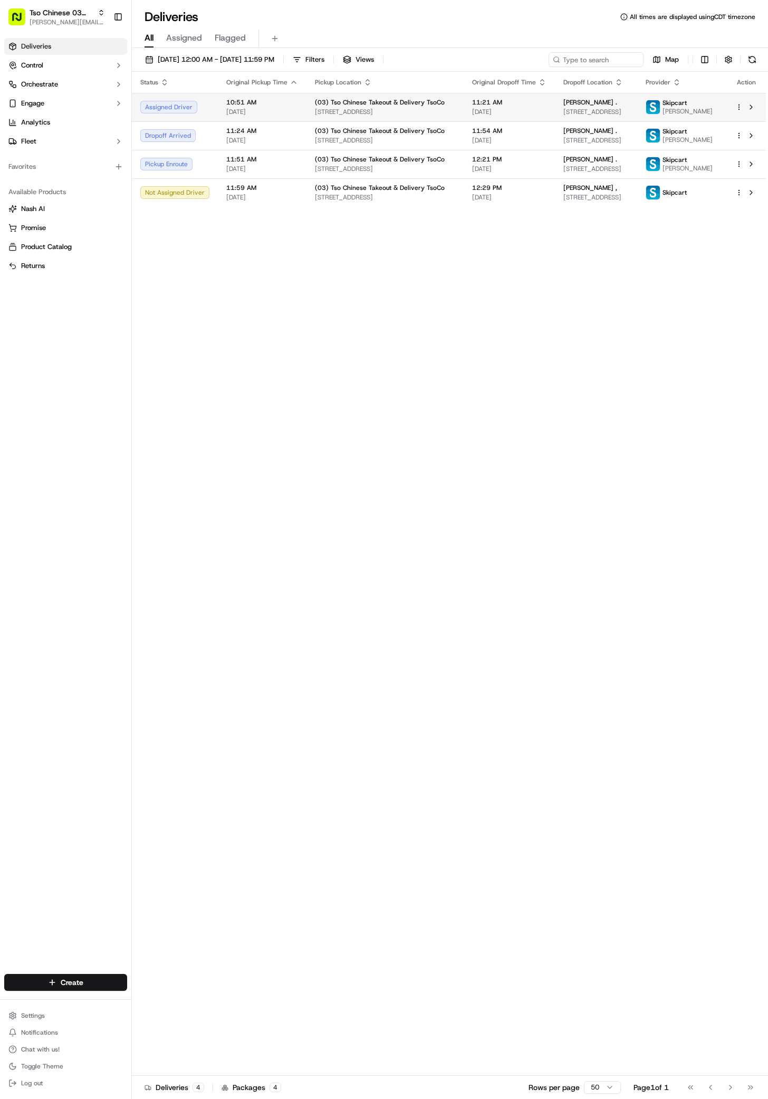
click at [472, 112] on span "[DATE]" at bounding box center [509, 112] width 74 height 8
click at [464, 103] on td "11:21 AM [DATE]" at bounding box center [509, 107] width 91 height 29
click at [85, 977] on html "Tso Chinese 03 TsoCo [PERSON_NAME][EMAIL_ADDRESS][DOMAIN_NAME] Toggle Sidebar D…" at bounding box center [384, 549] width 768 height 1099
click at [86, 982] on html "Tso Chinese 03 TsoCo [PERSON_NAME][EMAIL_ADDRESS][DOMAIN_NAME] Toggle Sidebar D…" at bounding box center [384, 549] width 768 height 1099
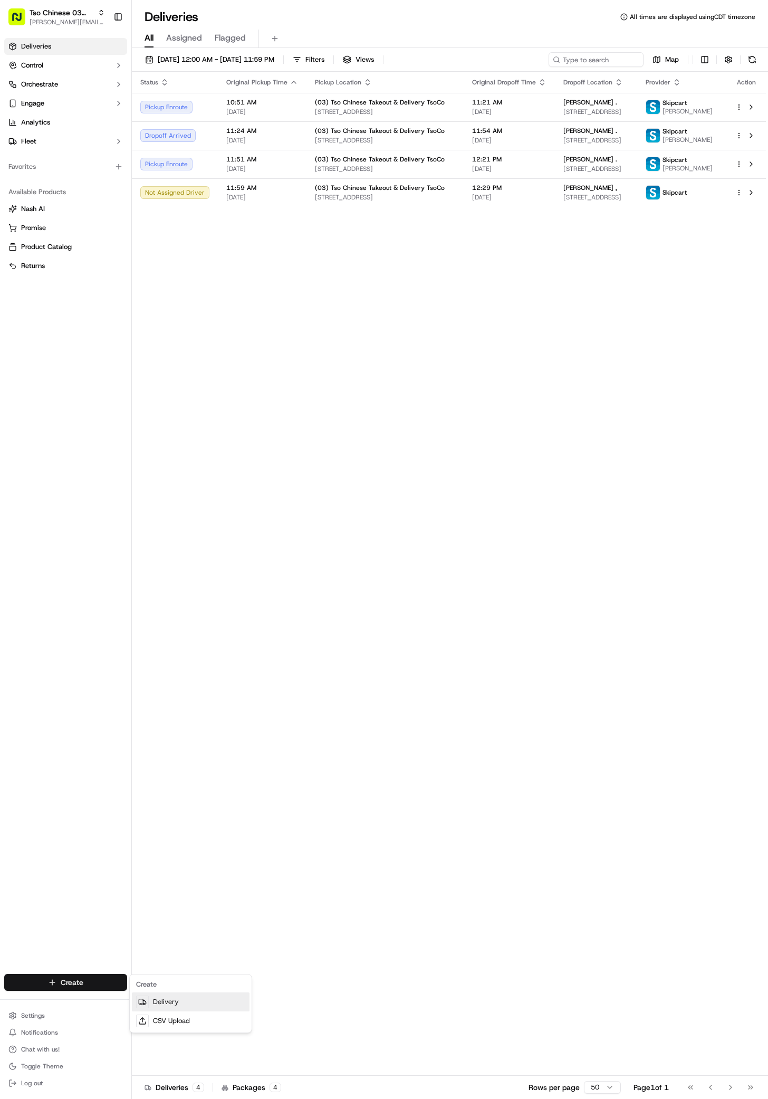
click at [156, 1000] on link "Delivery" at bounding box center [191, 1002] width 118 height 19
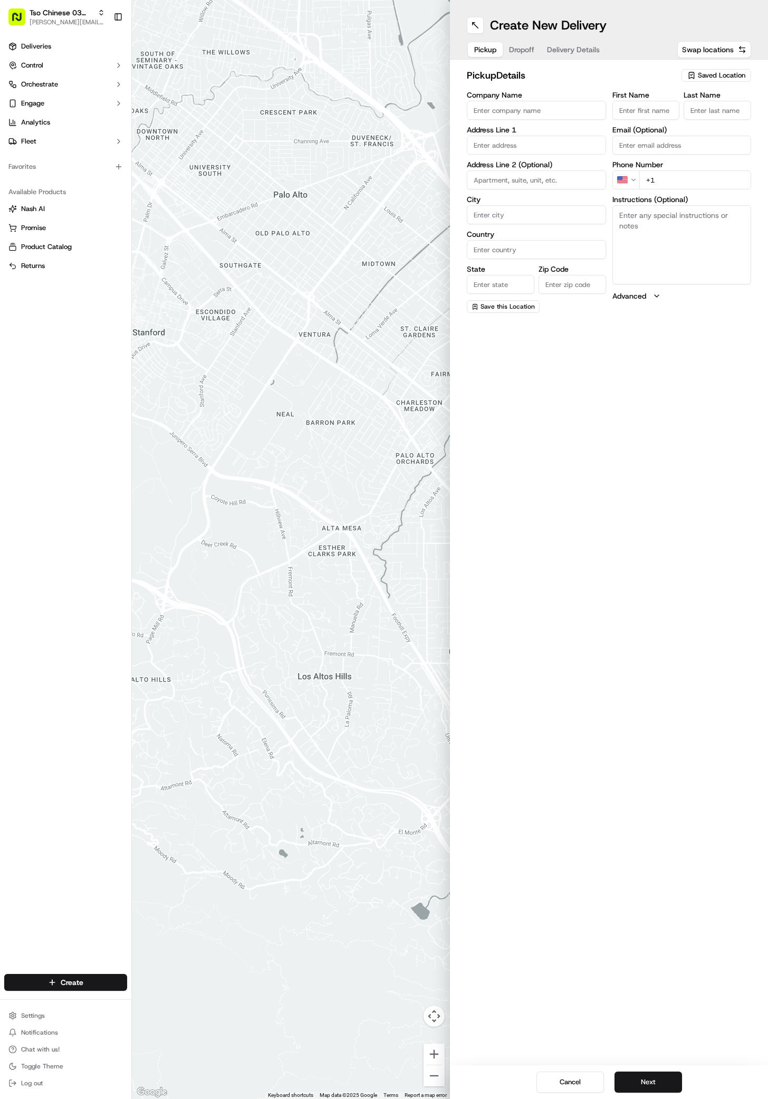
click at [735, 73] on span "Saved Location" at bounding box center [722, 76] width 48 height 10
click at [726, 117] on span "(03) Tso Chinese Takeout & Delivery TsoCo (03)" at bounding box center [699, 119] width 130 height 19
type input "(03) Tso Chinese Takeout & Delivery TsoCo"
type input "Ste F"
type input "Austin"
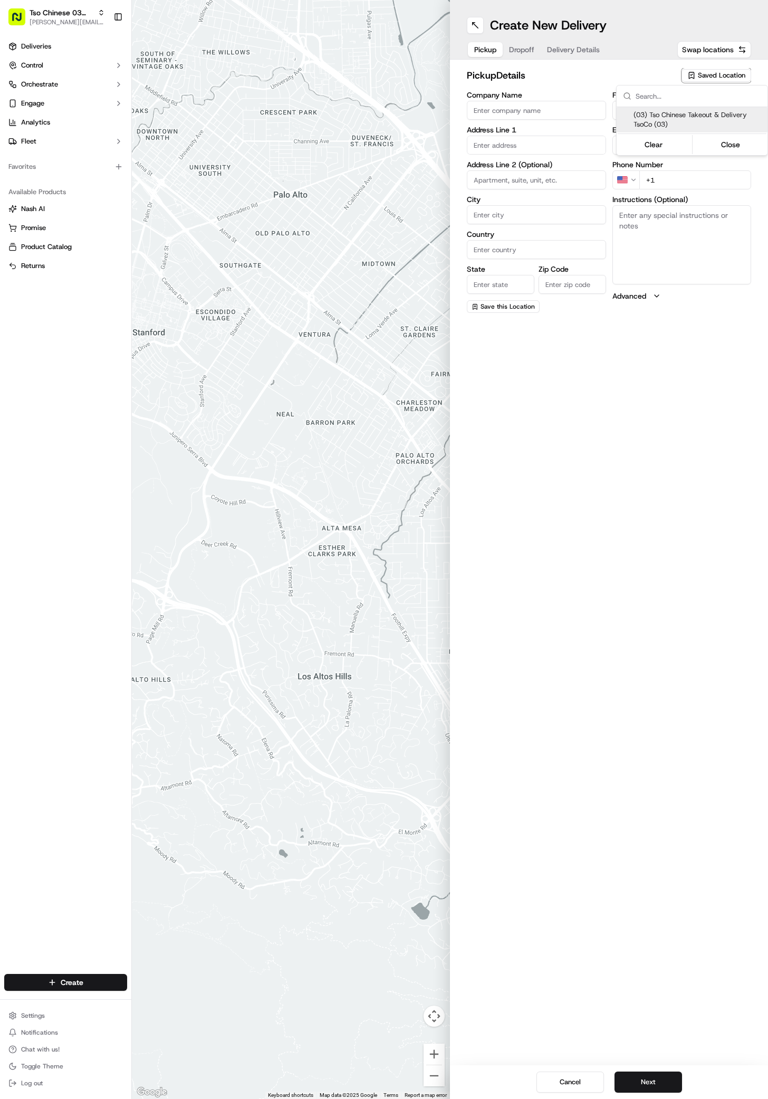
type input "US"
type input "[GEOGRAPHIC_DATA]"
type input "78704"
type input "Tso Chinese"
type input "TsoCo Manager"
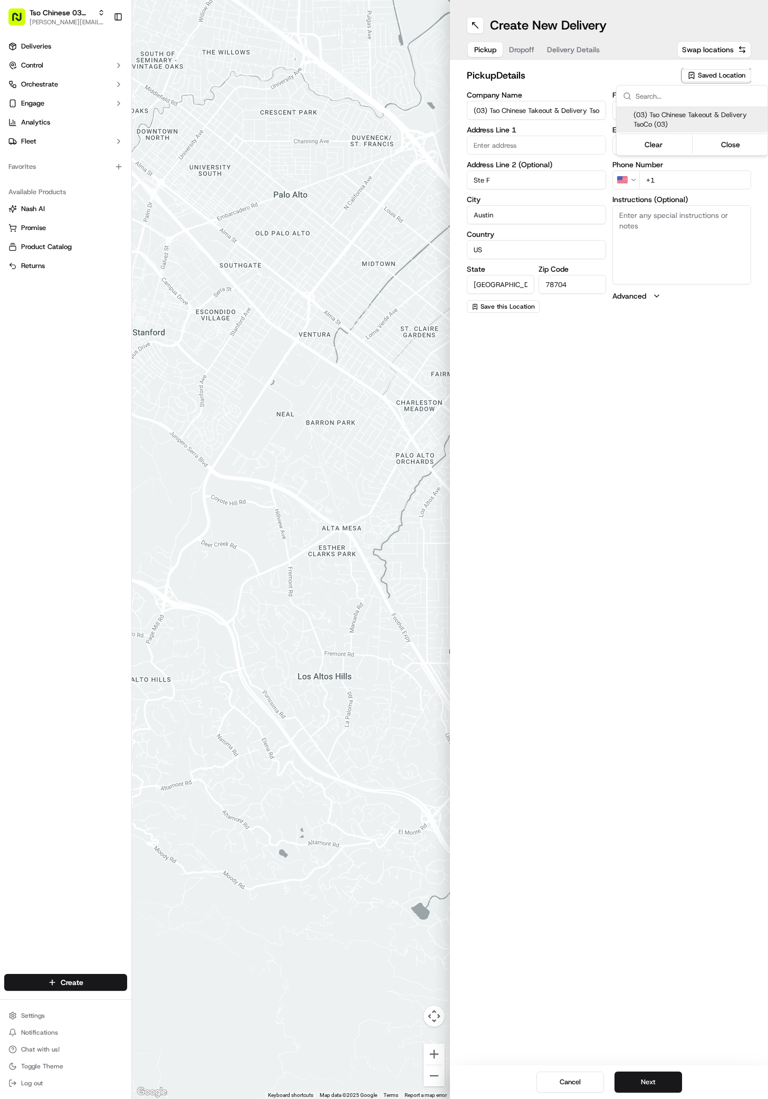
type input "[EMAIL_ADDRESS][DOMAIN_NAME]"
type input "[PHONE_NUMBER]"
type textarea "Submit a picture displaying address & food as Proof of Delivery. Envía una foto…"
type input "[STREET_ADDRESS]"
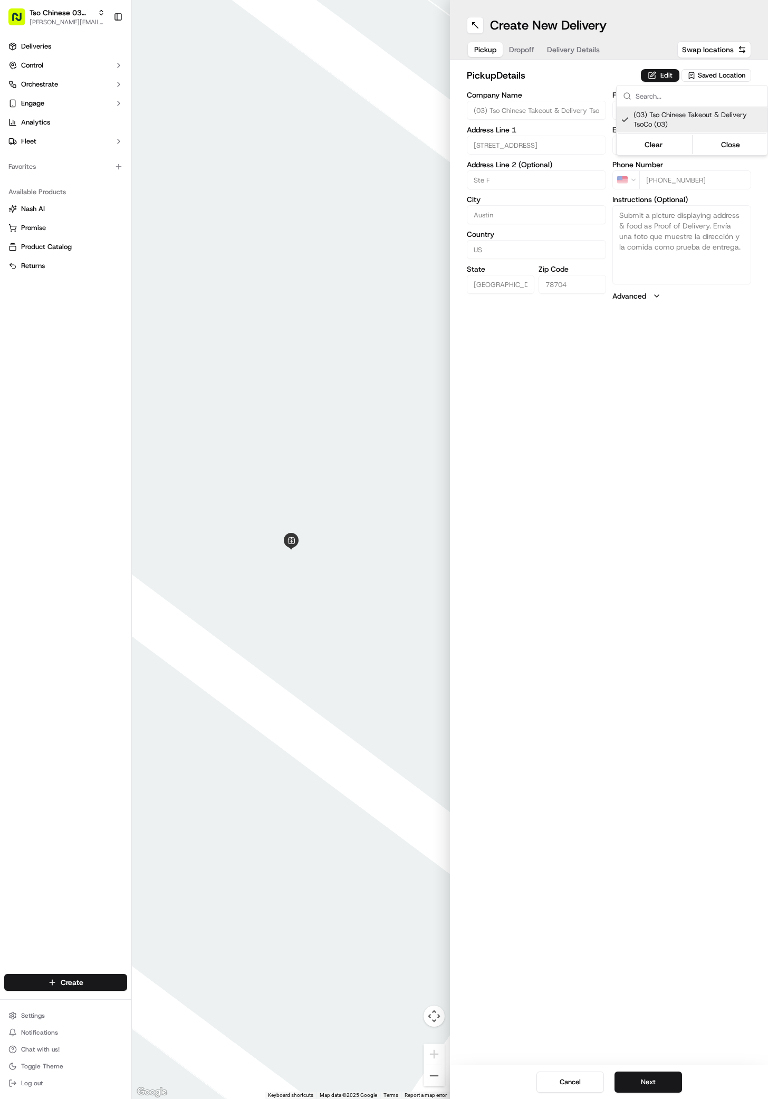
click at [643, 1069] on html "Tso Chinese 03 TsoCo [PERSON_NAME][EMAIL_ADDRESS][DOMAIN_NAME] Toggle Sidebar D…" at bounding box center [384, 549] width 768 height 1099
click at [643, 1077] on button "Next" at bounding box center [649, 1082] width 68 height 21
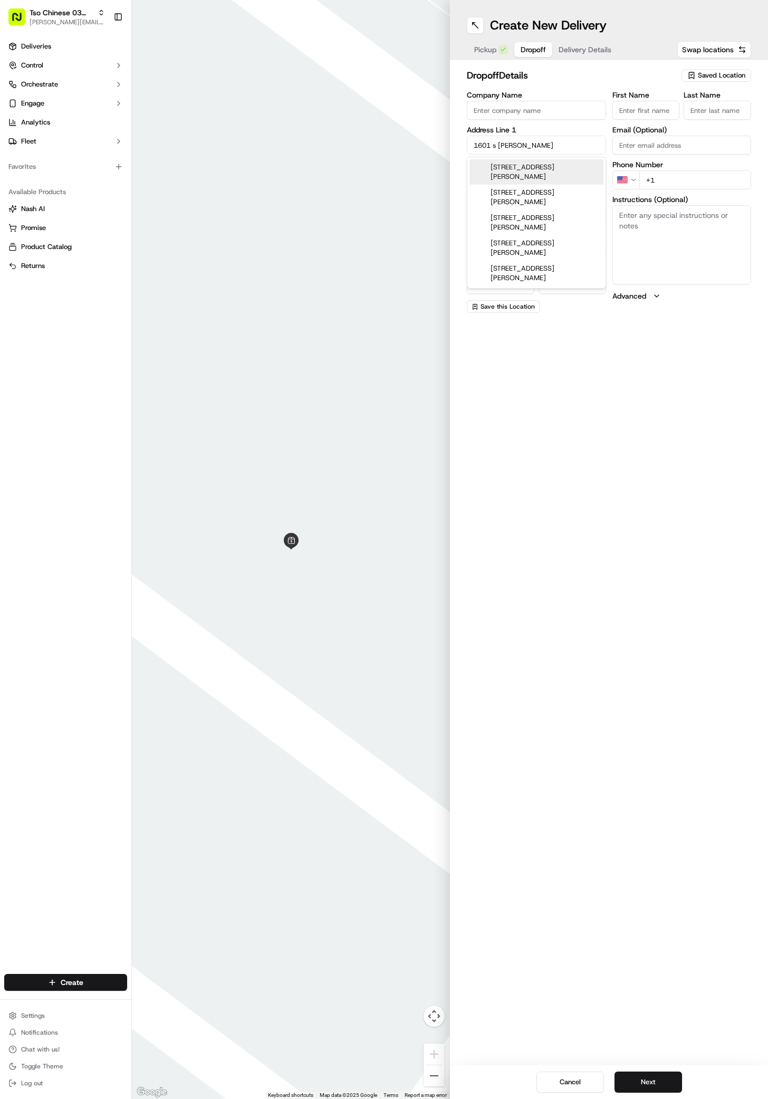
click at [550, 174] on div "[STREET_ADDRESS][PERSON_NAME]" at bounding box center [537, 171] width 134 height 25
type input "[STREET_ADDRESS][PERSON_NAME]"
type input "Austin"
type input "[GEOGRAPHIC_DATA]"
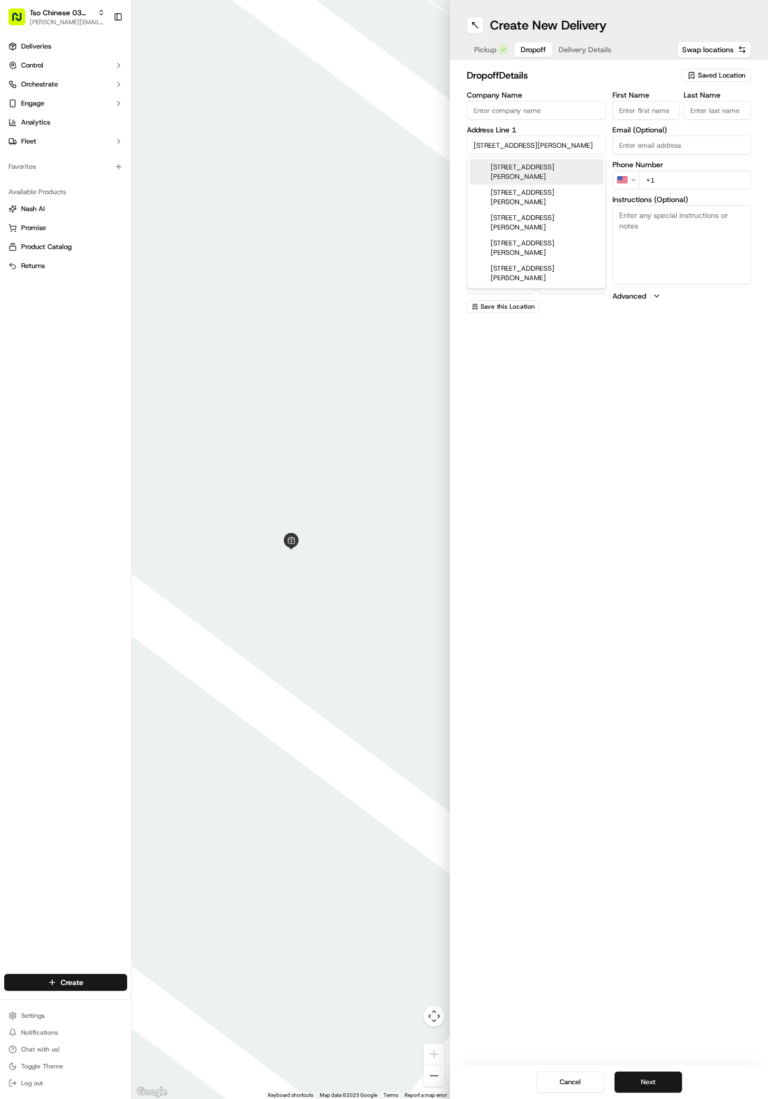
type input "78704"
type input "[STREET_ADDRESS][PERSON_NAME]"
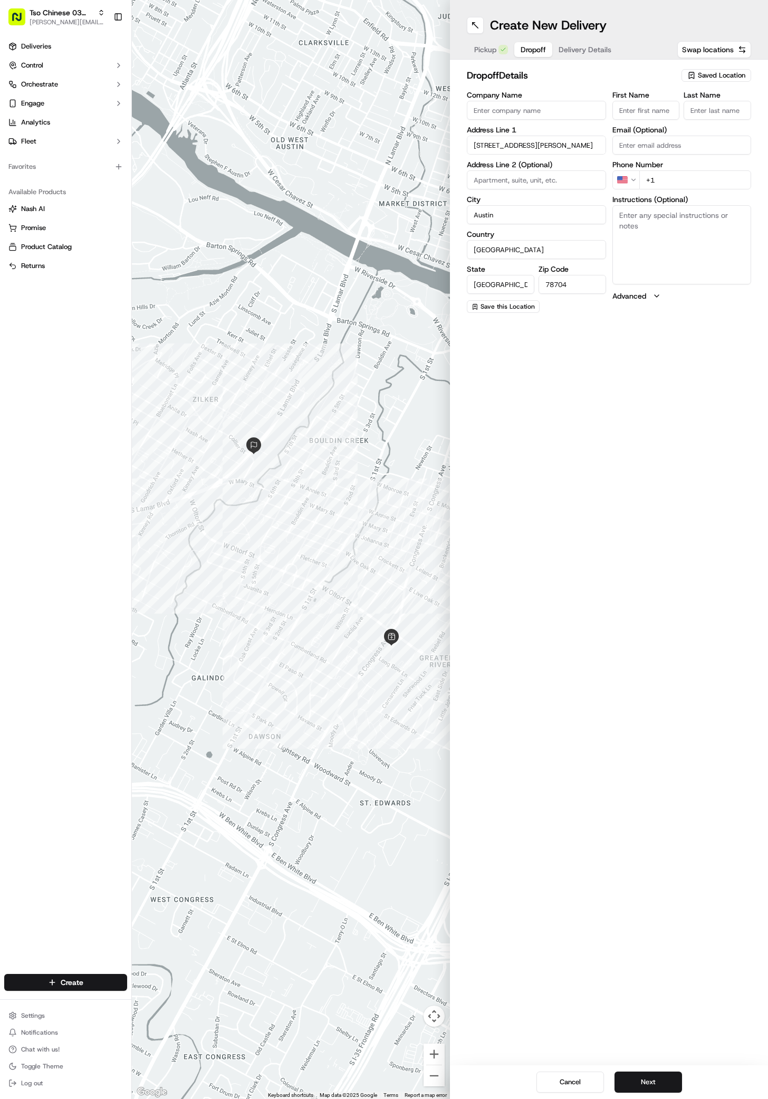
click at [656, 113] on input "First Name" at bounding box center [647, 110] width 68 height 19
paste input "[PERSON_NAME]"
type input "[PERSON_NAME]"
type input "./"
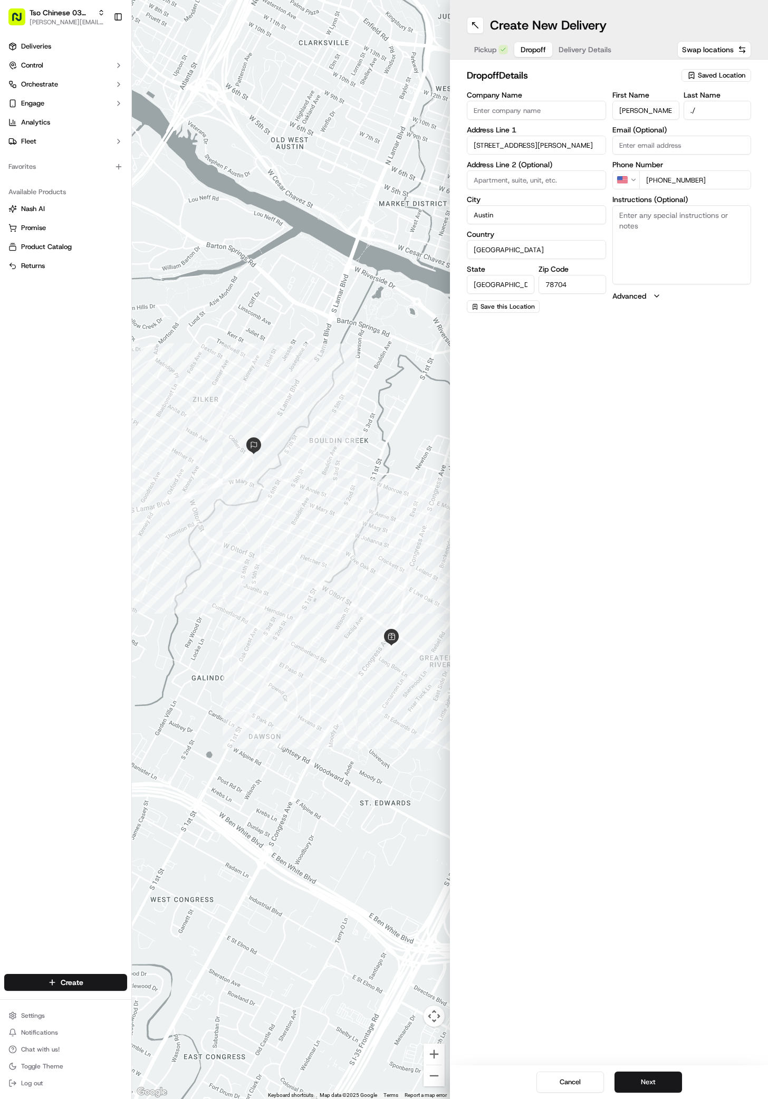
type input "[PHONE_NUMBER]"
click at [625, 232] on textarea "Instructions (Optional)" at bounding box center [682, 244] width 139 height 79
paste textarea "Breeze Dental"
type textarea "Breeze Dental"
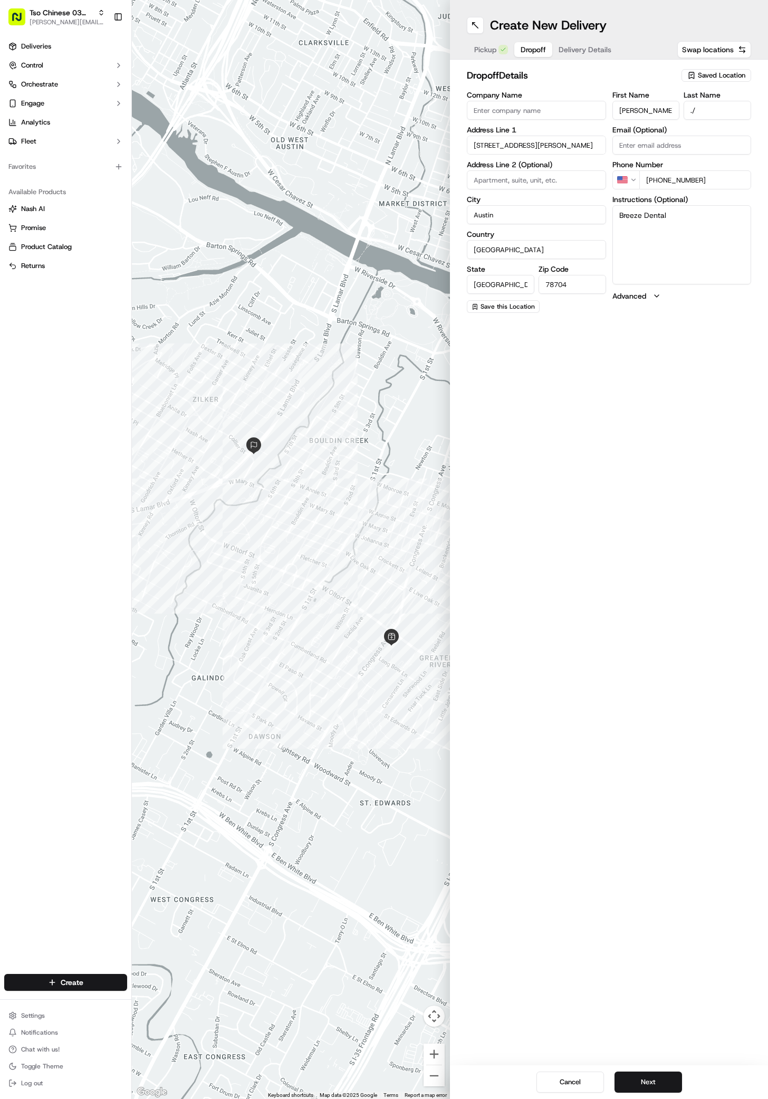
click at [639, 1069] on div "Cancel Next" at bounding box center [609, 1083] width 318 height 34
click at [639, 1081] on button "Next" at bounding box center [649, 1082] width 68 height 21
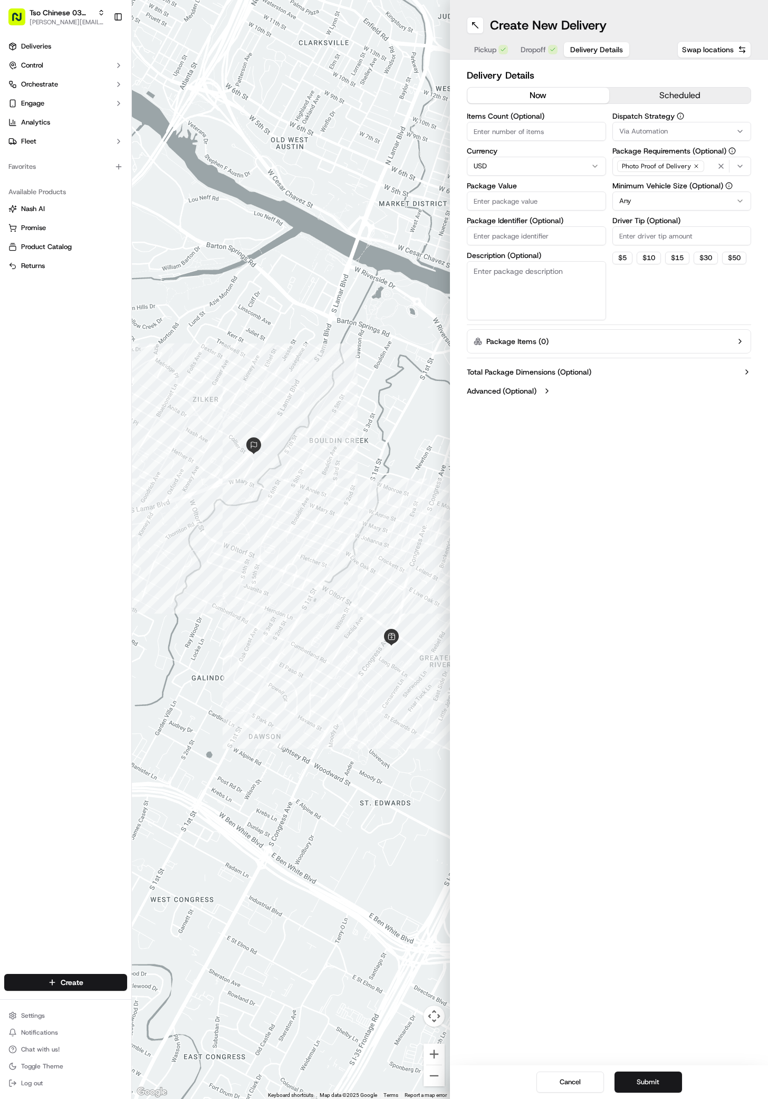
click at [672, 126] on button "Via Automation" at bounding box center [682, 131] width 139 height 19
click at [650, 185] on span "TsoCo Strategy" at bounding box center [695, 189] width 130 height 10
drag, startPoint x: 643, startPoint y: 343, endPoint x: 643, endPoint y: 320, distance: 22.7
click at [643, 343] on html "Tso Chinese 03 TsoCo [PERSON_NAME][EMAIL_ADDRESS][DOMAIN_NAME] Toggle Sidebar D…" at bounding box center [384, 549] width 768 height 1099
click at [642, 233] on input "Driver Tip (Optional)" at bounding box center [682, 235] width 139 height 19
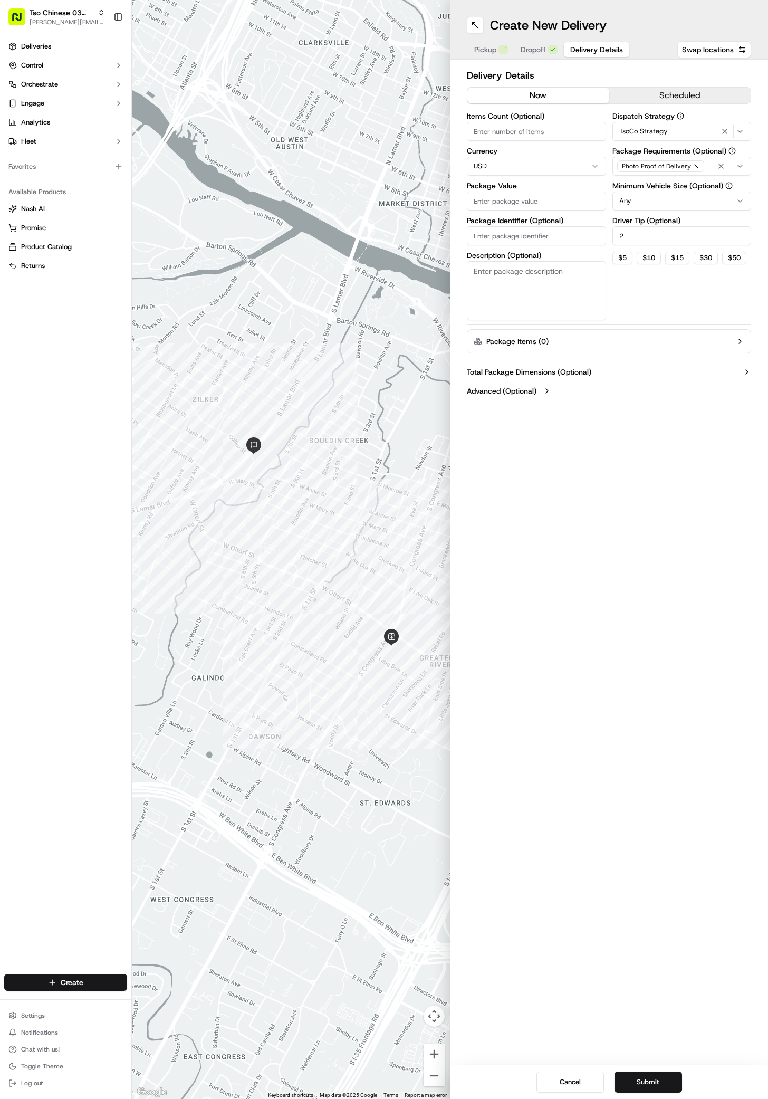
type input "2"
click at [539, 199] on input "Package Value" at bounding box center [536, 201] width 139 height 19
type input "31.23"
click at [537, 235] on input "Package Identifier (Optional)" at bounding box center [536, 235] width 139 height 19
paste input "ITLBZNS"
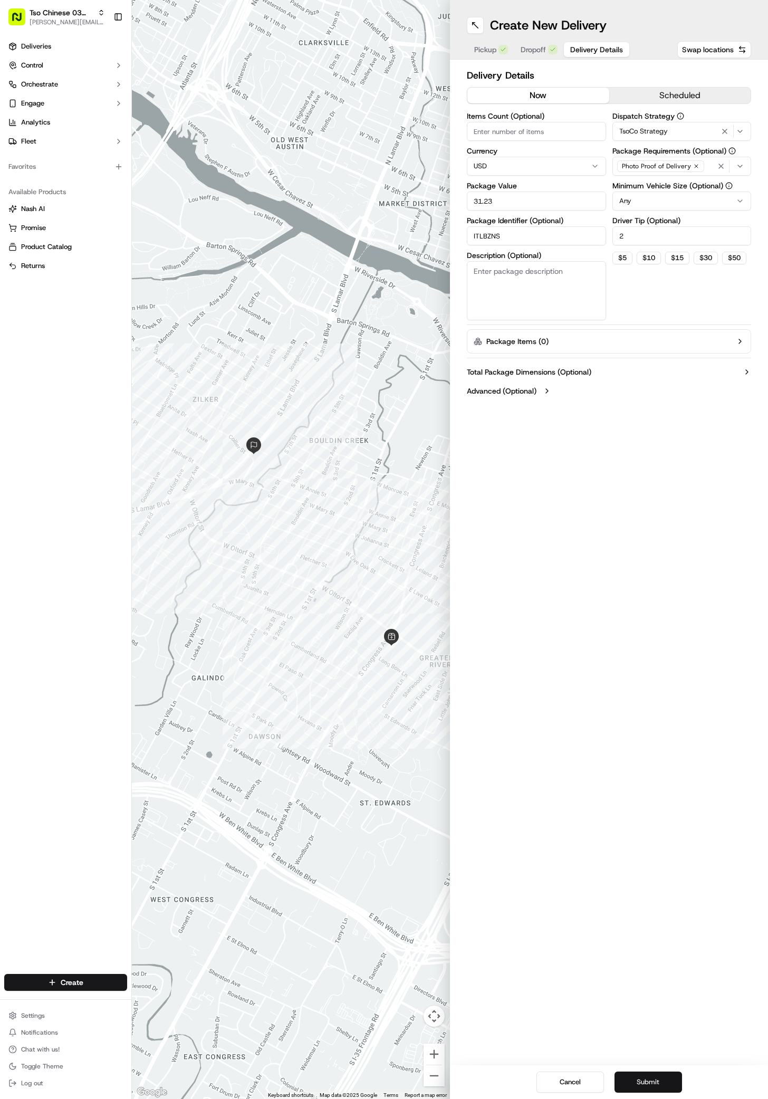
type input "ITLBZNS"
click at [635, 1080] on button "Submit" at bounding box center [649, 1082] width 68 height 21
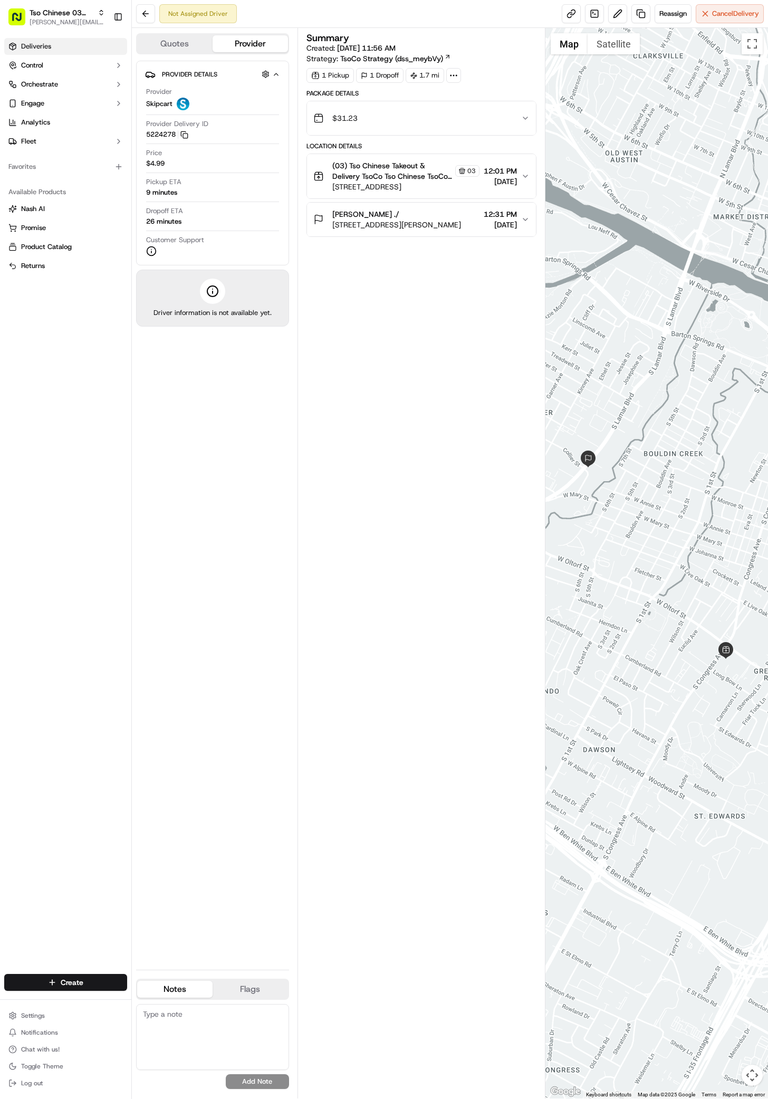
click at [59, 52] on link "Deliveries" at bounding box center [65, 46] width 123 height 17
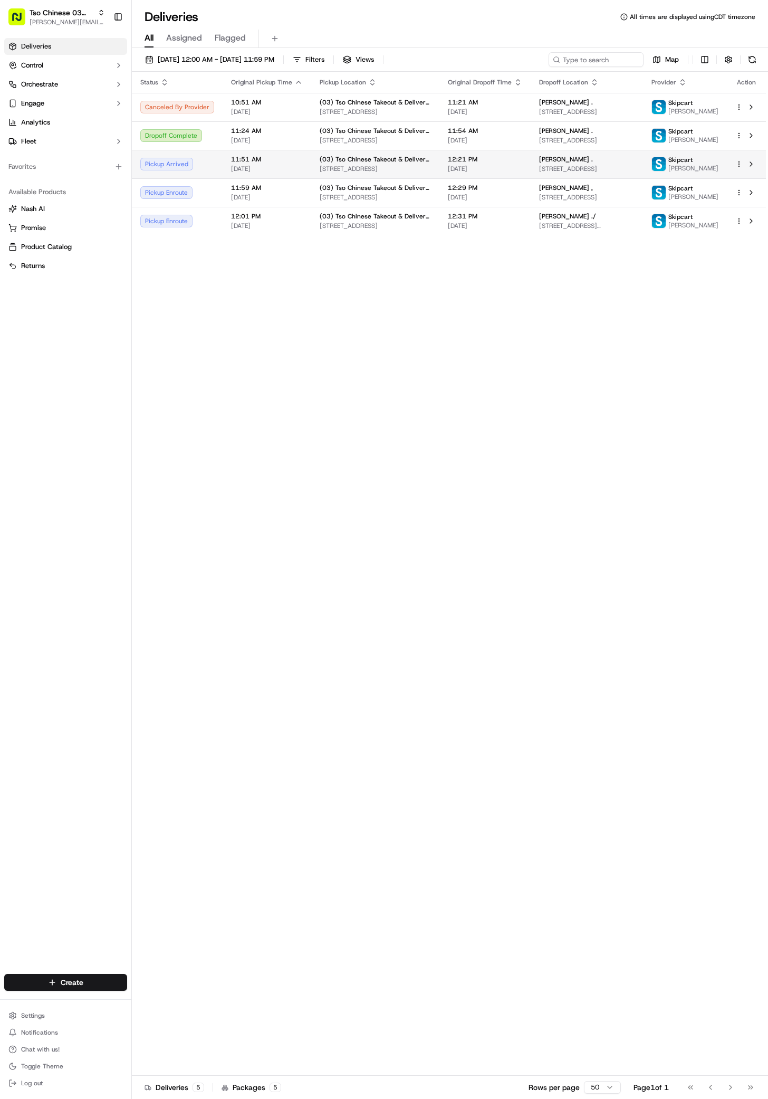
click at [550, 173] on span "[STREET_ADDRESS]" at bounding box center [587, 169] width 96 height 8
click at [553, 145] on span "[STREET_ADDRESS]" at bounding box center [587, 140] width 96 height 8
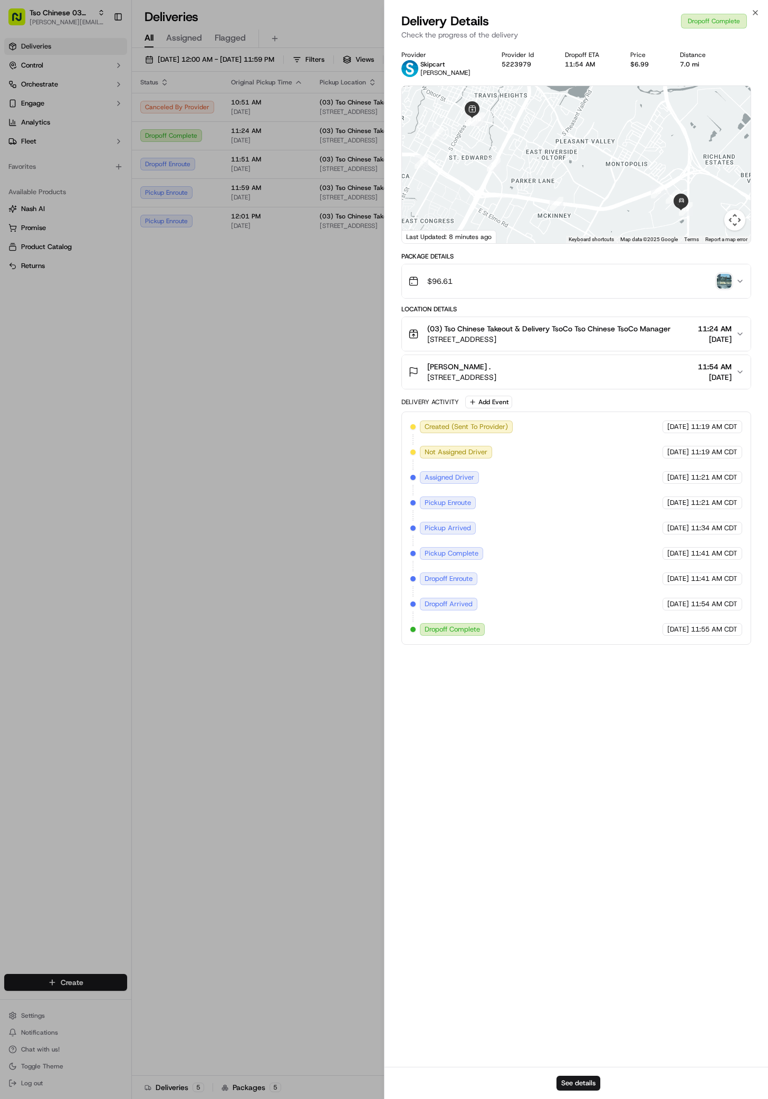
click at [726, 277] on img "button" at bounding box center [724, 281] width 15 height 15
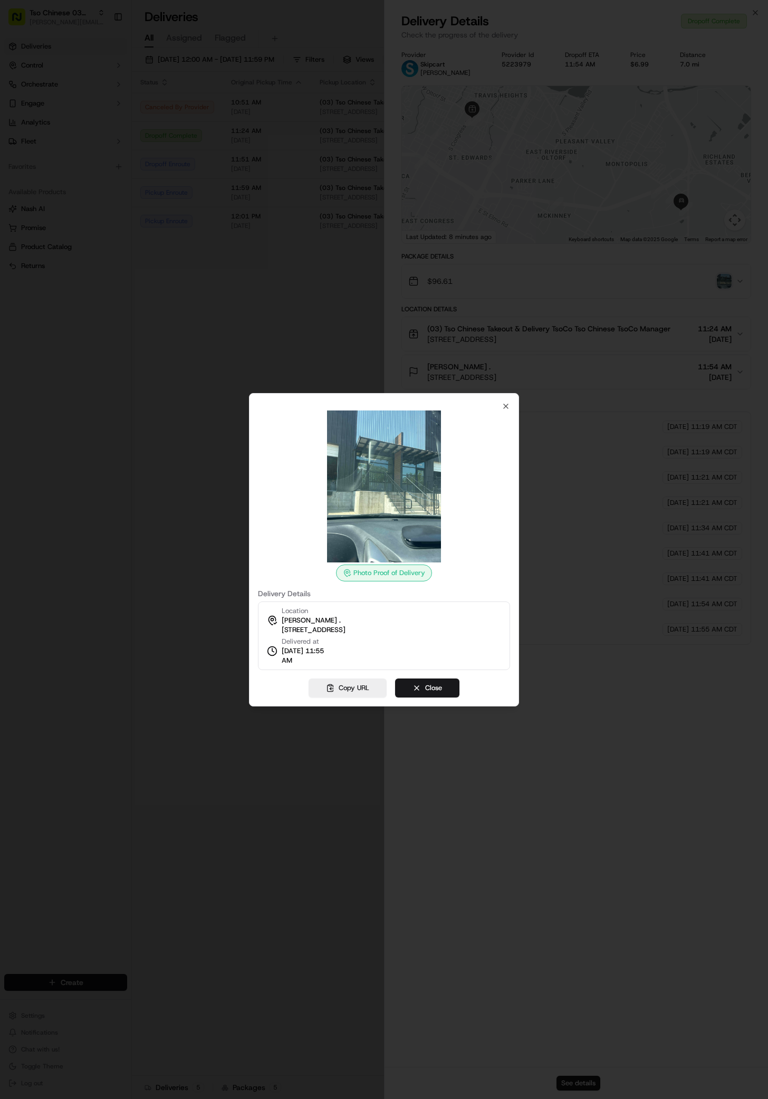
click at [193, 391] on div at bounding box center [384, 549] width 768 height 1099
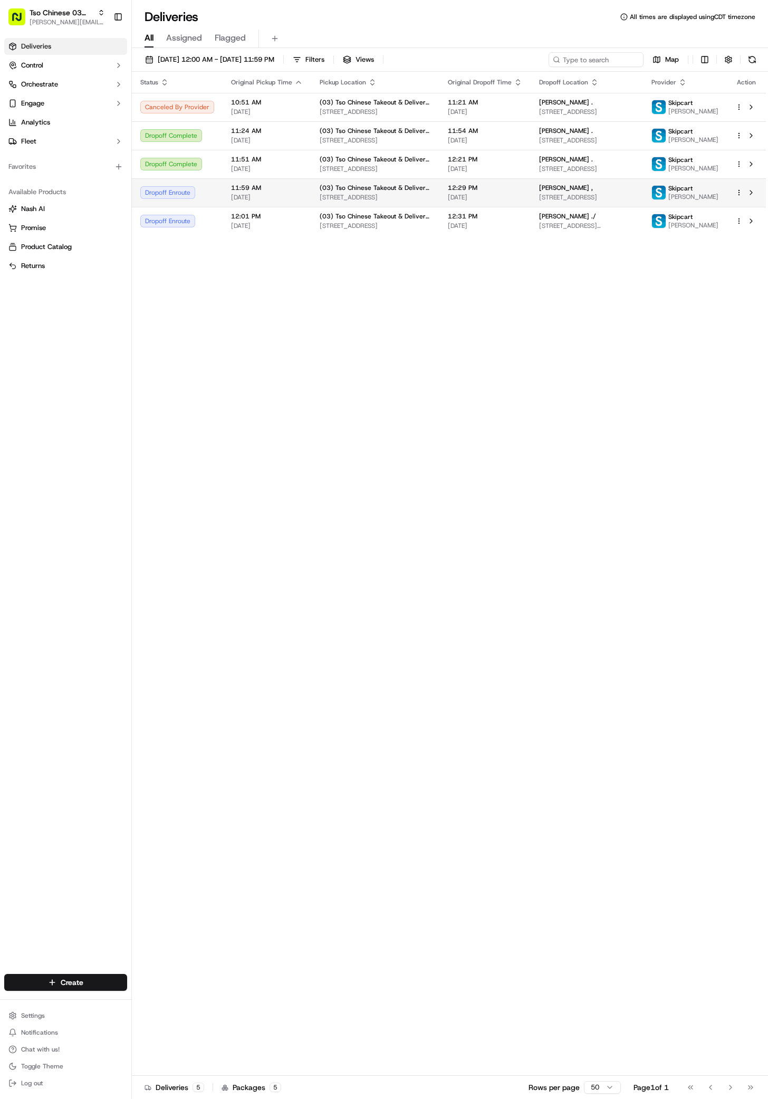
click at [457, 202] on span "[DATE]" at bounding box center [485, 197] width 74 height 8
click at [475, 457] on div "Status Original Pickup Time Pickup Location Original Dropoff Time Dropoff Locat…" at bounding box center [449, 574] width 634 height 1004
